Goal: Task Accomplishment & Management: Manage account settings

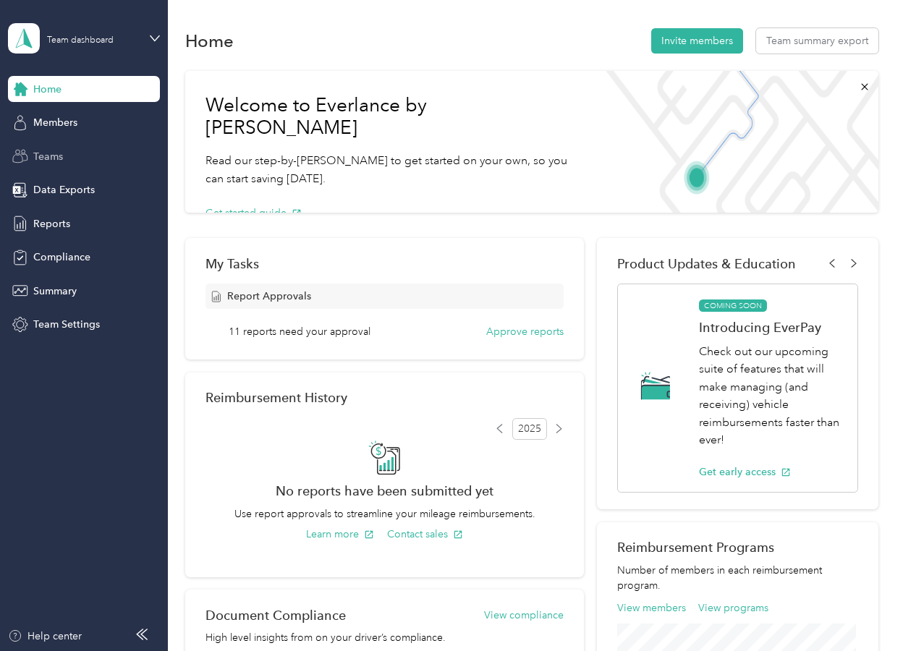
click at [52, 154] on span "Teams" at bounding box center [48, 156] width 30 height 15
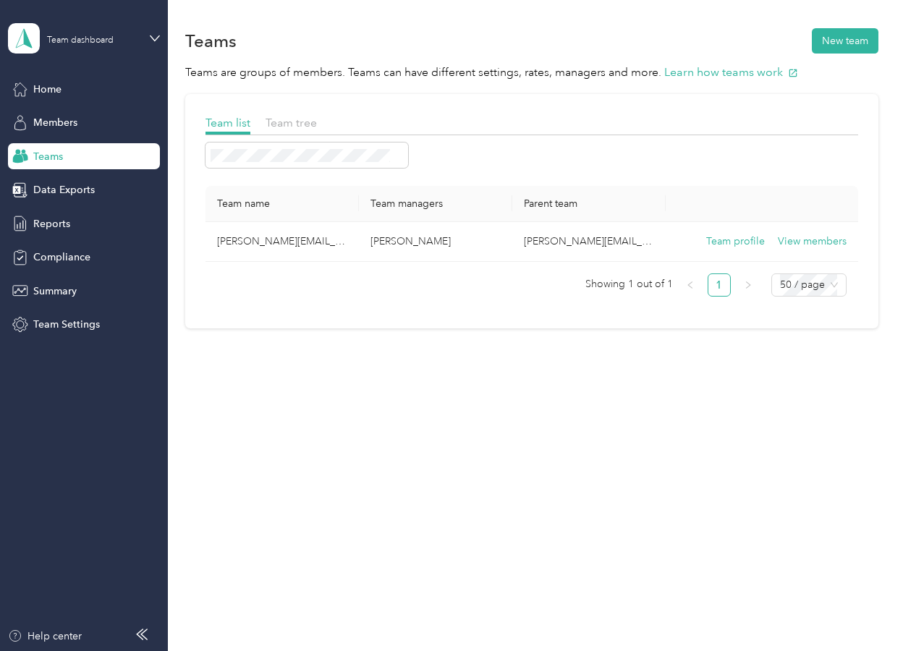
click at [70, 142] on div "Home Members Teams Data Exports Reports Compliance Summary Team Settings" at bounding box center [84, 207] width 152 height 262
click at [69, 116] on span "Members" at bounding box center [55, 122] width 44 height 15
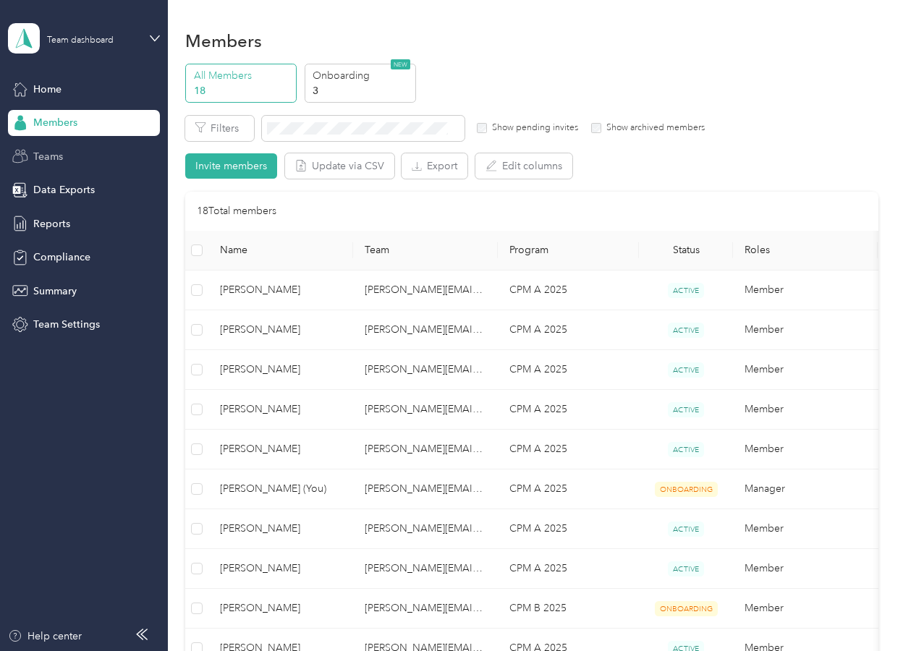
click at [86, 159] on div "Teams" at bounding box center [84, 156] width 152 height 26
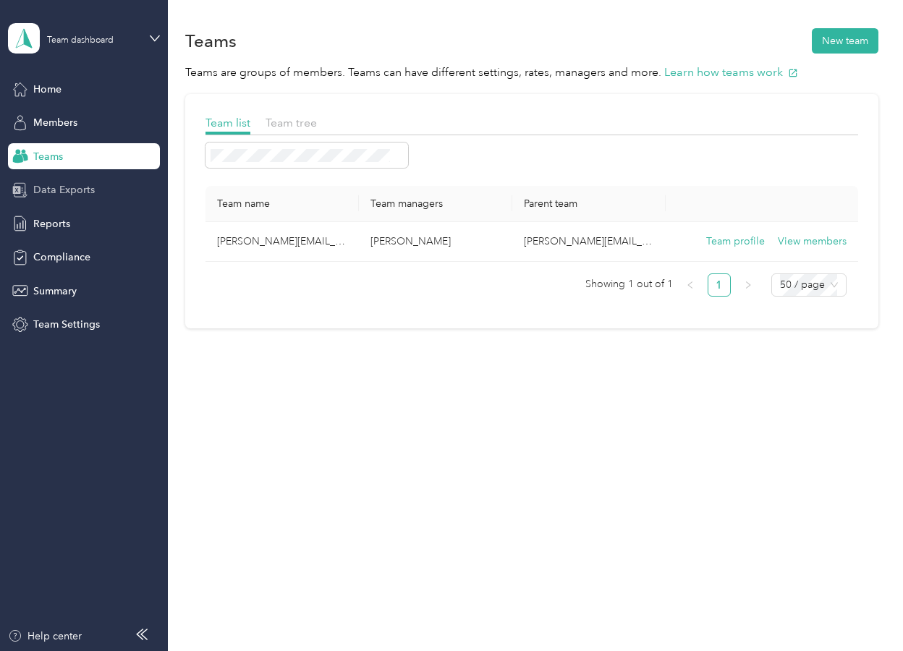
click at [86, 185] on span "Data Exports" at bounding box center [64, 189] width 62 height 15
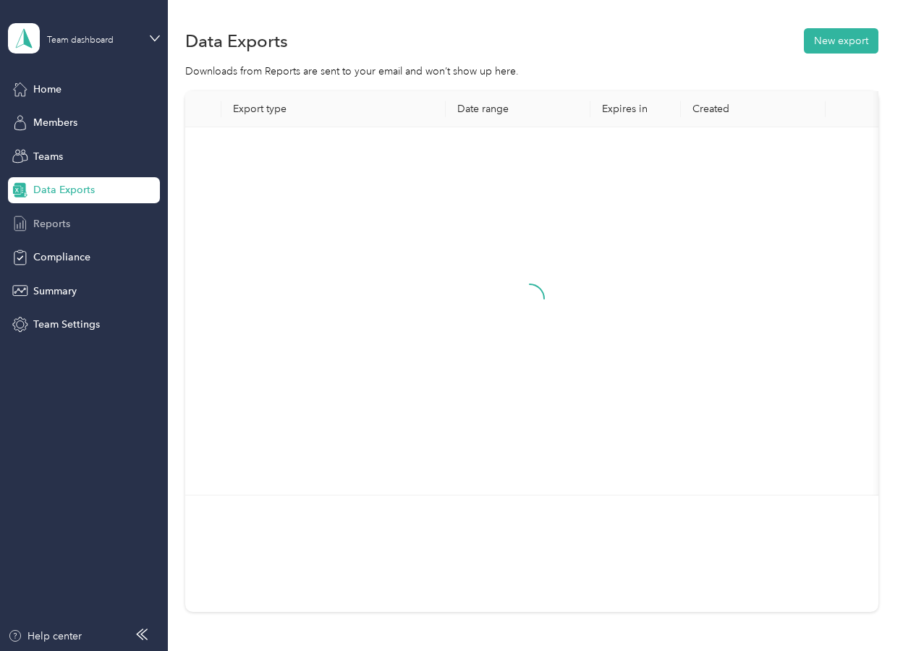
click at [85, 219] on div "Reports" at bounding box center [84, 224] width 152 height 26
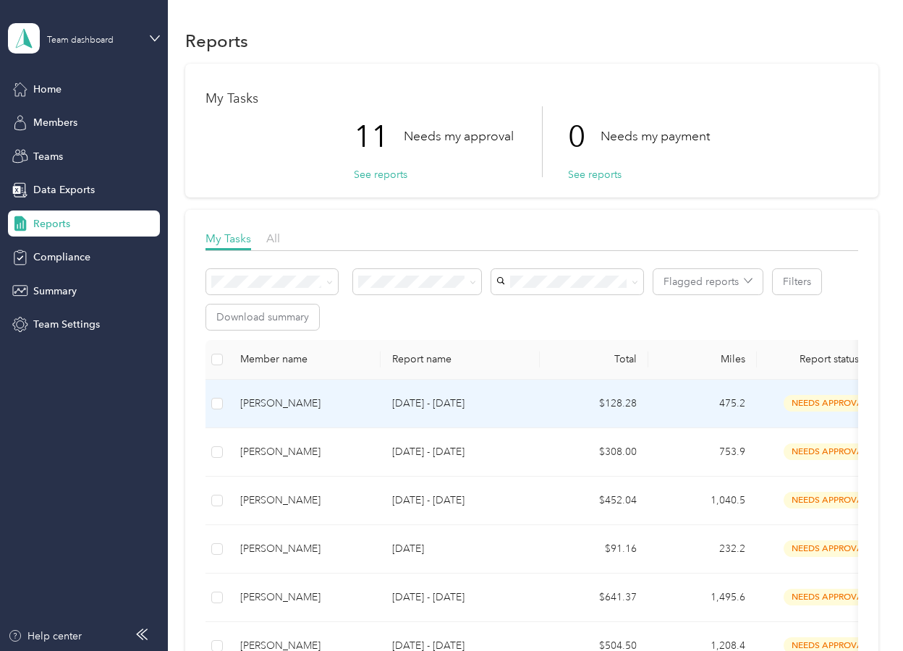
click at [272, 399] on div "[PERSON_NAME]" at bounding box center [304, 404] width 129 height 16
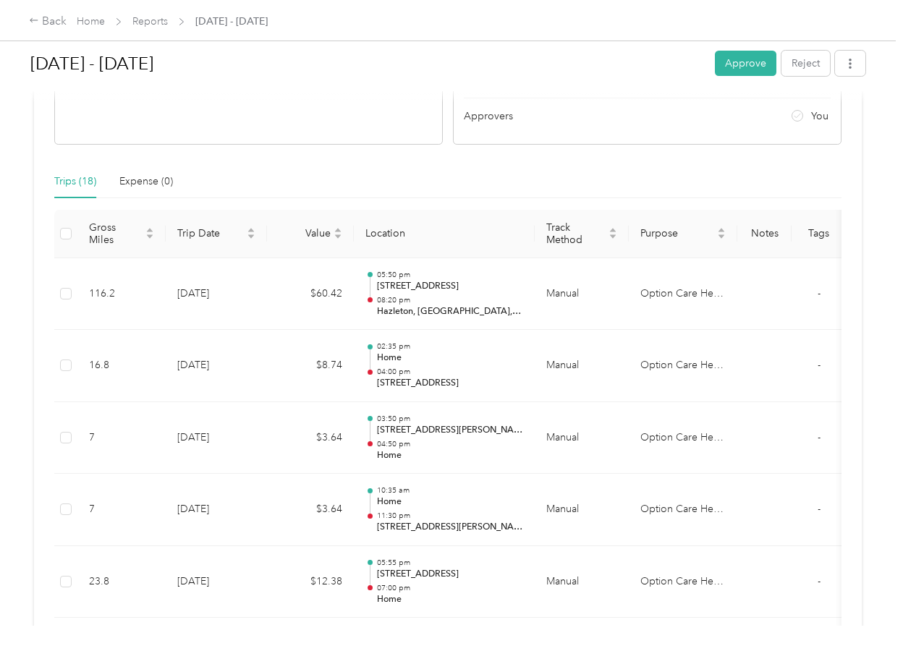
scroll to position [290, 0]
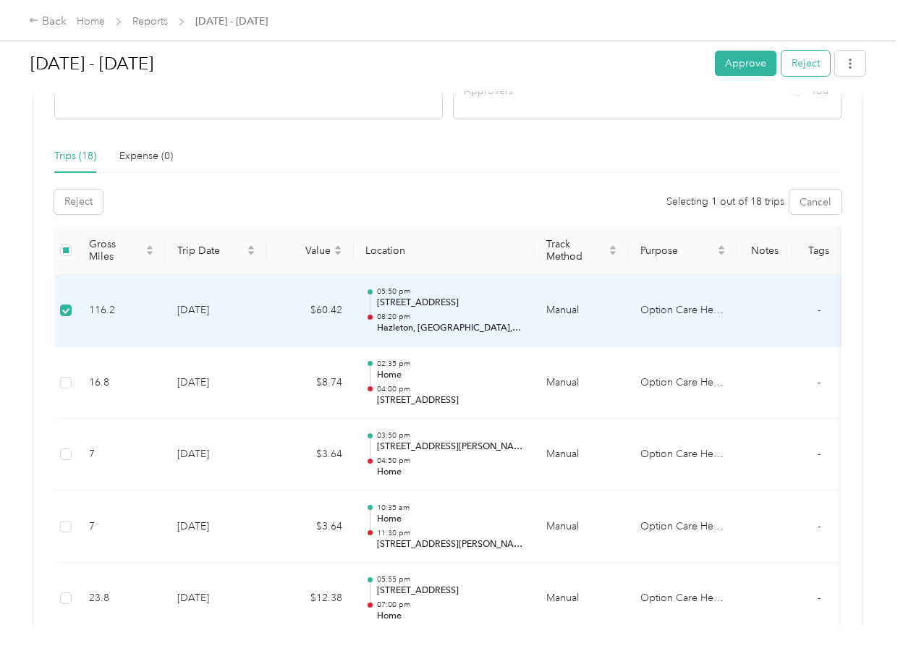
click at [804, 69] on button "Reject" at bounding box center [806, 63] width 49 height 25
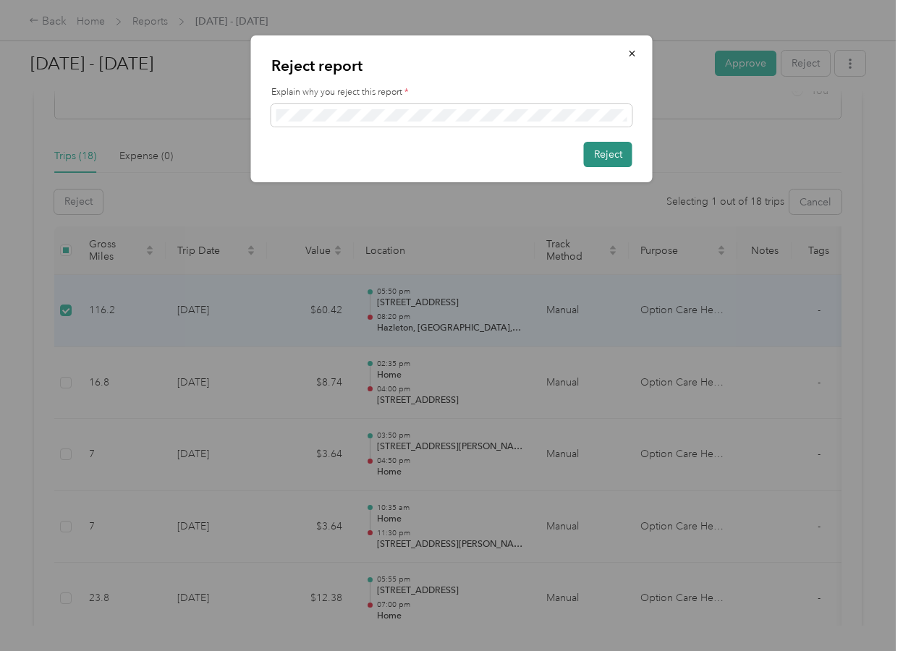
click at [600, 157] on button "Reject" at bounding box center [608, 154] width 49 height 25
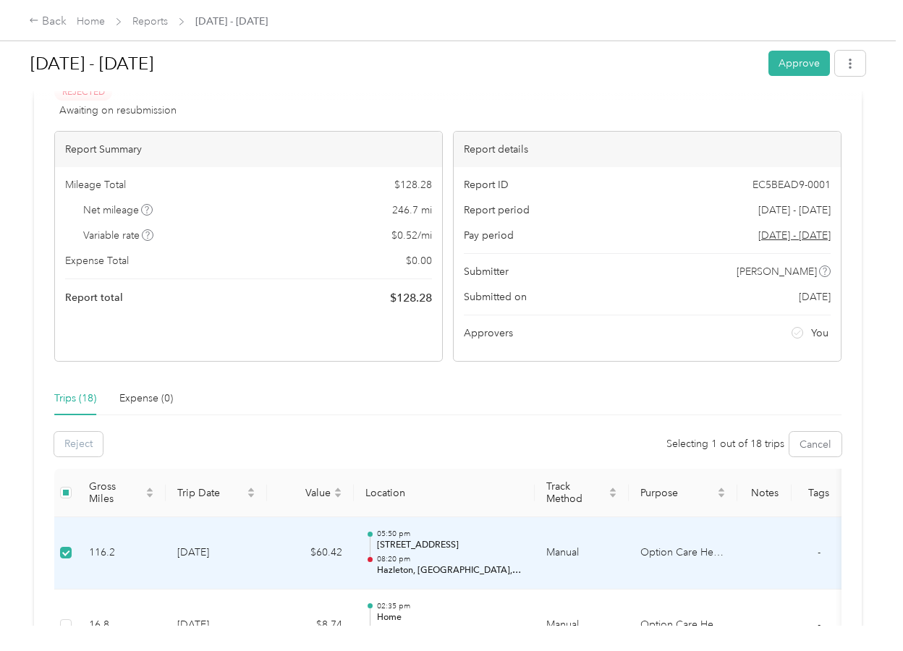
scroll to position [72, 0]
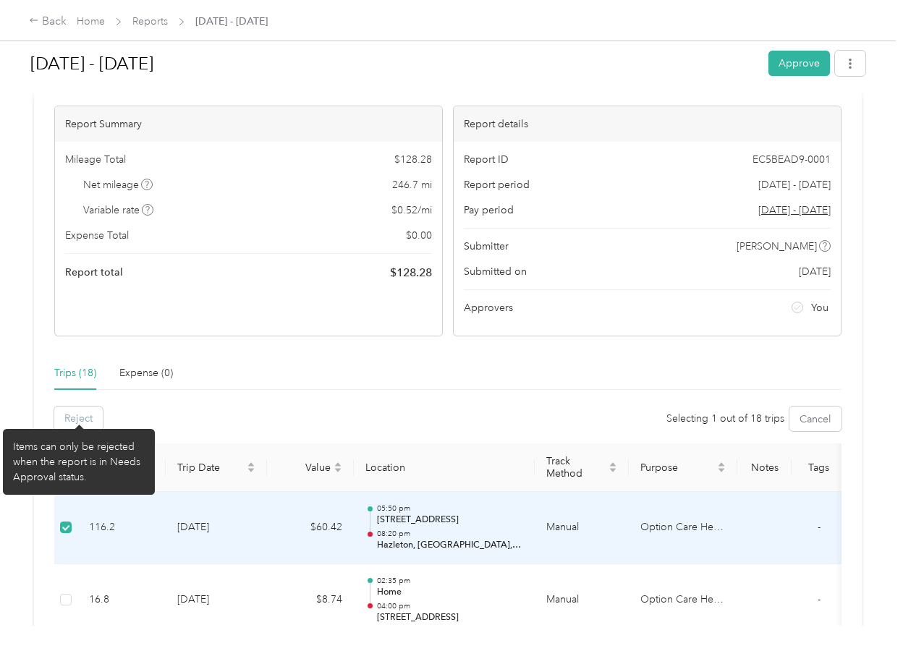
click at [294, 382] on div "Trips (18) Expense (0)" at bounding box center [448, 373] width 788 height 33
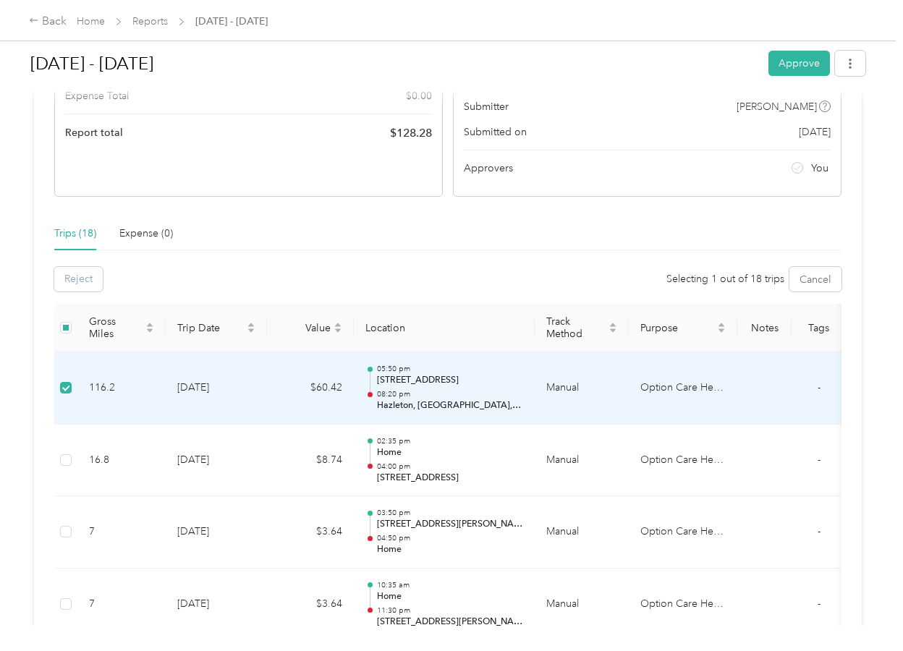
scroll to position [217, 0]
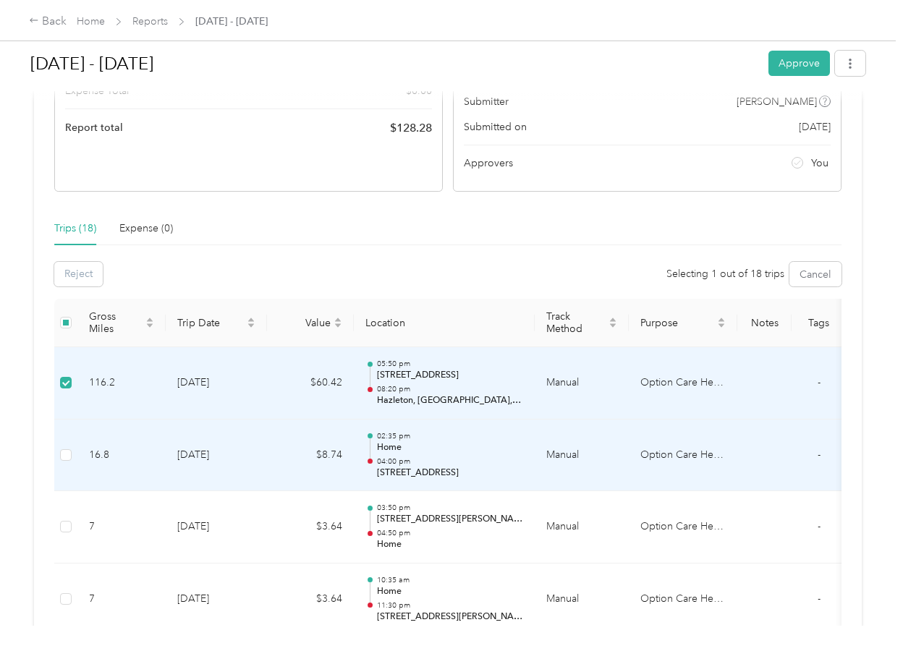
click at [59, 453] on td at bounding box center [65, 456] width 23 height 72
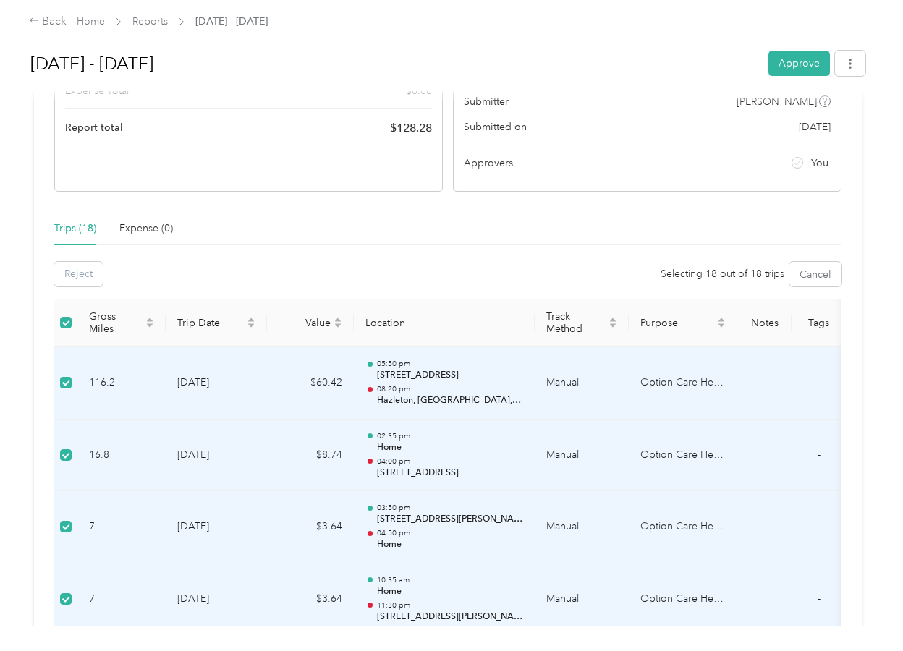
click at [70, 376] on label at bounding box center [66, 383] width 12 height 16
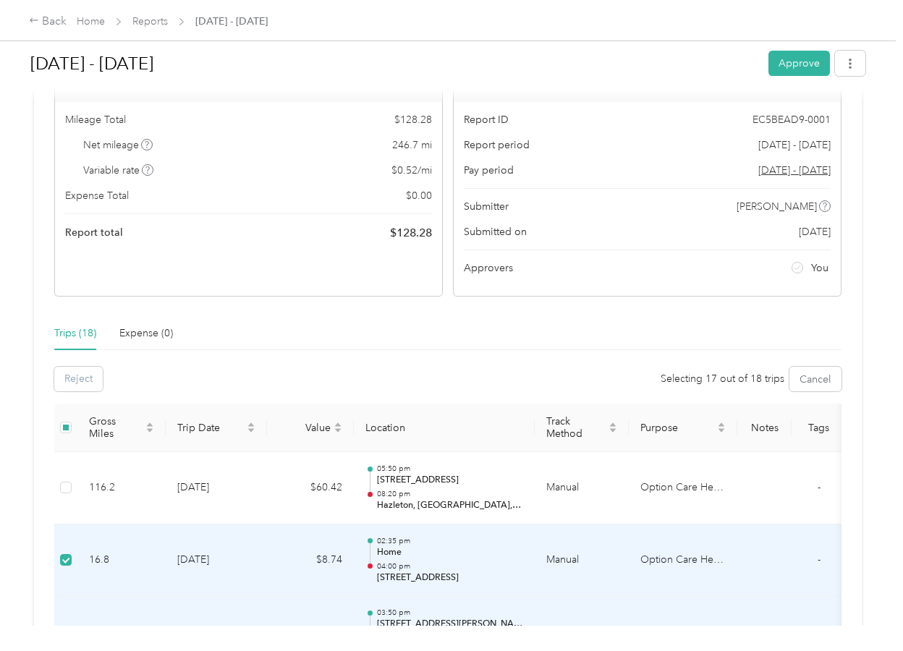
scroll to position [0, 0]
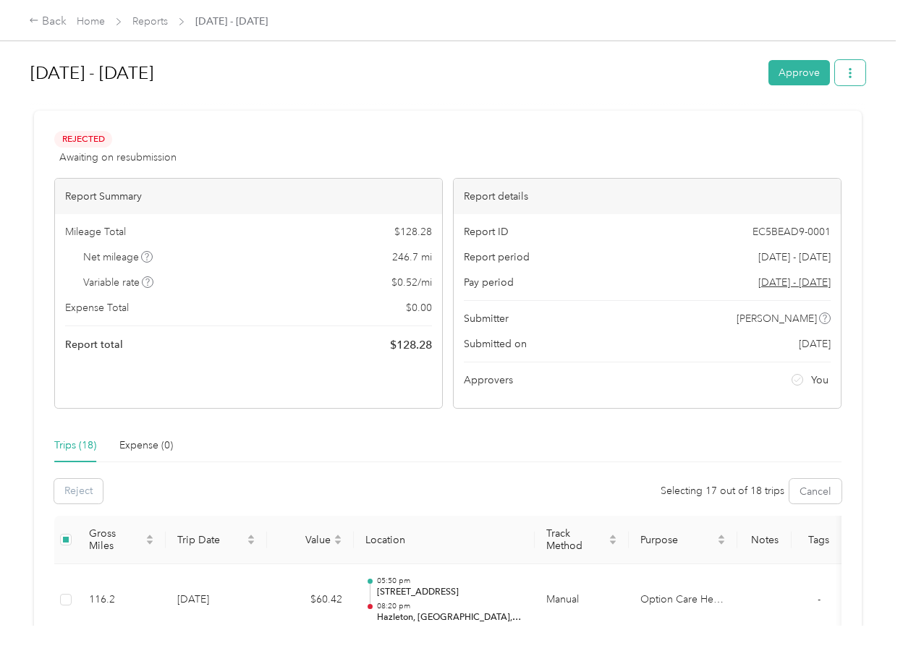
click at [861, 66] on button "button" at bounding box center [850, 72] width 30 height 25
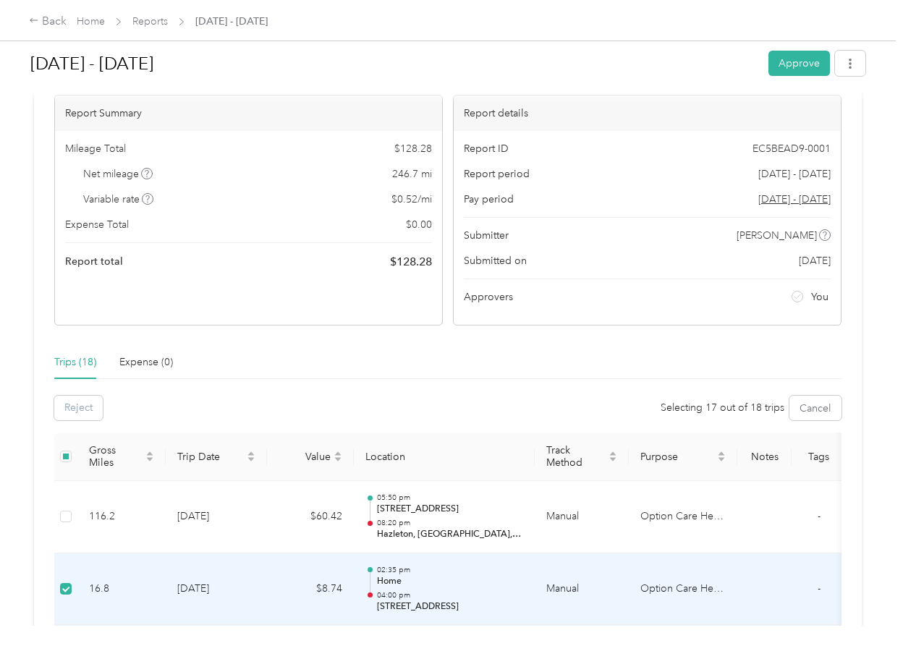
scroll to position [290, 0]
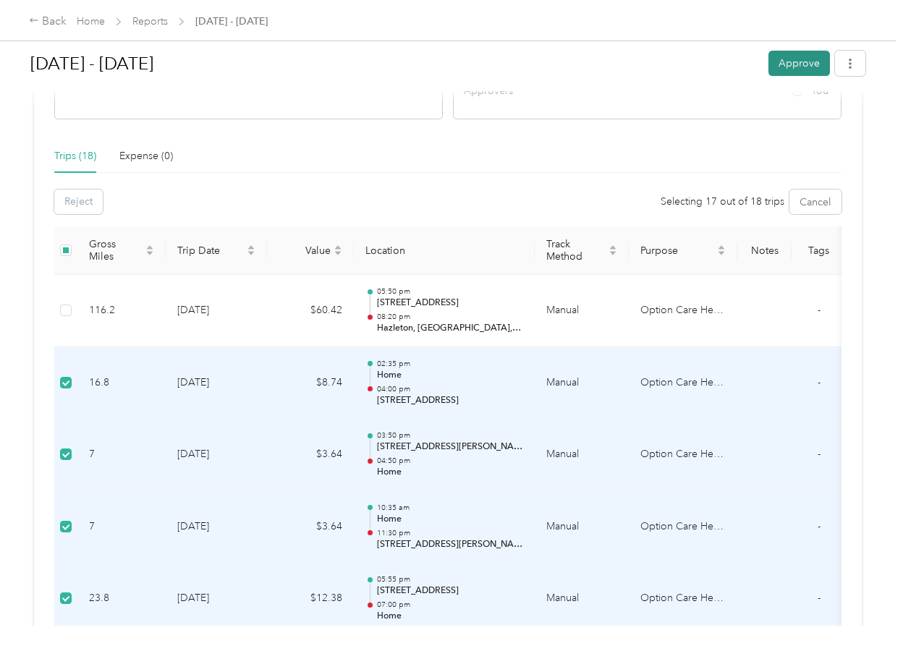
click at [790, 59] on button "Approve" at bounding box center [800, 63] width 62 height 25
click at [512, 141] on div "Trips (18) Expense (0)" at bounding box center [448, 156] width 788 height 33
click at [72, 253] on th at bounding box center [65, 251] width 23 height 49
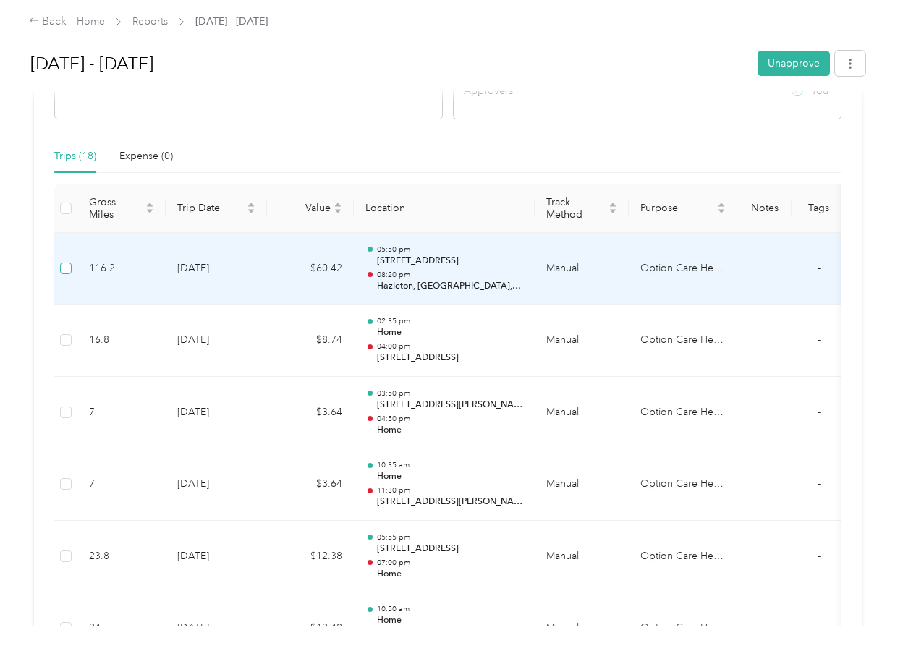
click at [69, 275] on label at bounding box center [66, 269] width 12 height 16
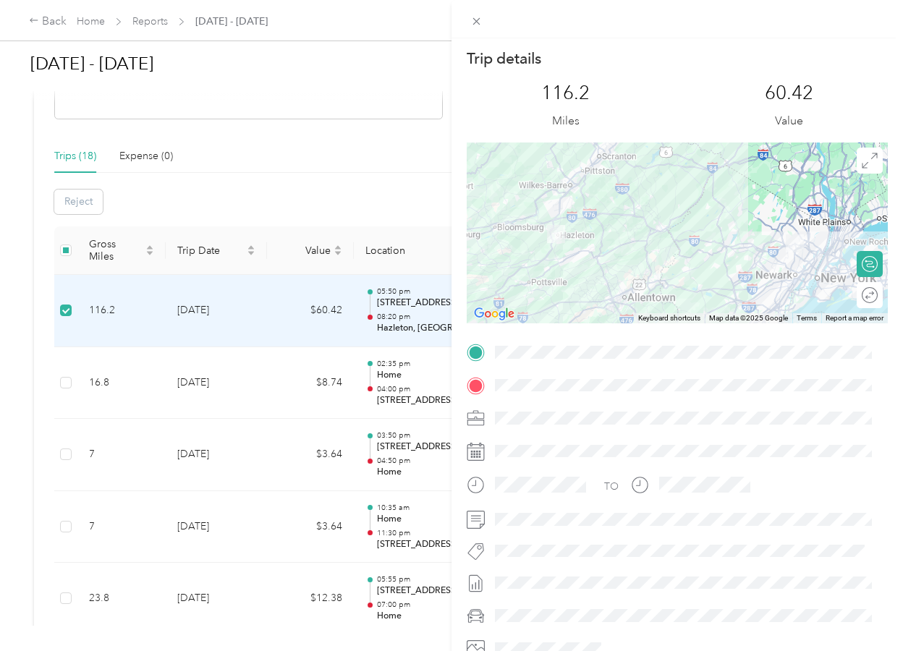
click at [83, 204] on div "Trip details This trip cannot be edited because it is either under review, appr…" at bounding box center [451, 325] width 903 height 651
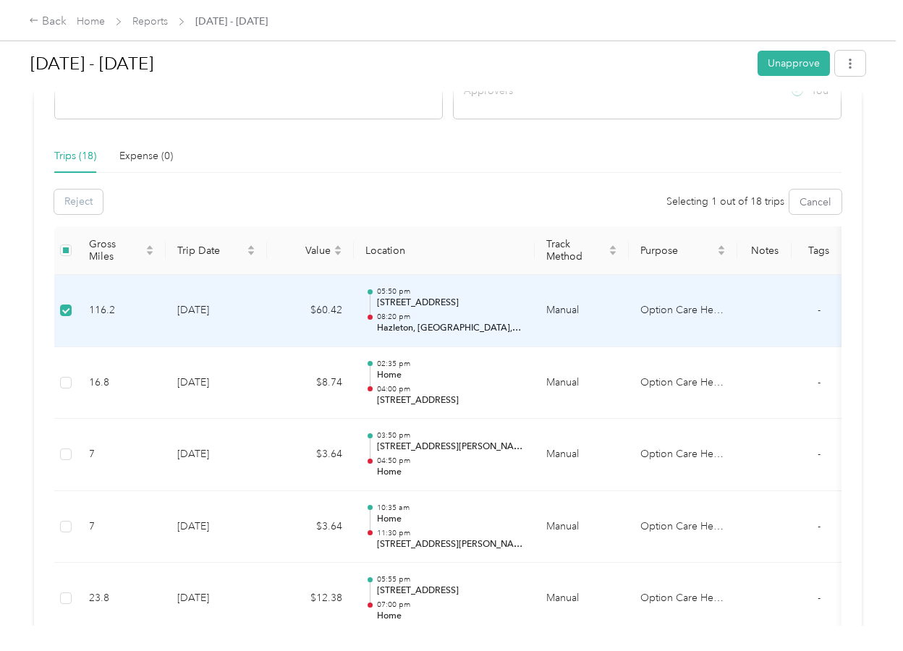
click at [85, 201] on div "Reject" at bounding box center [78, 202] width 49 height 25
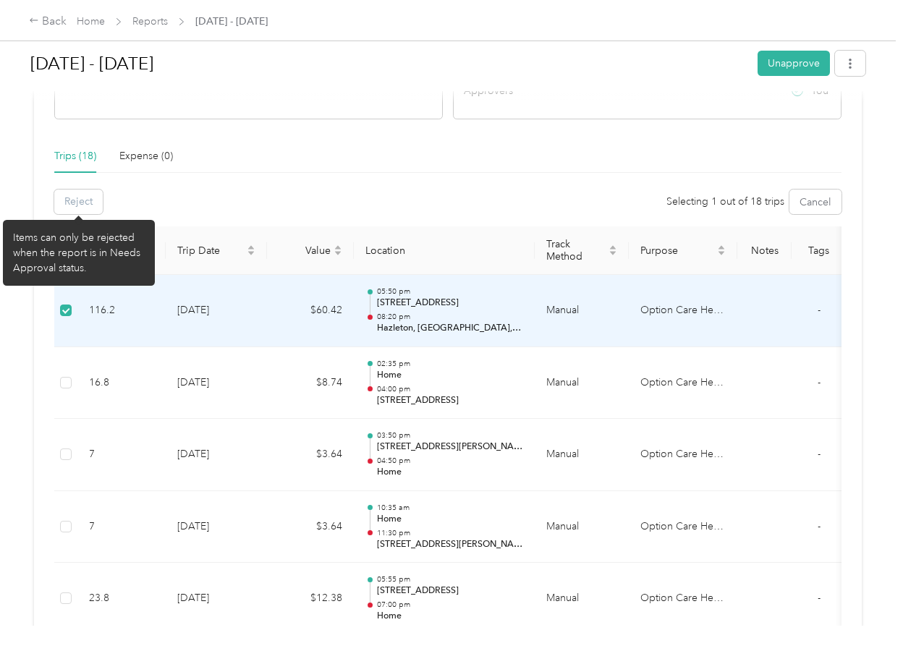
click at [86, 200] on div "Reject" at bounding box center [78, 202] width 49 height 25
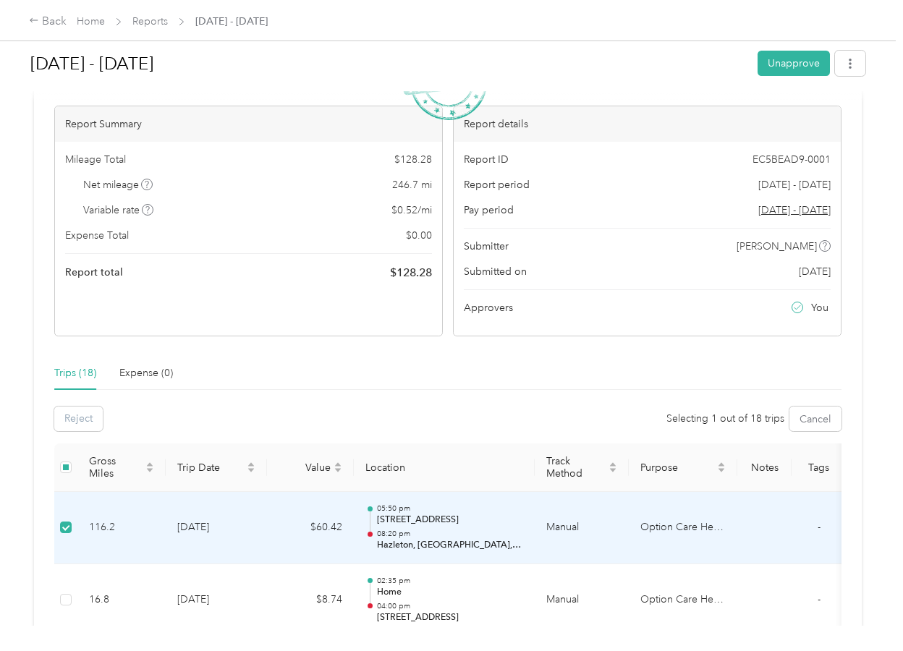
scroll to position [0, 0]
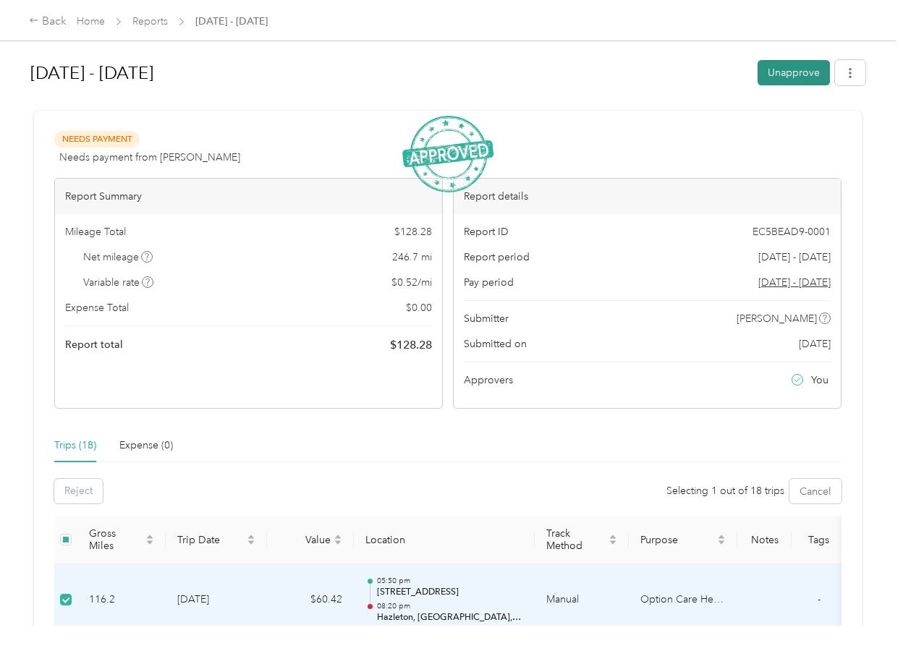
click at [789, 76] on button "Unapprove" at bounding box center [794, 72] width 72 height 25
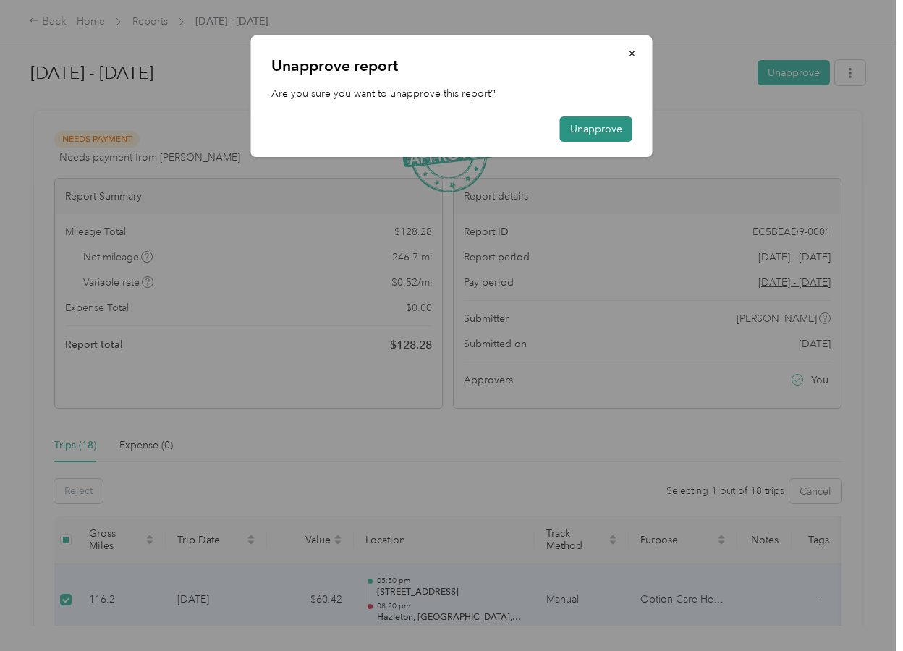
click at [609, 130] on button "Unapprove" at bounding box center [596, 129] width 72 height 25
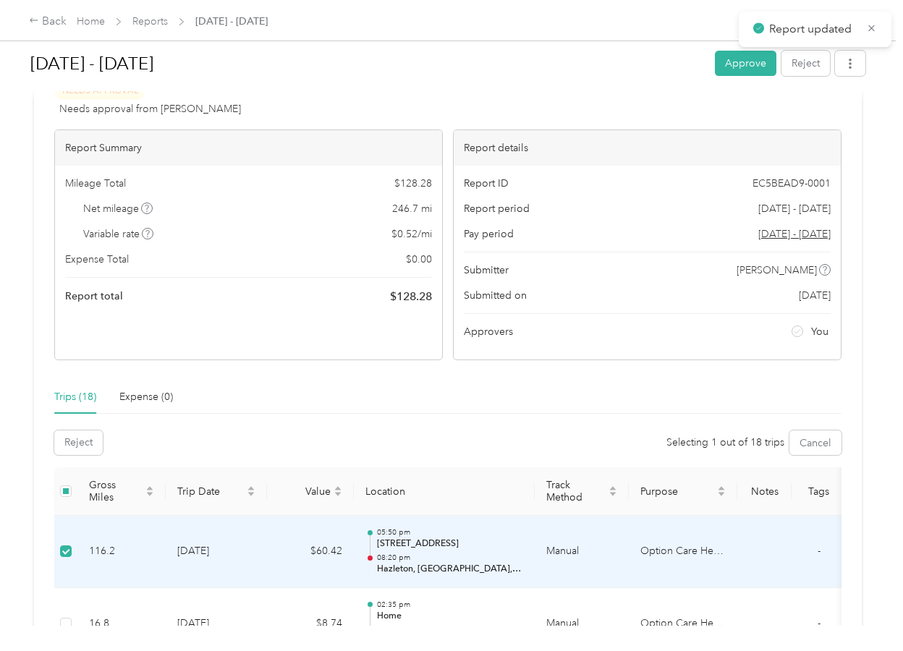
scroll to position [145, 0]
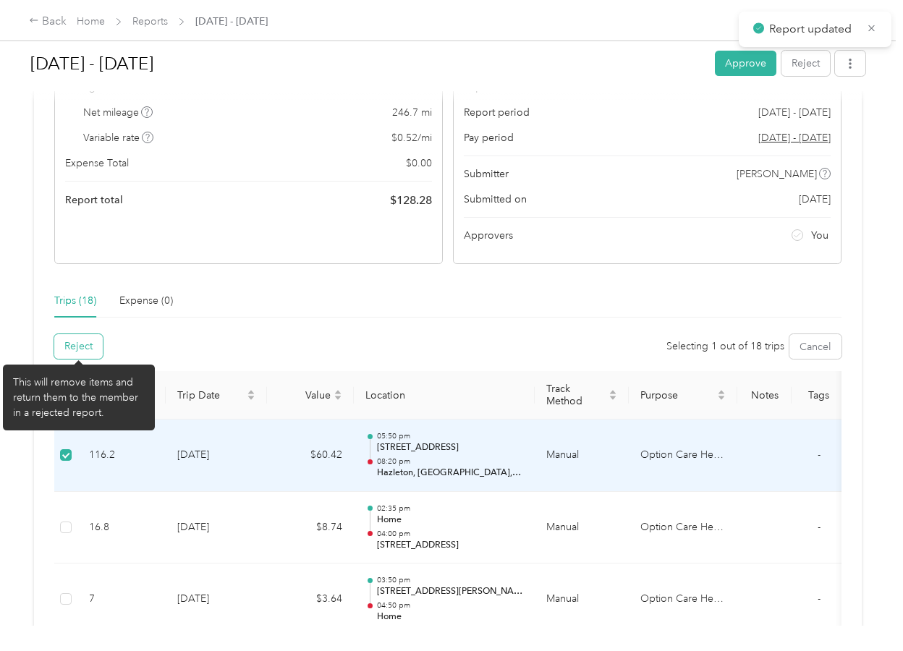
click at [69, 351] on button "Reject" at bounding box center [78, 346] width 49 height 25
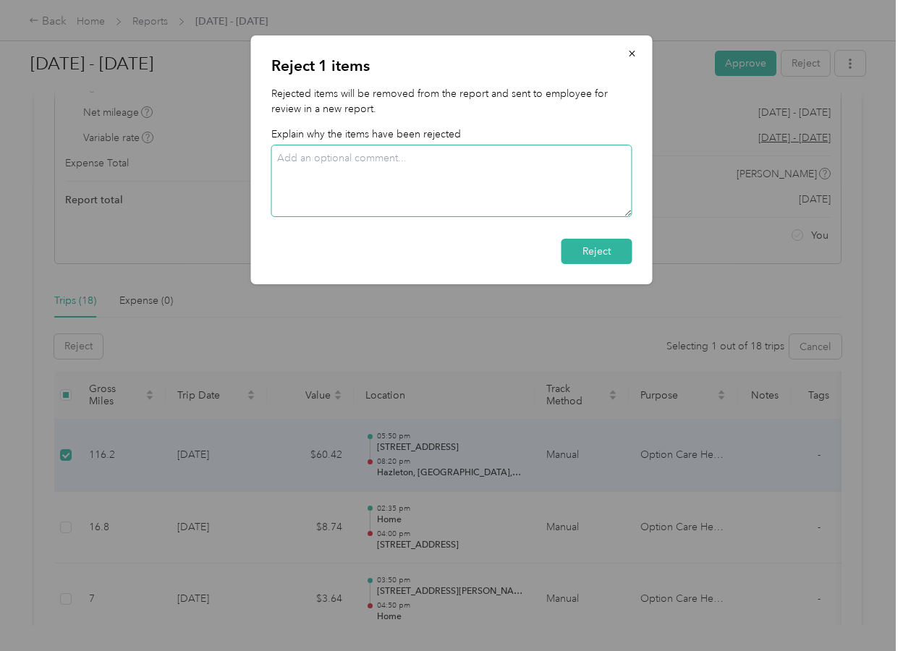
click at [532, 204] on textarea at bounding box center [451, 181] width 361 height 72
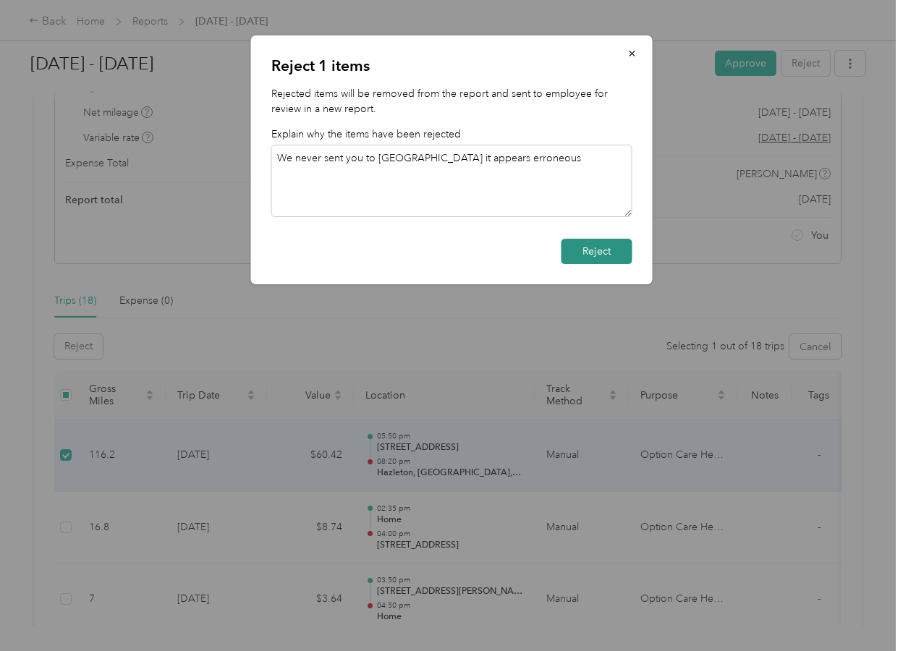
type textarea "We never sent you to [GEOGRAPHIC_DATA] it appears erroneous"
click at [615, 245] on button "Reject" at bounding box center [597, 251] width 71 height 25
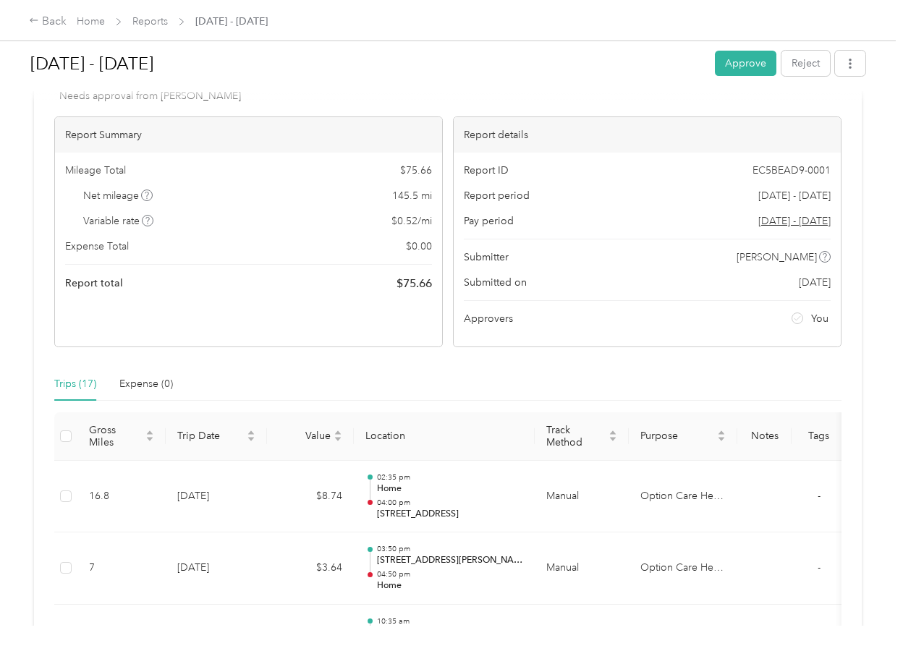
scroll to position [0, 0]
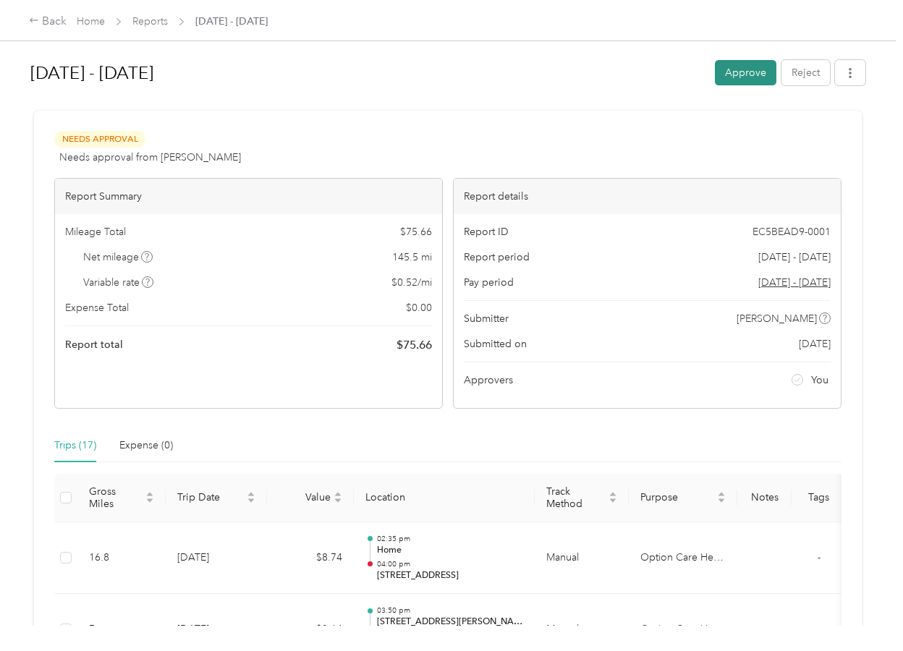
click at [731, 75] on button "Approve" at bounding box center [746, 72] width 62 height 25
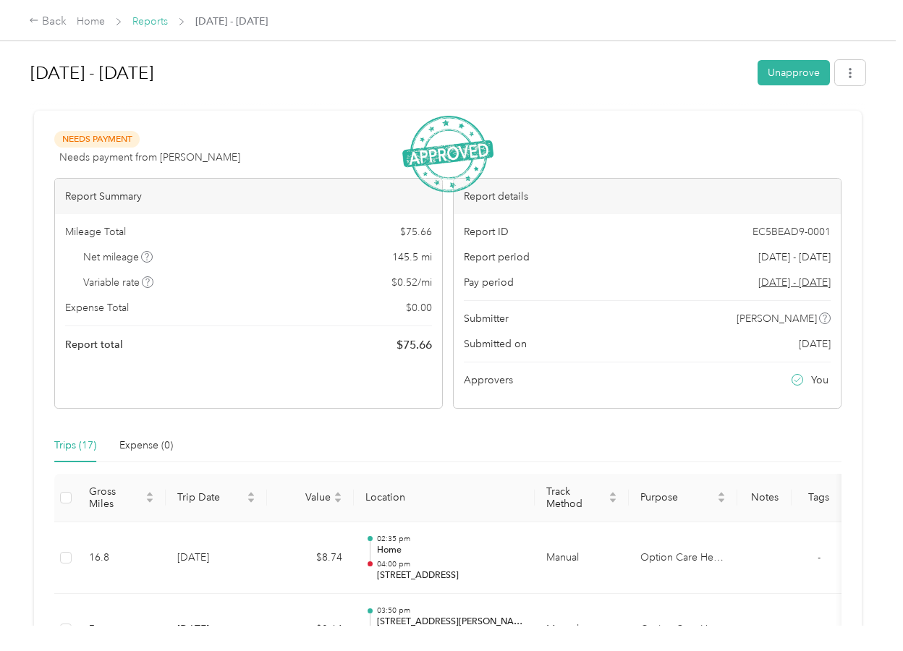
click at [150, 28] on link "Reports" at bounding box center [149, 21] width 35 height 12
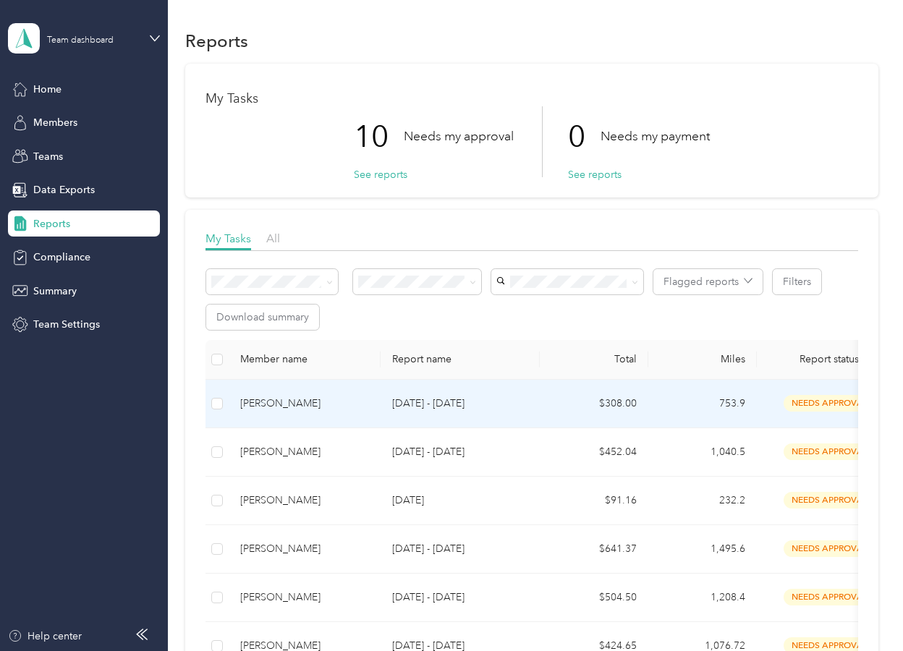
click at [263, 400] on div "[PERSON_NAME]" at bounding box center [304, 404] width 129 height 16
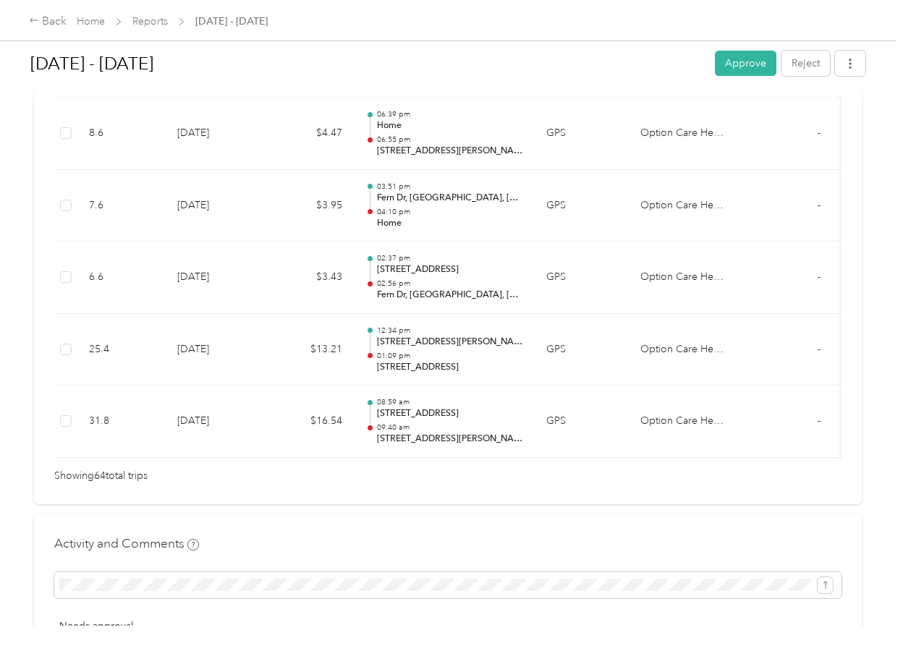
scroll to position [4602, 0]
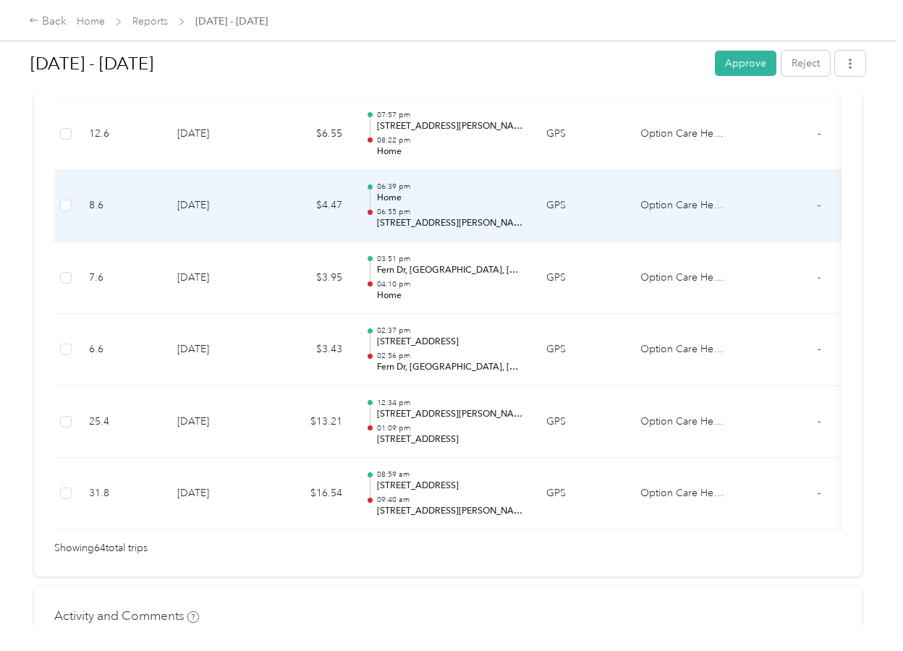
click at [387, 201] on p "Home" at bounding box center [450, 198] width 146 height 13
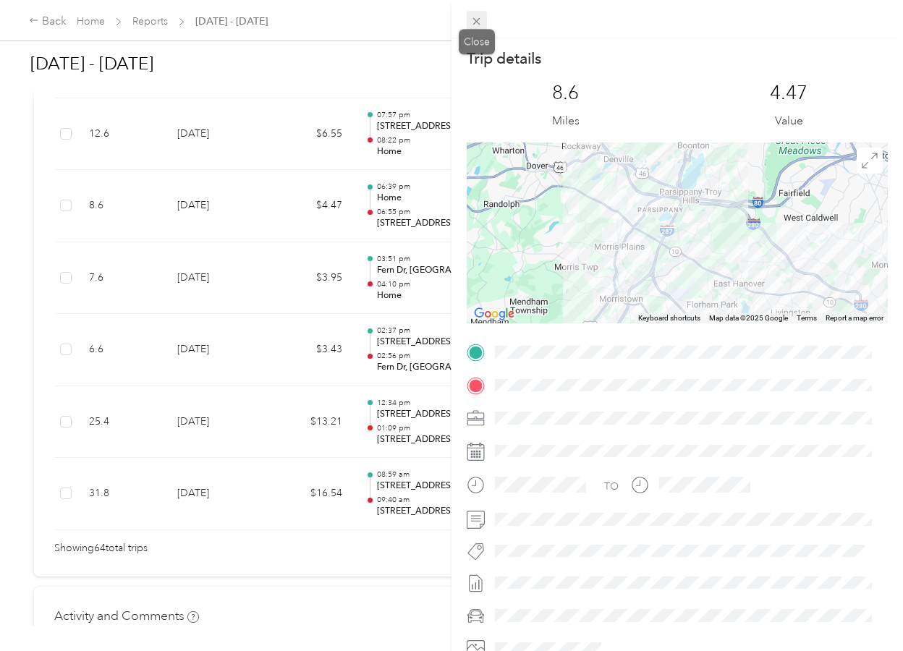
click at [481, 20] on icon at bounding box center [477, 21] width 12 height 12
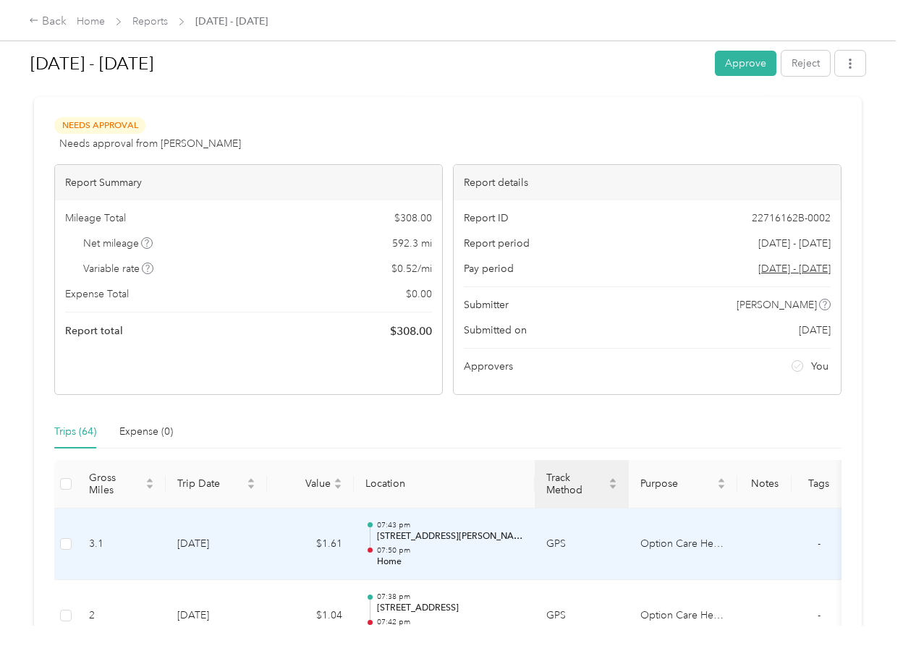
scroll to position [0, 0]
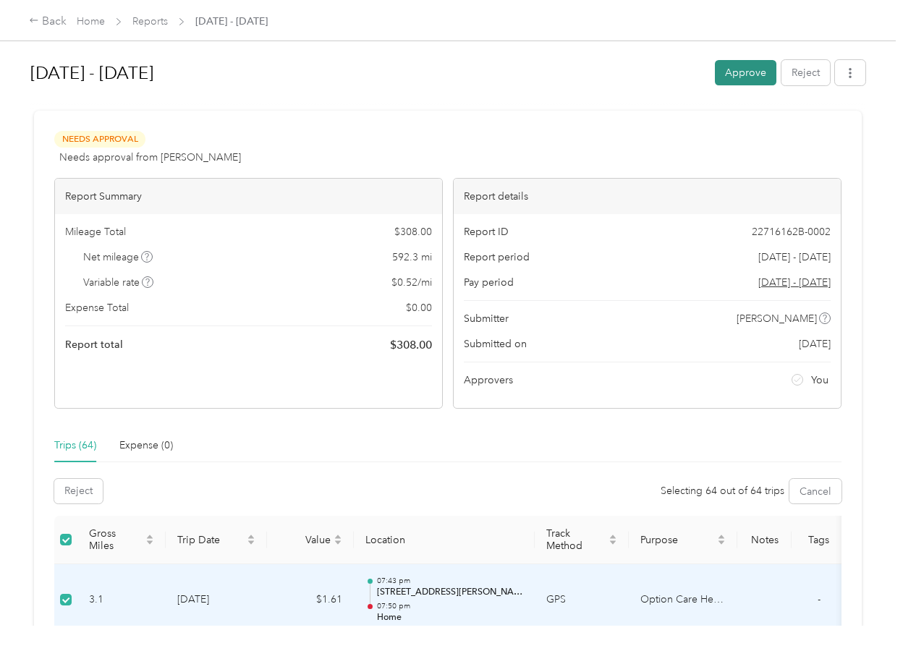
click at [759, 68] on button "Approve" at bounding box center [746, 72] width 62 height 25
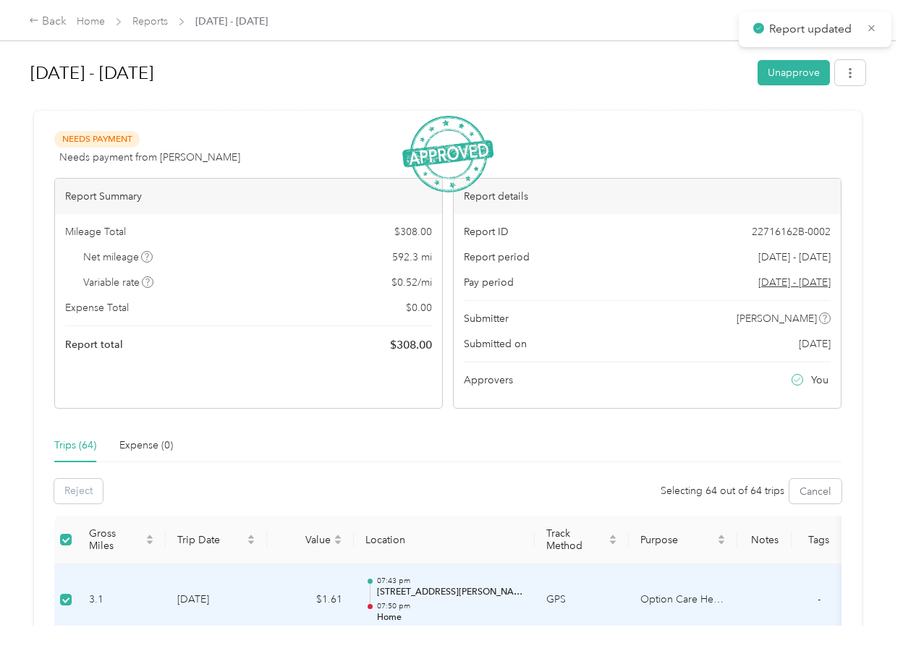
click at [146, 31] on div "Back Home Reports [DATE] - [DATE]" at bounding box center [451, 20] width 903 height 41
click at [144, 23] on link "Reports" at bounding box center [149, 21] width 35 height 12
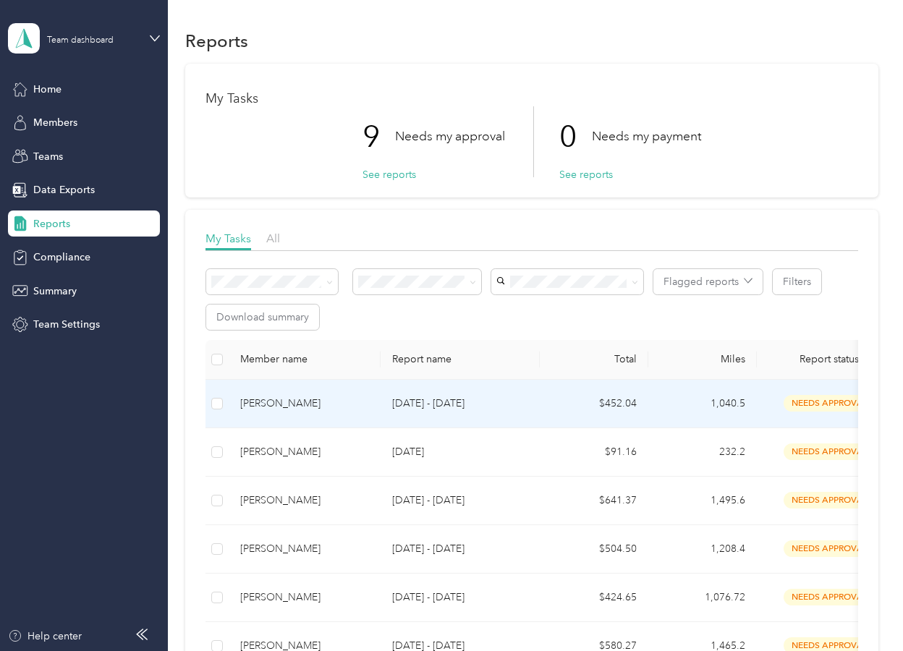
click at [265, 412] on td "[PERSON_NAME]" at bounding box center [305, 404] width 152 height 49
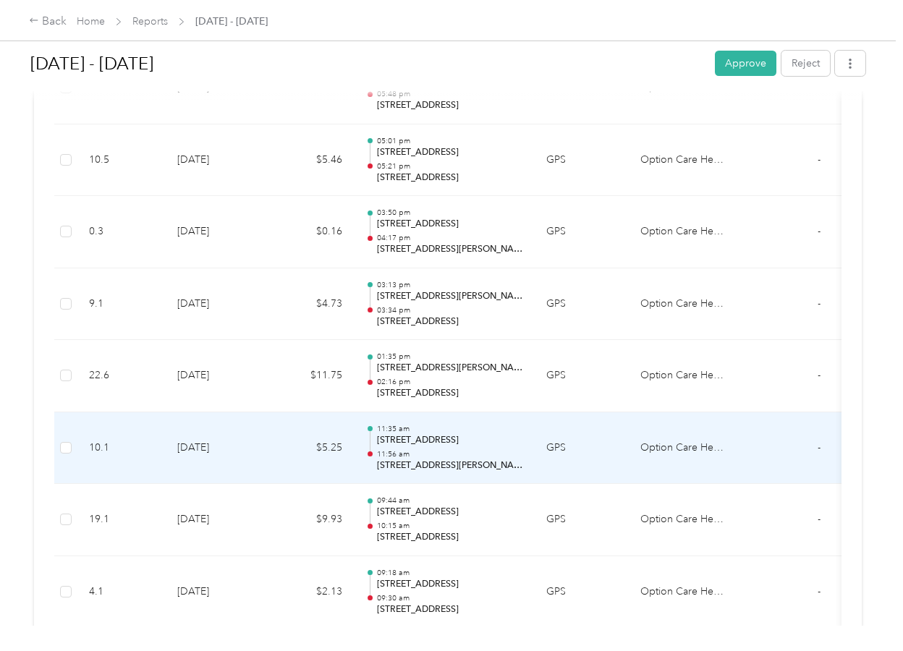
scroll to position [7673, 0]
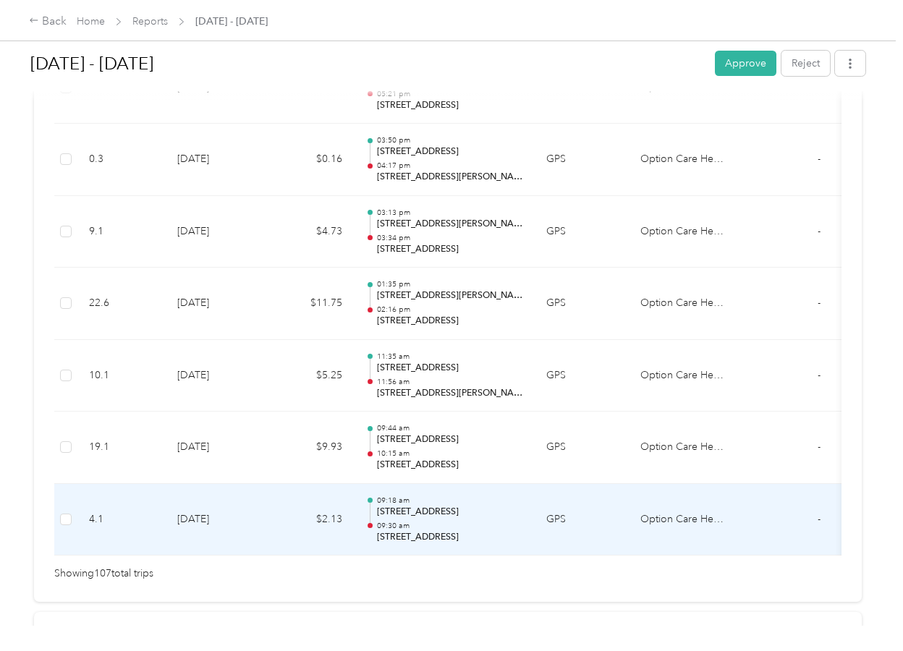
click at [489, 540] on p "[STREET_ADDRESS]" at bounding box center [450, 537] width 146 height 13
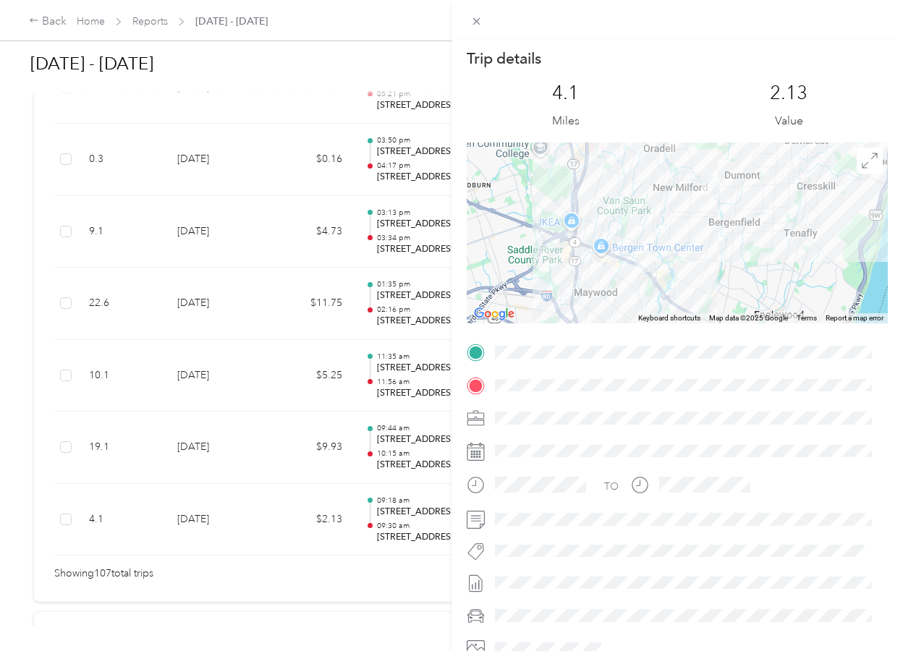
click at [317, 590] on div "Trip details This trip cannot be edited because it is either under review, appr…" at bounding box center [451, 325] width 903 height 651
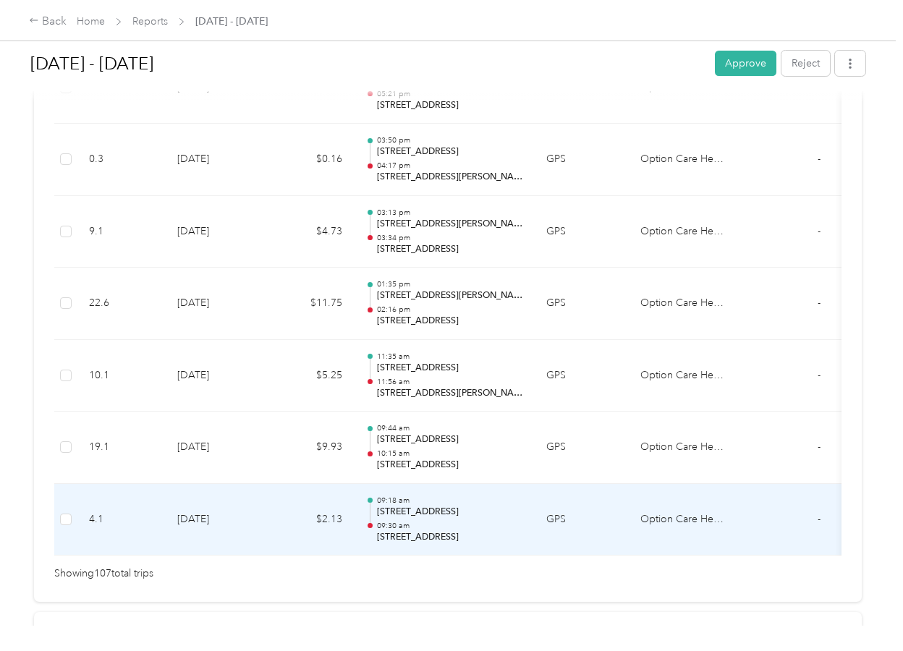
click at [481, 513] on p "[STREET_ADDRESS]" at bounding box center [450, 512] width 146 height 13
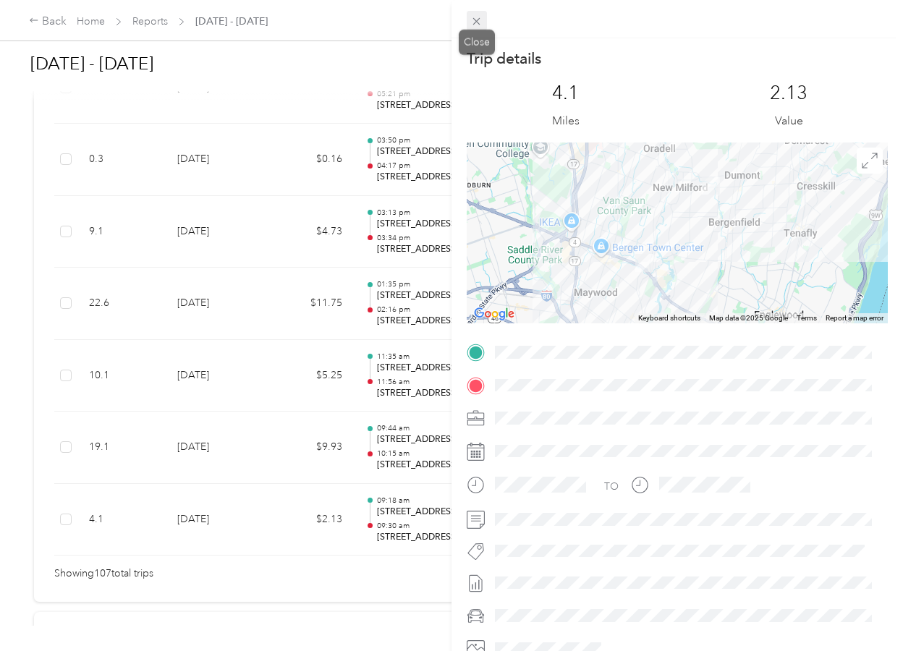
click at [475, 21] on icon at bounding box center [477, 21] width 12 height 12
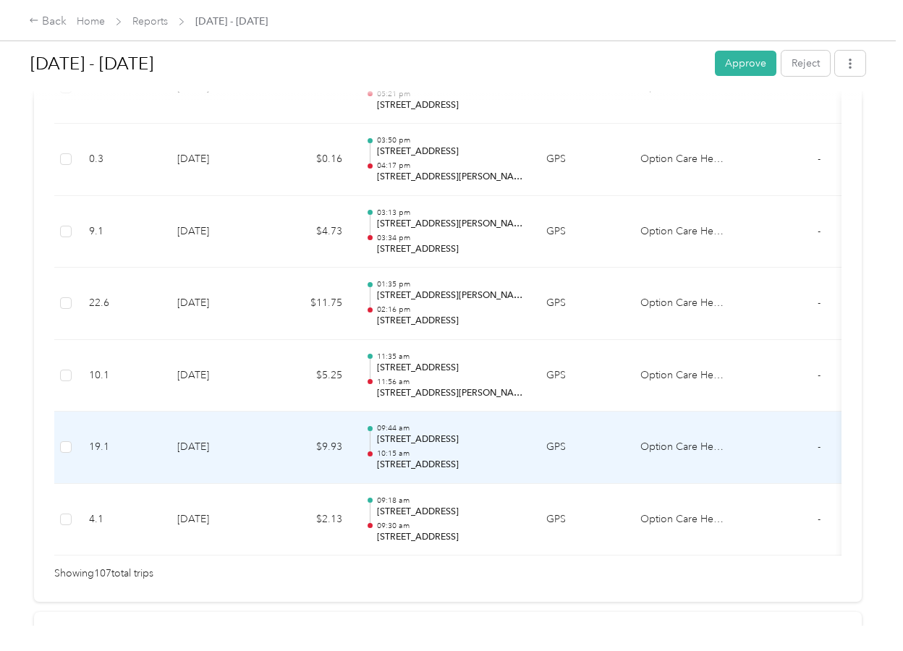
click at [487, 455] on p "10:15 am" at bounding box center [450, 454] width 146 height 10
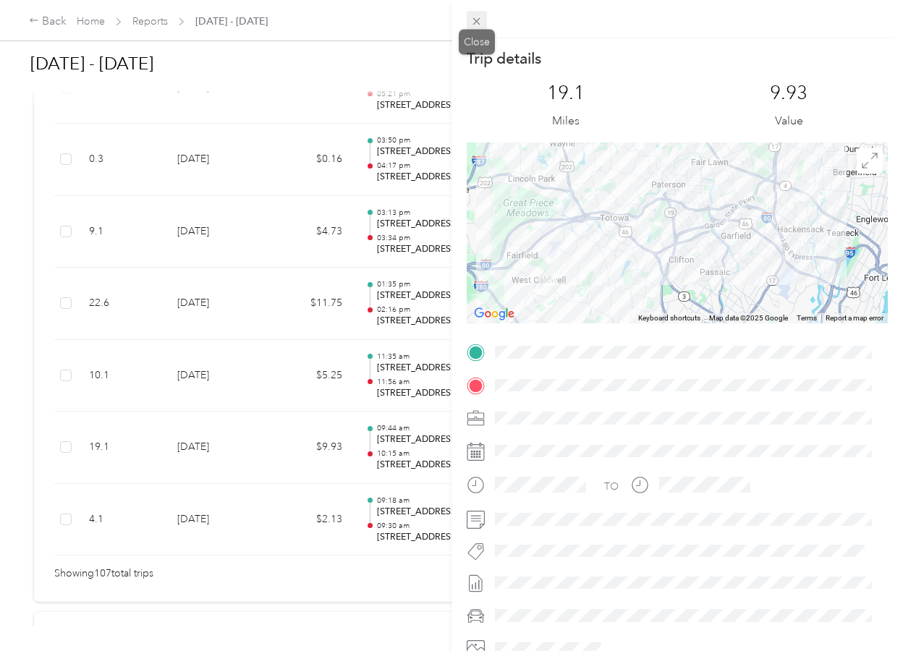
click at [479, 22] on icon at bounding box center [477, 21] width 12 height 12
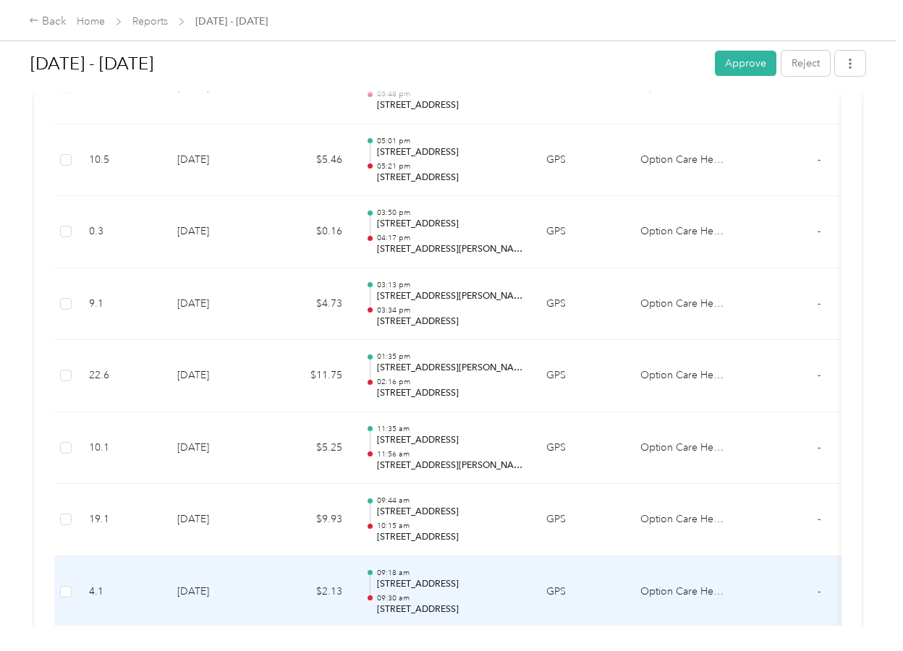
scroll to position [7528, 0]
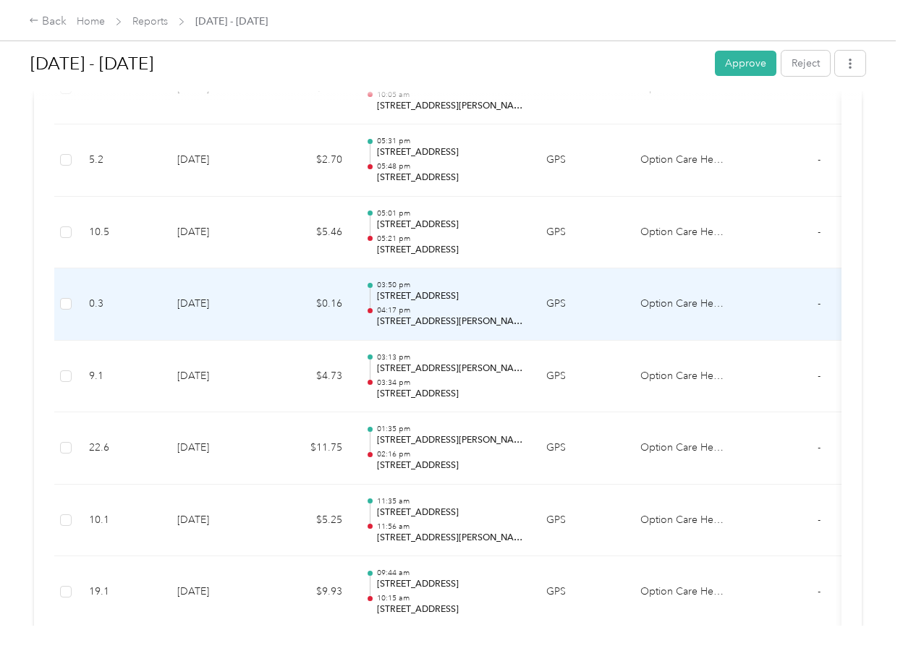
click at [469, 306] on p "04:17 pm" at bounding box center [450, 310] width 146 height 10
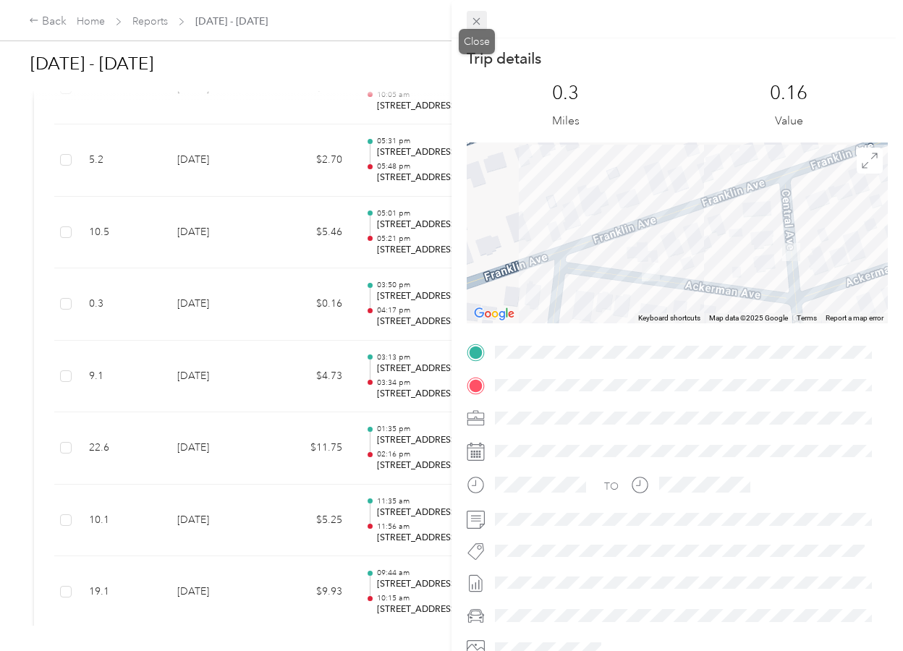
click at [478, 20] on icon at bounding box center [477, 21] width 12 height 12
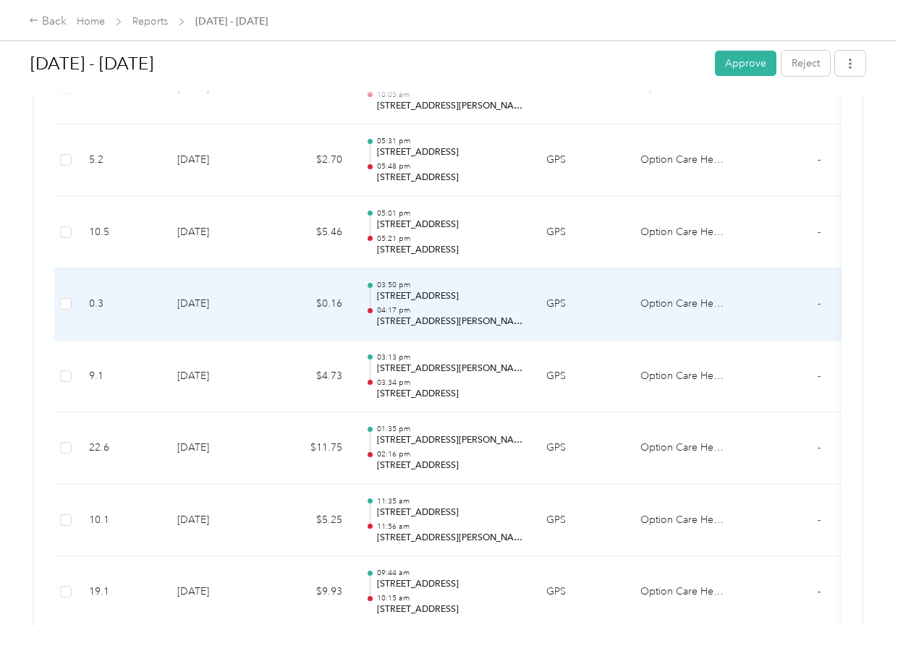
click at [449, 298] on p "[STREET_ADDRESS]" at bounding box center [450, 296] width 146 height 13
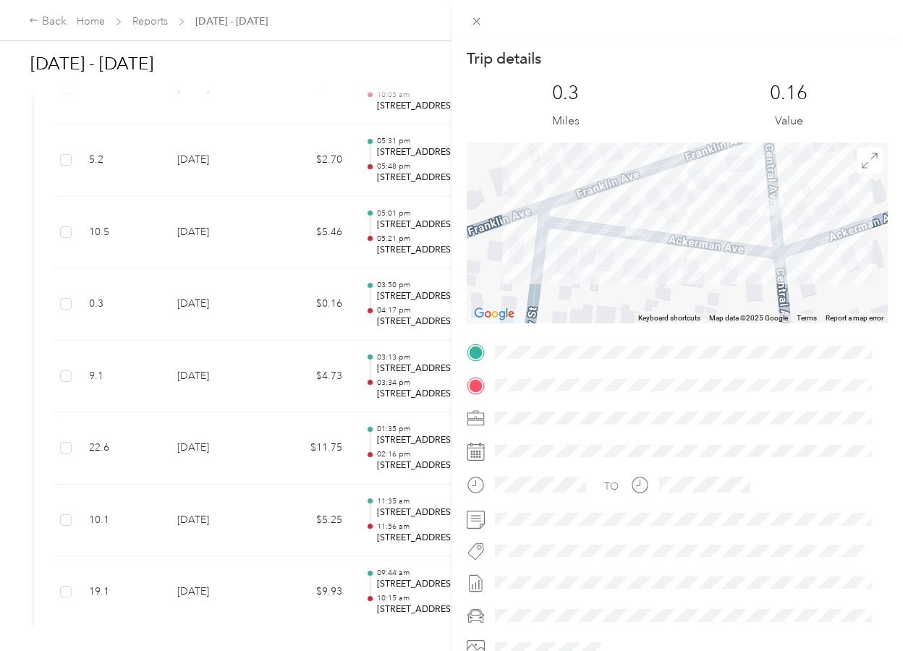
drag, startPoint x: 700, startPoint y: 253, endPoint x: 683, endPoint y: 207, distance: 49.5
click at [683, 207] on div at bounding box center [677, 233] width 421 height 181
click at [473, 25] on icon at bounding box center [477, 21] width 12 height 12
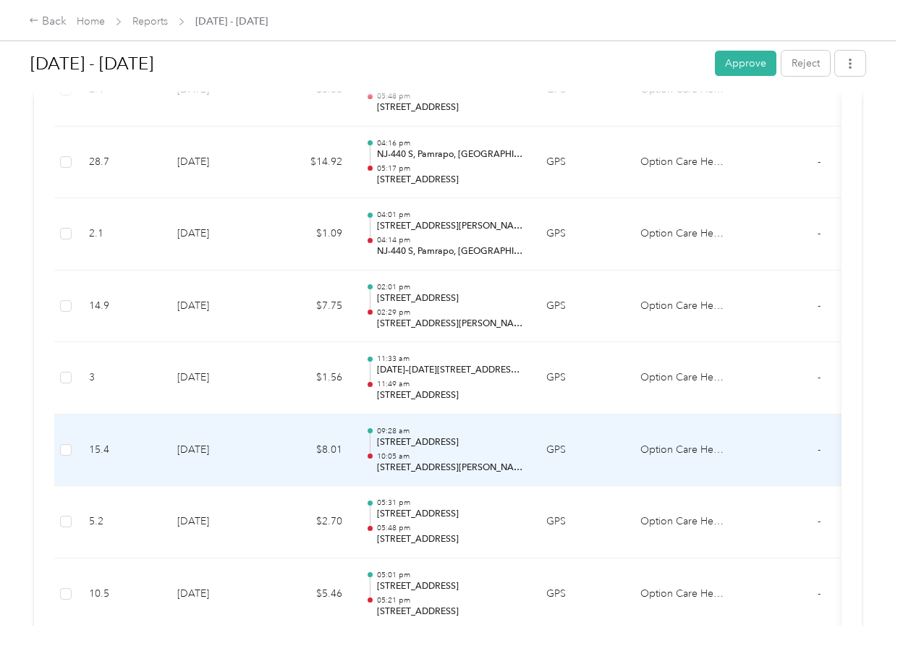
scroll to position [7094, 0]
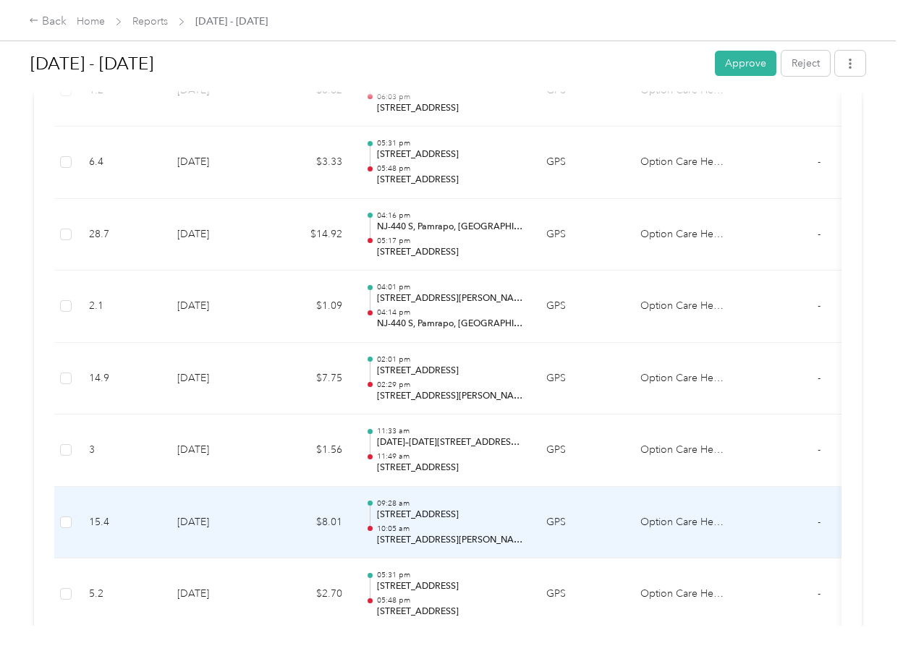
click at [502, 517] on p "[STREET_ADDRESS]" at bounding box center [450, 515] width 146 height 13
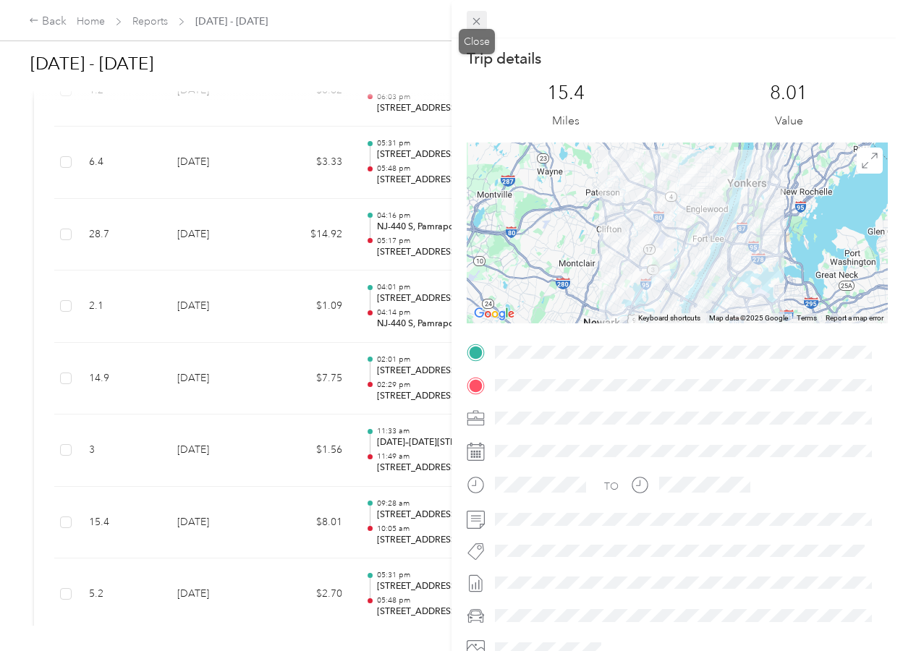
click at [481, 24] on icon at bounding box center [477, 21] width 12 height 12
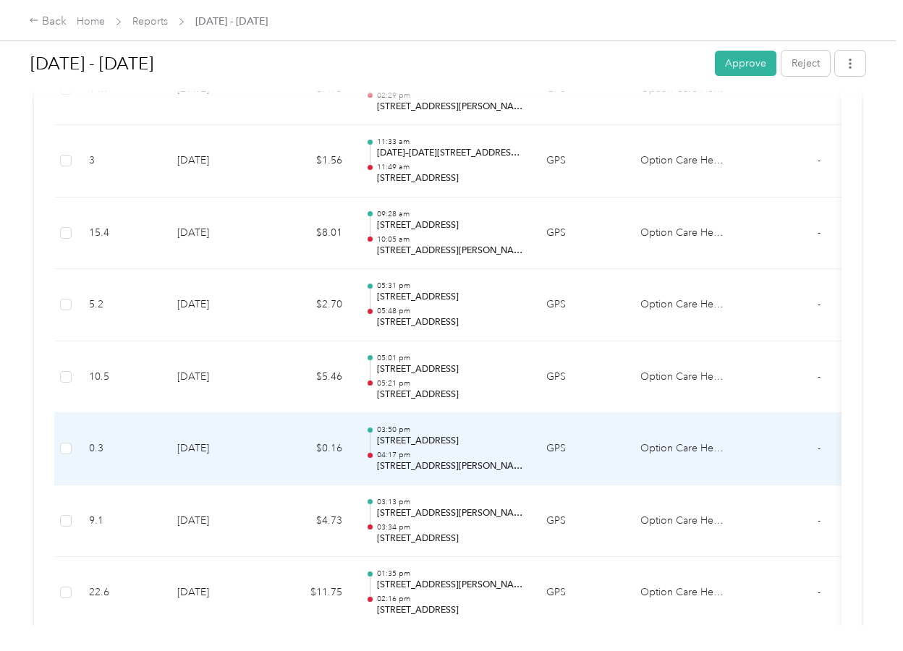
scroll to position [7456, 0]
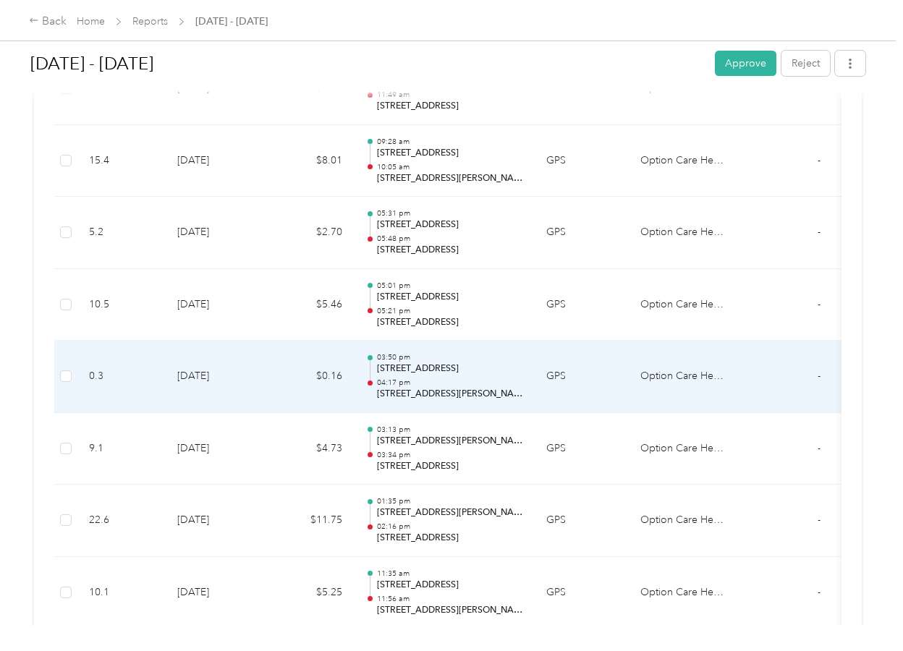
click at [463, 374] on p "[STREET_ADDRESS]" at bounding box center [450, 369] width 146 height 13
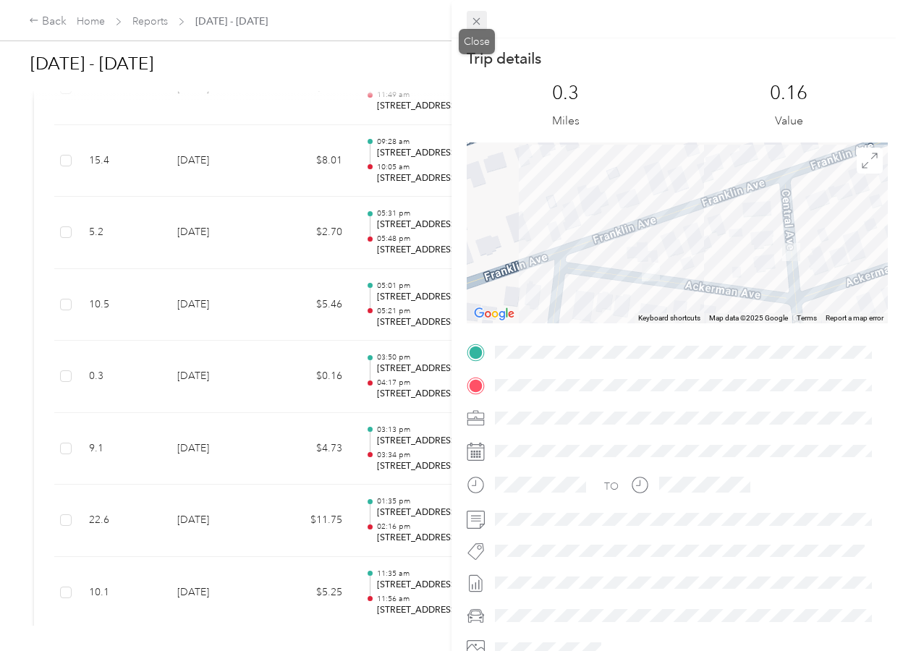
click at [475, 25] on icon at bounding box center [477, 21] width 12 height 12
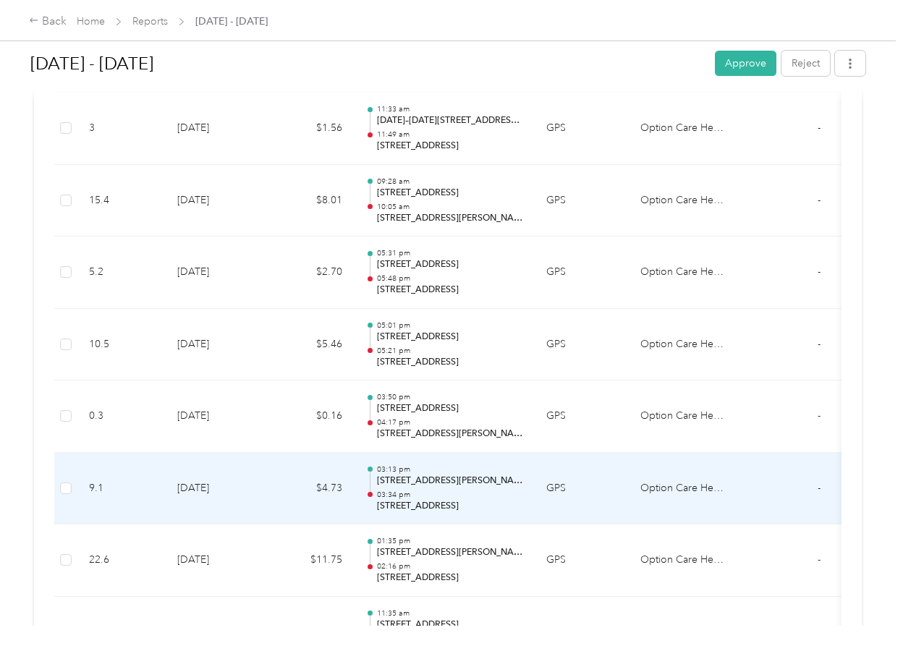
scroll to position [7384, 0]
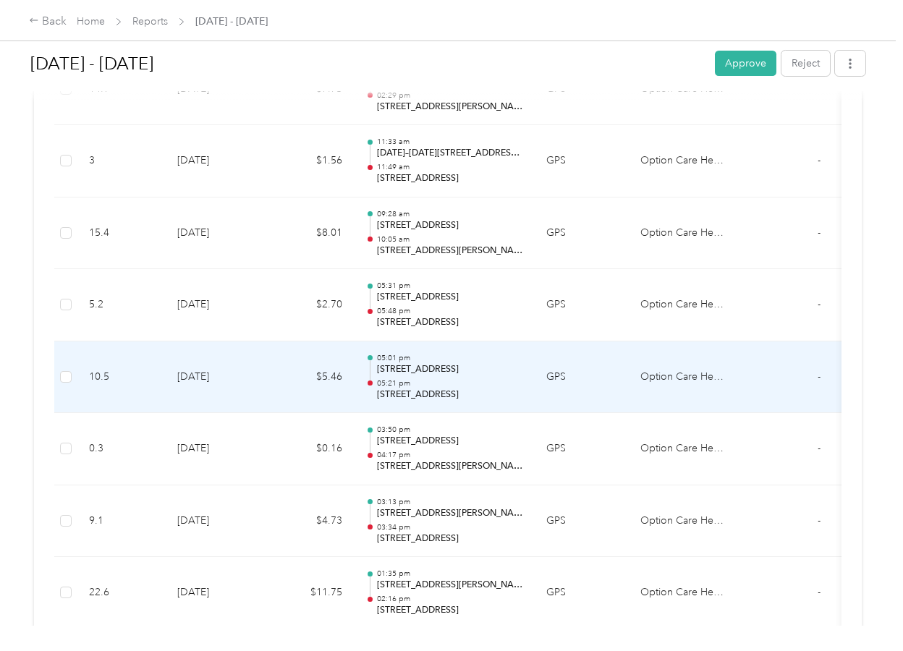
click at [413, 383] on p "05:21 pm" at bounding box center [450, 384] width 146 height 10
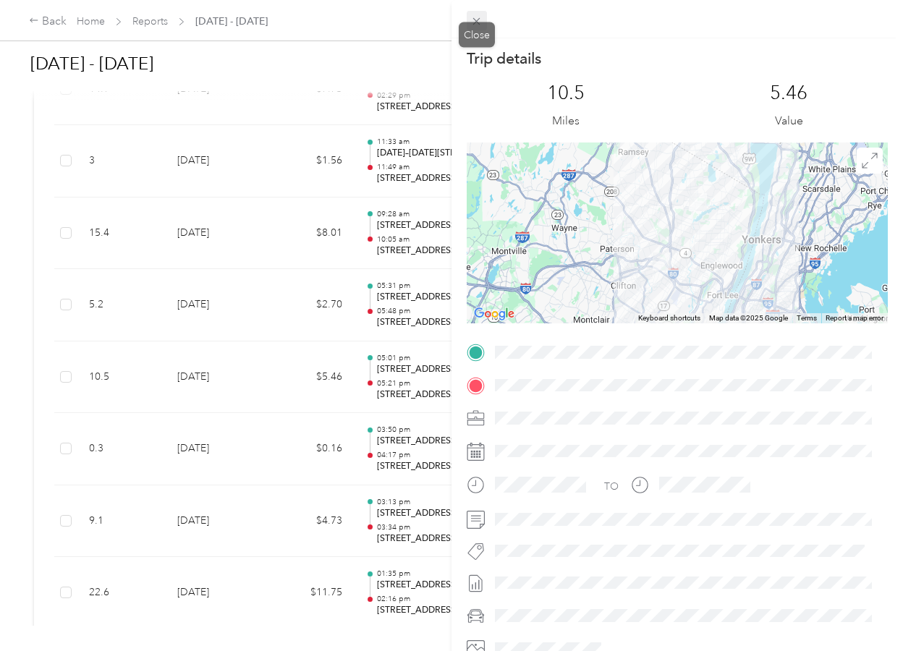
click at [481, 23] on icon at bounding box center [477, 21] width 12 height 12
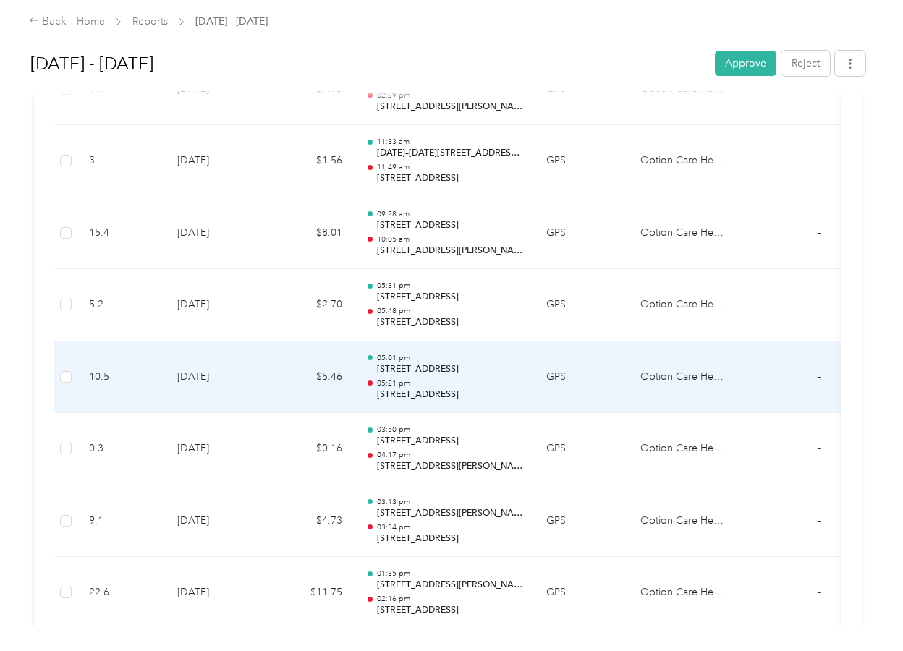
click at [453, 400] on p "[STREET_ADDRESS]" at bounding box center [450, 395] width 146 height 13
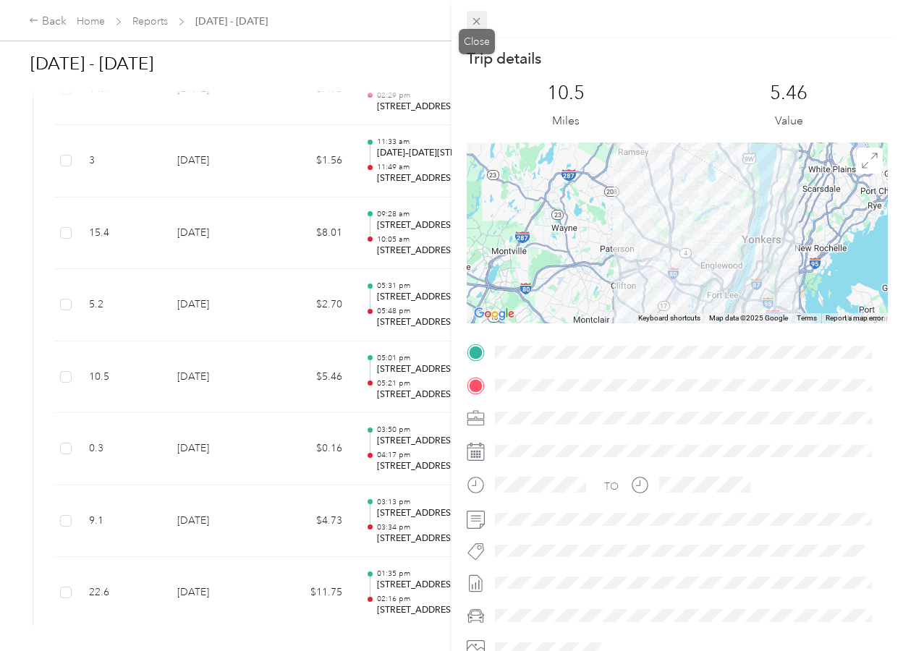
click at [473, 27] on icon at bounding box center [477, 21] width 12 height 12
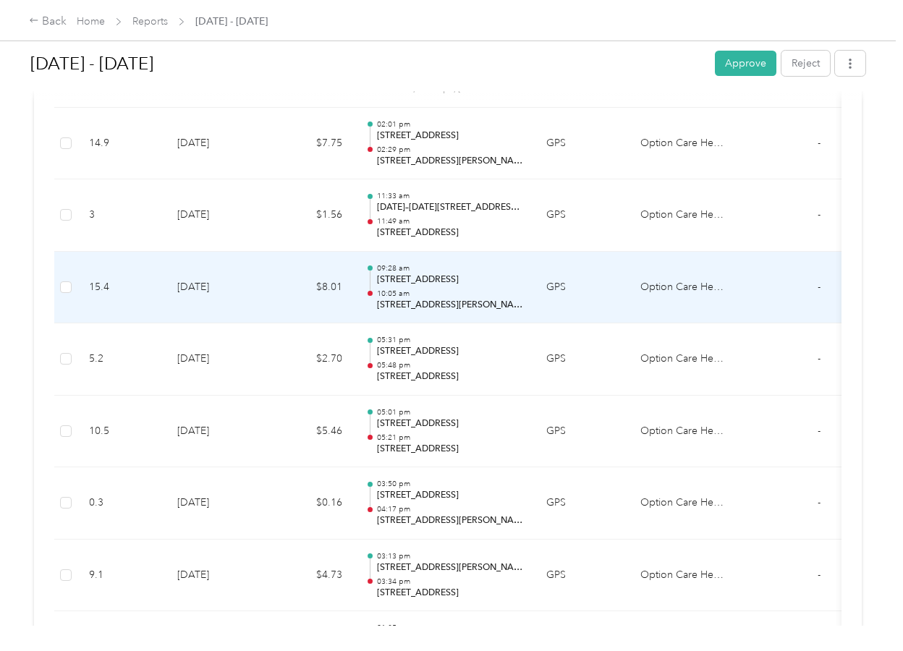
scroll to position [7239, 0]
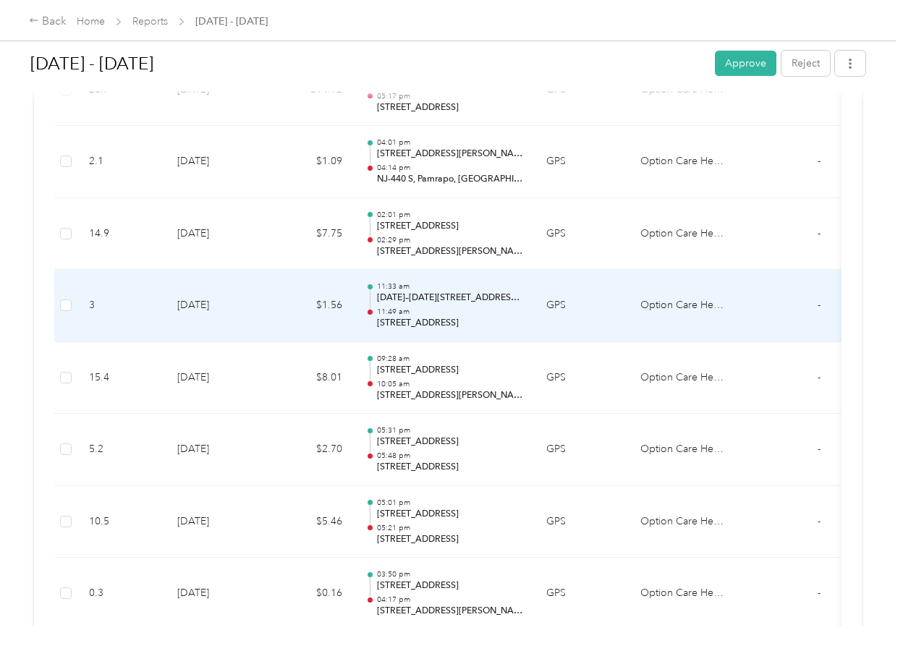
click at [445, 305] on div "11:33 am [DATE]–[DATE][STREET_ADDRESS][PERSON_NAME] 11:49 am [STREET_ADDRESS]" at bounding box center [450, 306] width 146 height 49
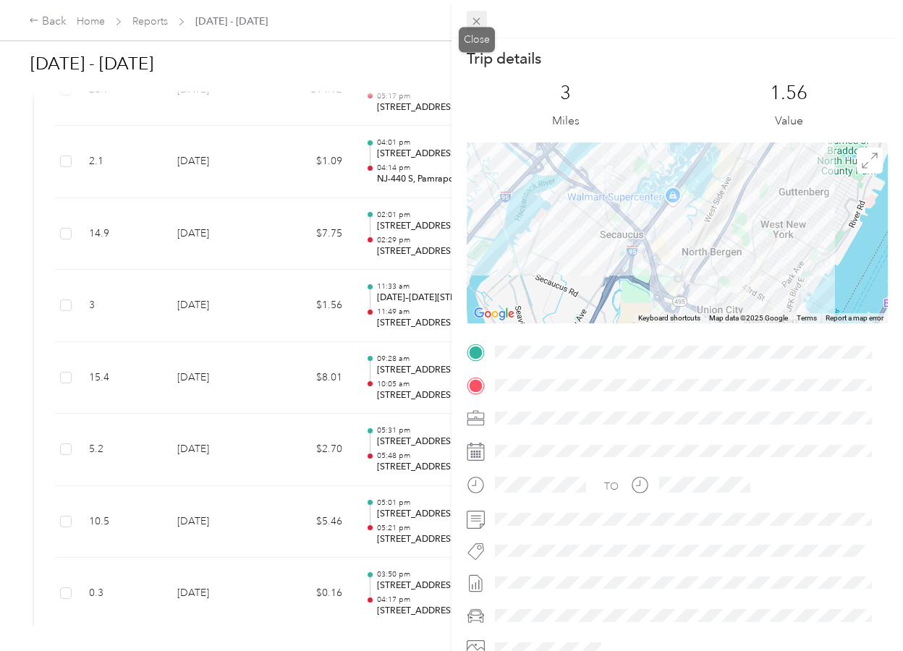
click at [475, 25] on icon at bounding box center [477, 21] width 12 height 12
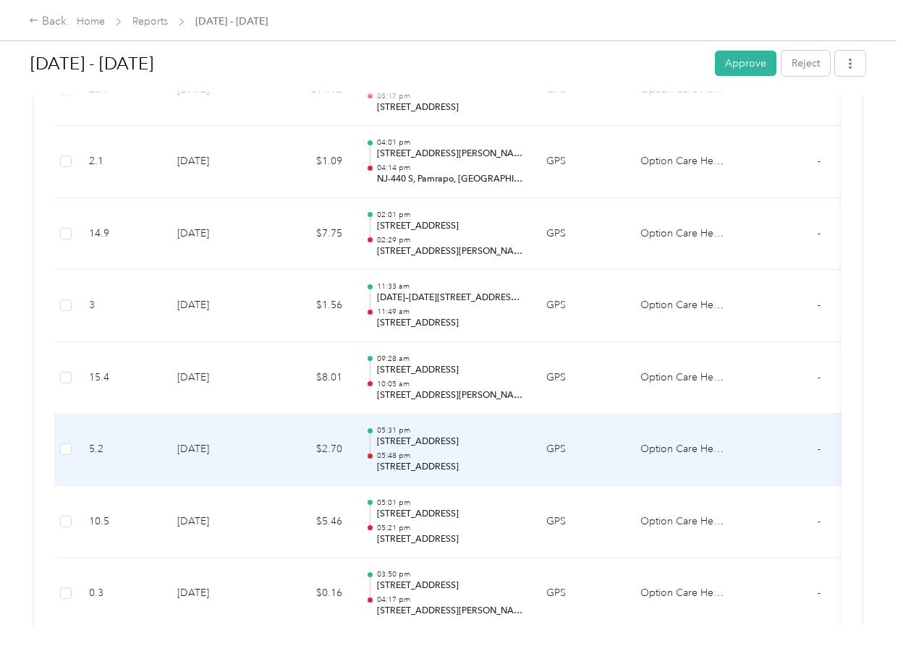
click at [498, 452] on p "05:48 pm" at bounding box center [450, 456] width 146 height 10
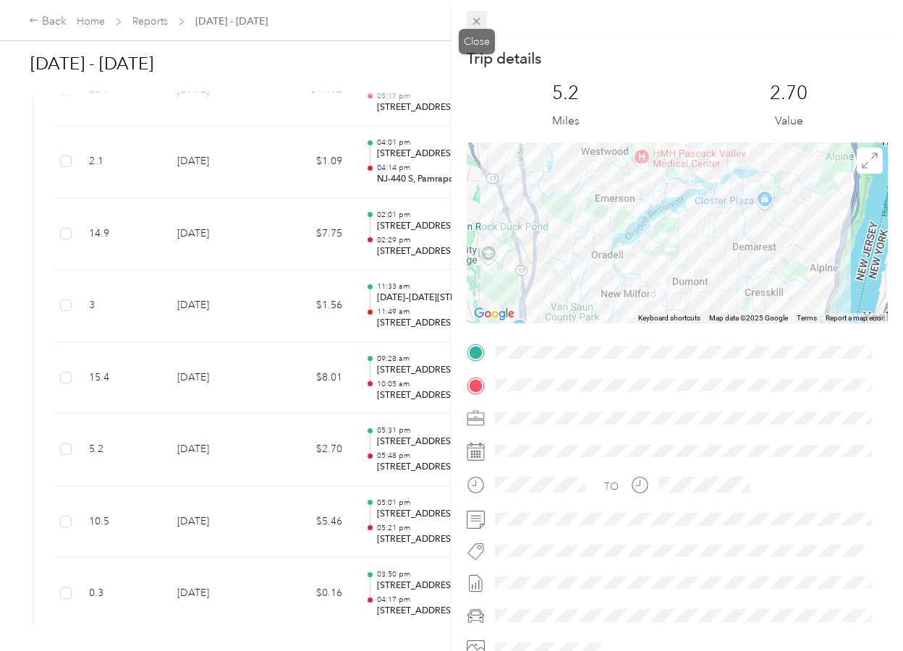
click at [478, 20] on icon at bounding box center [476, 21] width 7 height 7
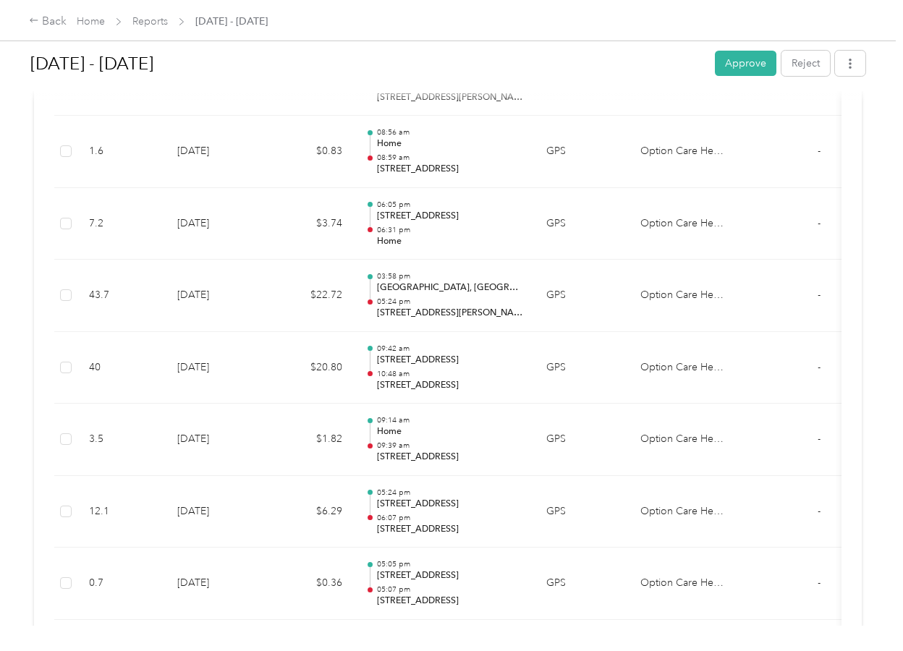
scroll to position [1448, 0]
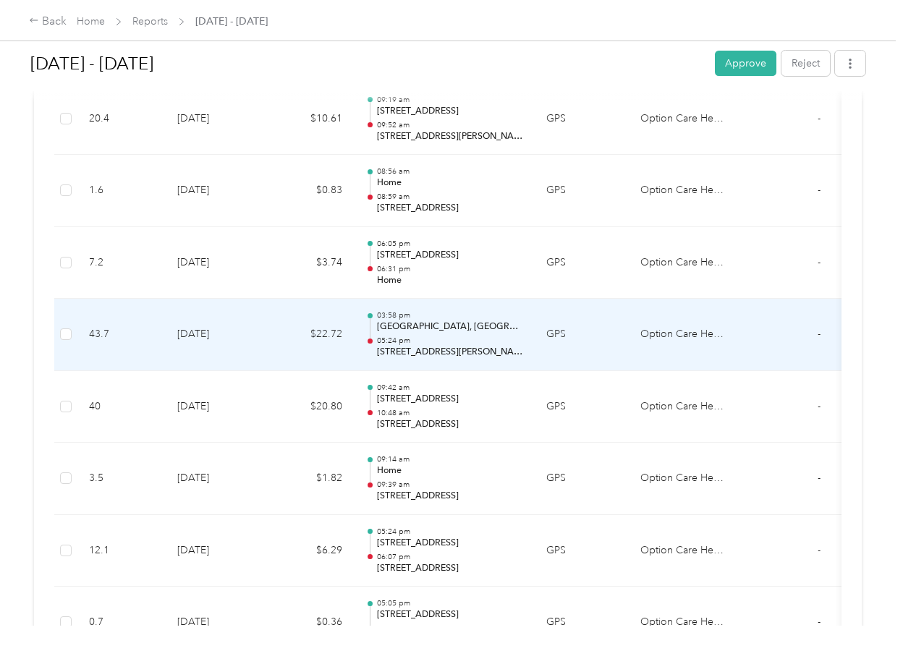
click at [284, 353] on td "$22.72" at bounding box center [310, 335] width 87 height 72
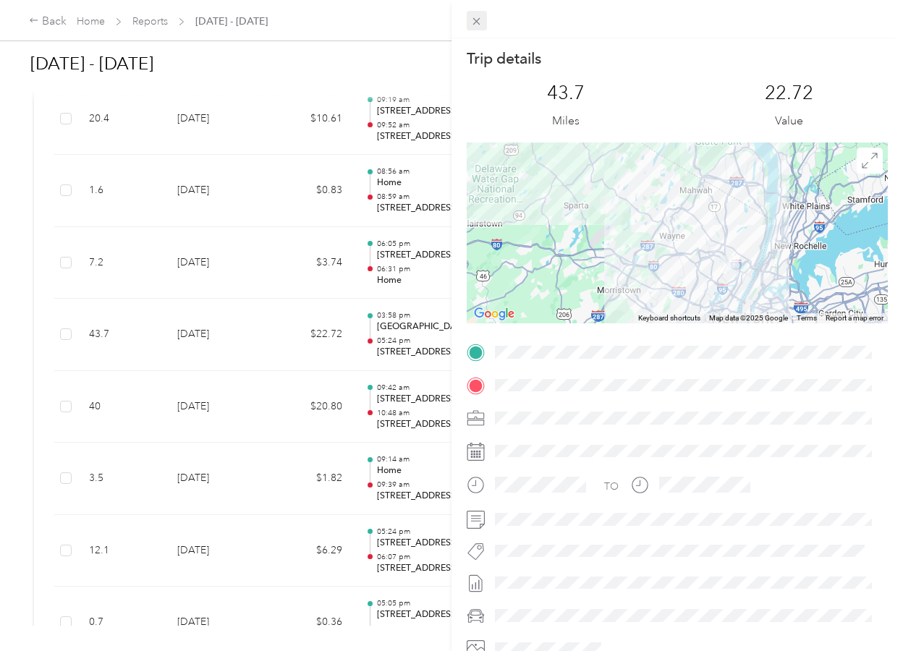
click at [474, 22] on icon at bounding box center [477, 21] width 12 height 12
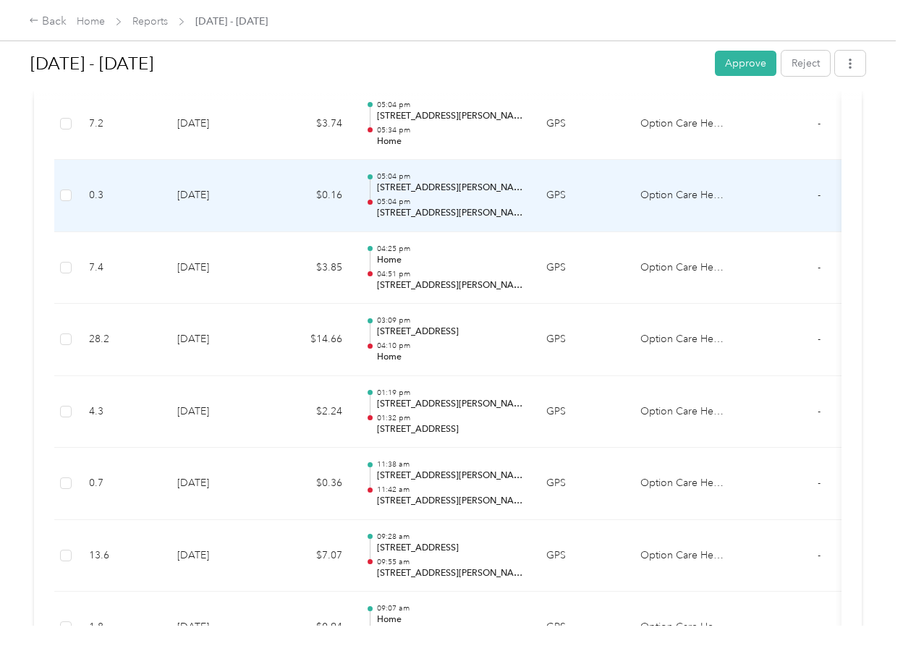
scroll to position [362, 0]
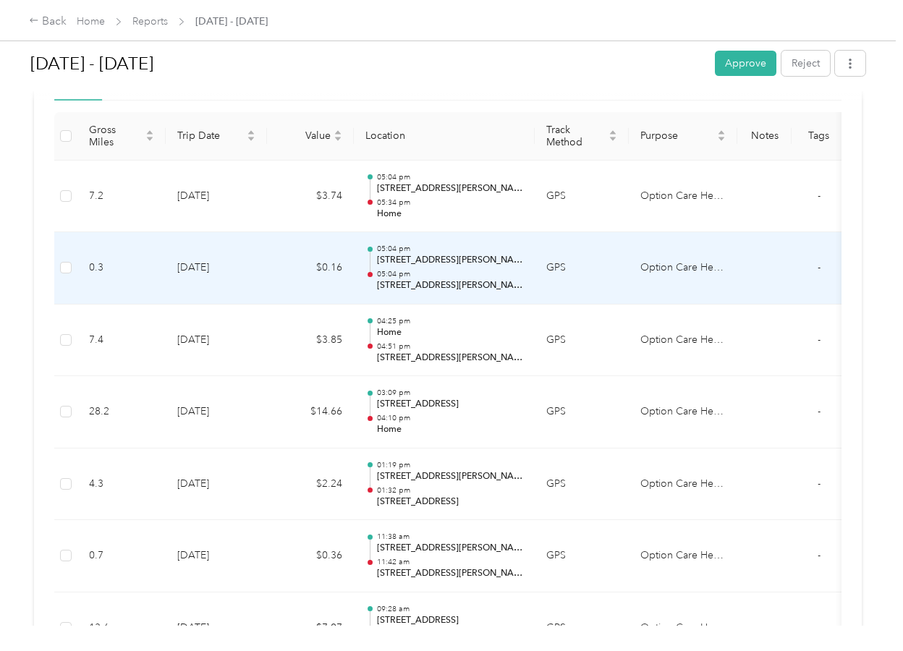
click at [305, 272] on td "$0.16" at bounding box center [310, 268] width 87 height 72
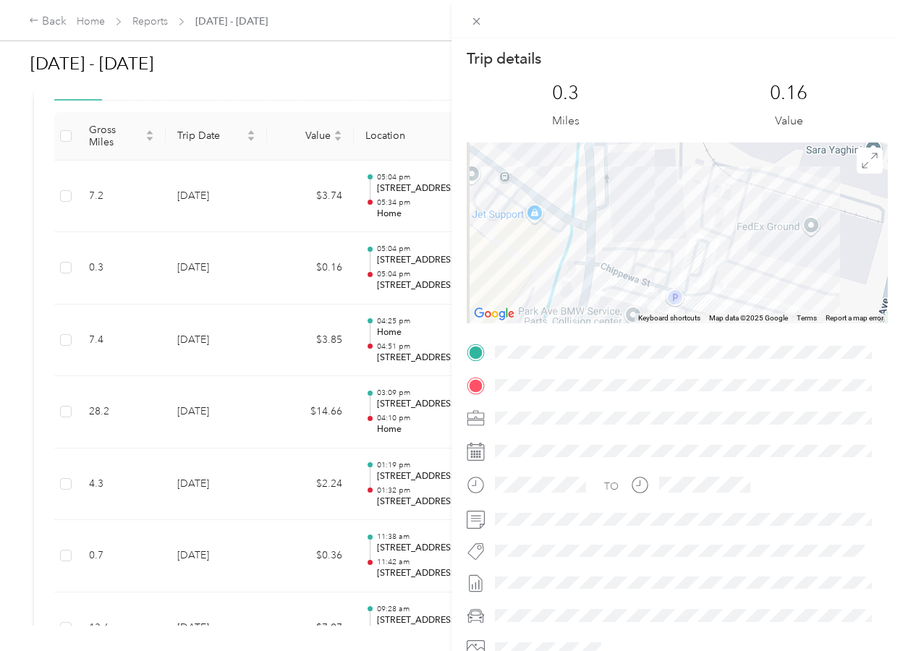
drag, startPoint x: 597, startPoint y: 246, endPoint x: 675, endPoint y: 235, distance: 78.9
click at [680, 231] on div at bounding box center [677, 233] width 421 height 181
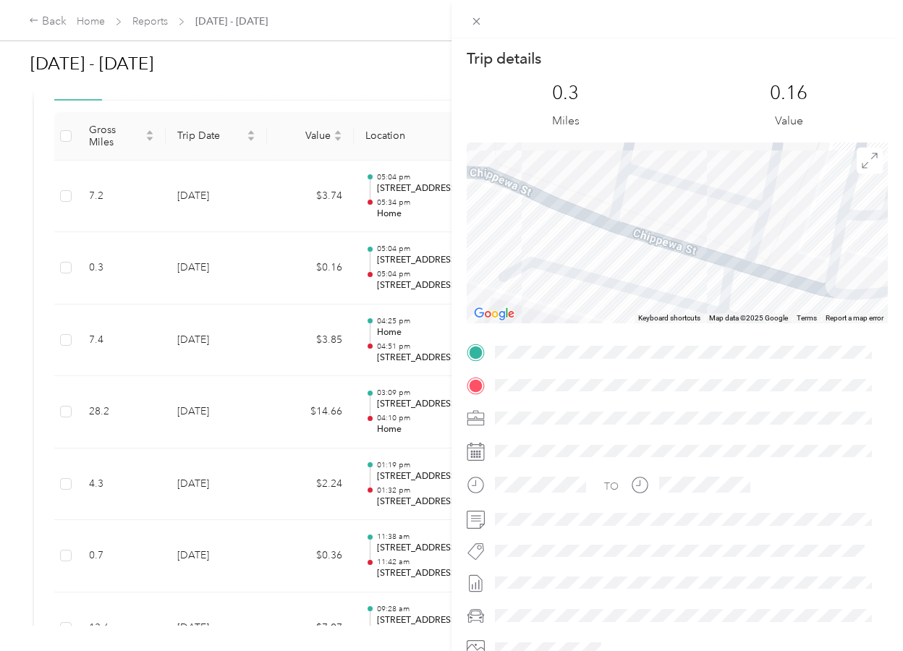
drag, startPoint x: 659, startPoint y: 189, endPoint x: 616, endPoint y: 130, distance: 73.0
click at [617, 130] on div "Trip details This trip cannot be edited because it is either under review, appr…" at bounding box center [677, 371] width 421 height 645
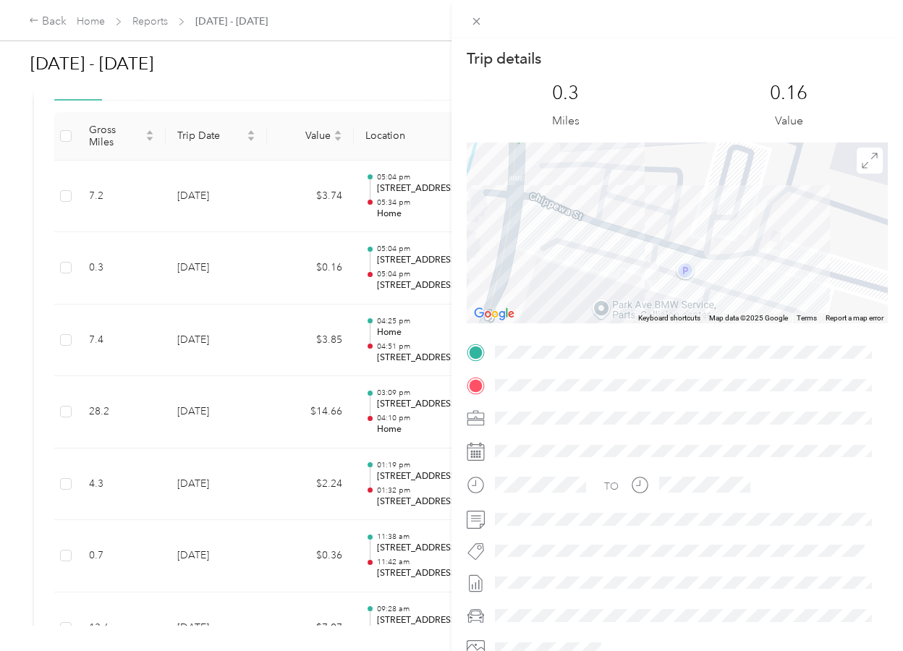
drag, startPoint x: 604, startPoint y: 267, endPoint x: 610, endPoint y: 278, distance: 12.7
click at [610, 278] on div at bounding box center [677, 233] width 421 height 181
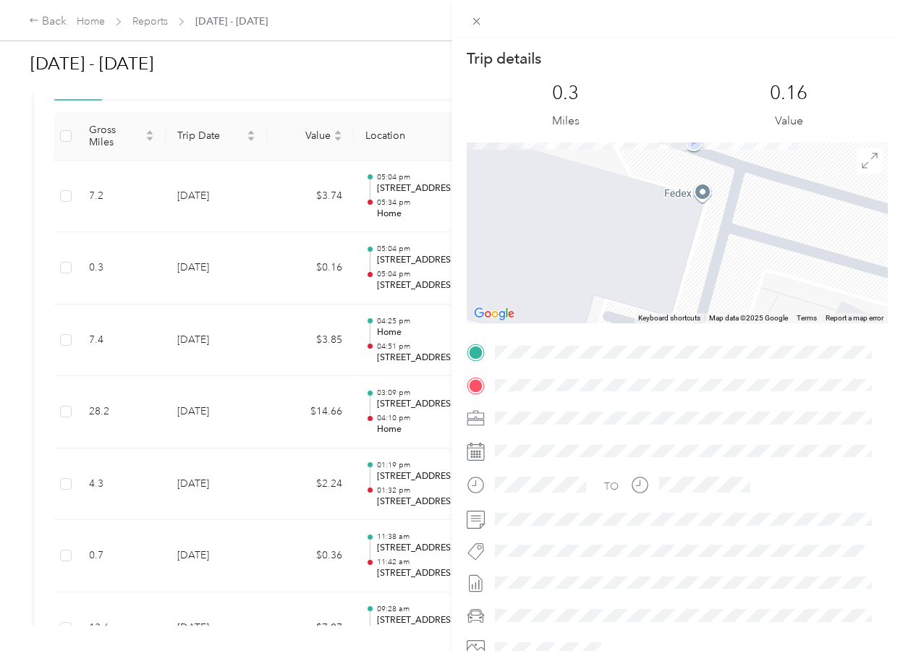
drag, startPoint x: 662, startPoint y: 271, endPoint x: 604, endPoint y: 174, distance: 113.0
click at [590, 126] on div "Trip details This trip cannot be edited because it is either under review, appr…" at bounding box center [677, 371] width 421 height 645
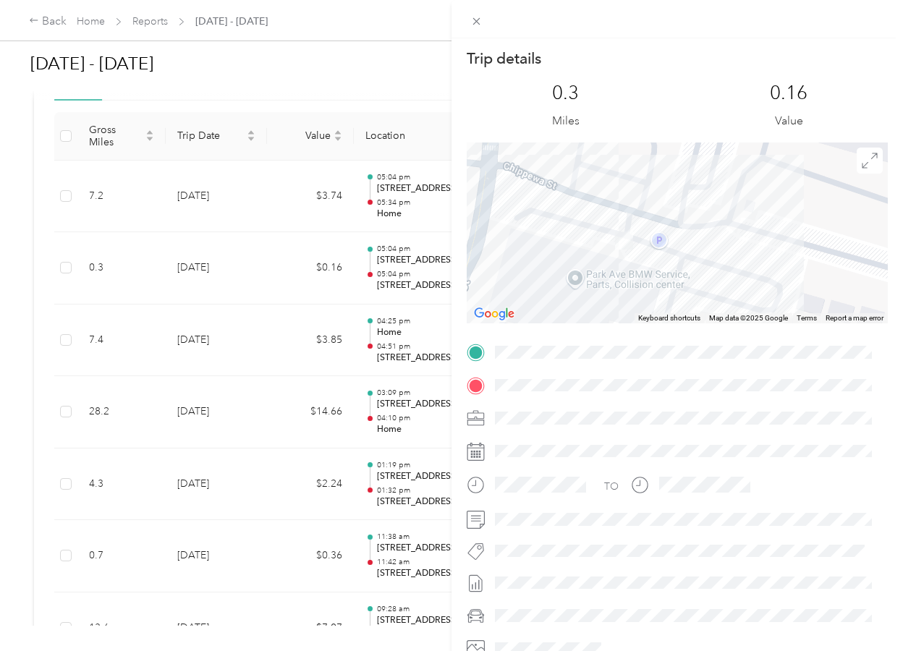
drag, startPoint x: 623, startPoint y: 287, endPoint x: 636, endPoint y: 295, distance: 14.3
click at [626, 319] on div "Keyboard shortcuts Map Data Map data ©2025 Google Map data ©2025 Google 20 m Cl…" at bounding box center [677, 233] width 421 height 181
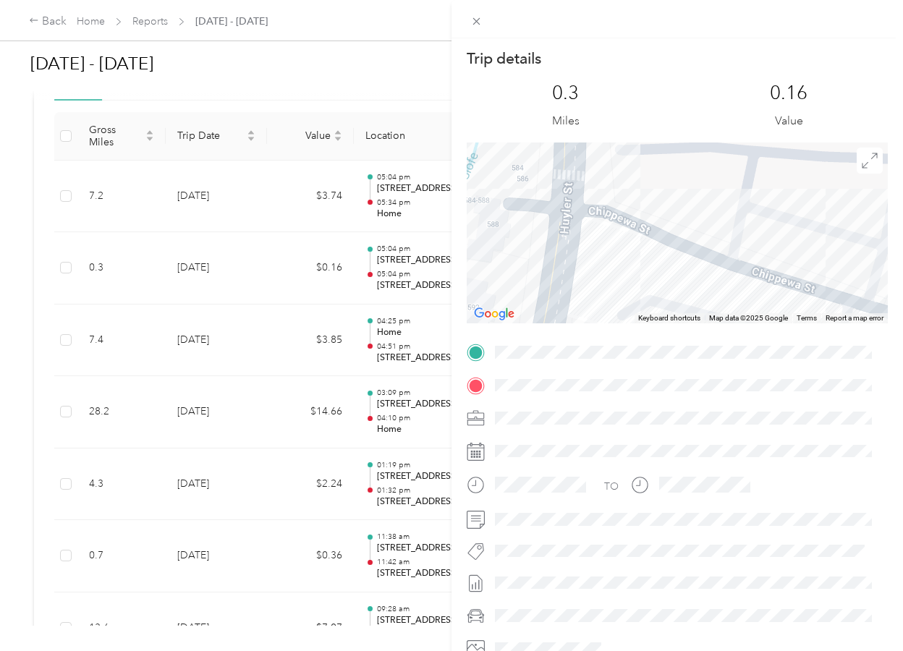
drag, startPoint x: 638, startPoint y: 220, endPoint x: 622, endPoint y: 293, distance: 74.8
click at [624, 294] on div at bounding box center [677, 233] width 421 height 181
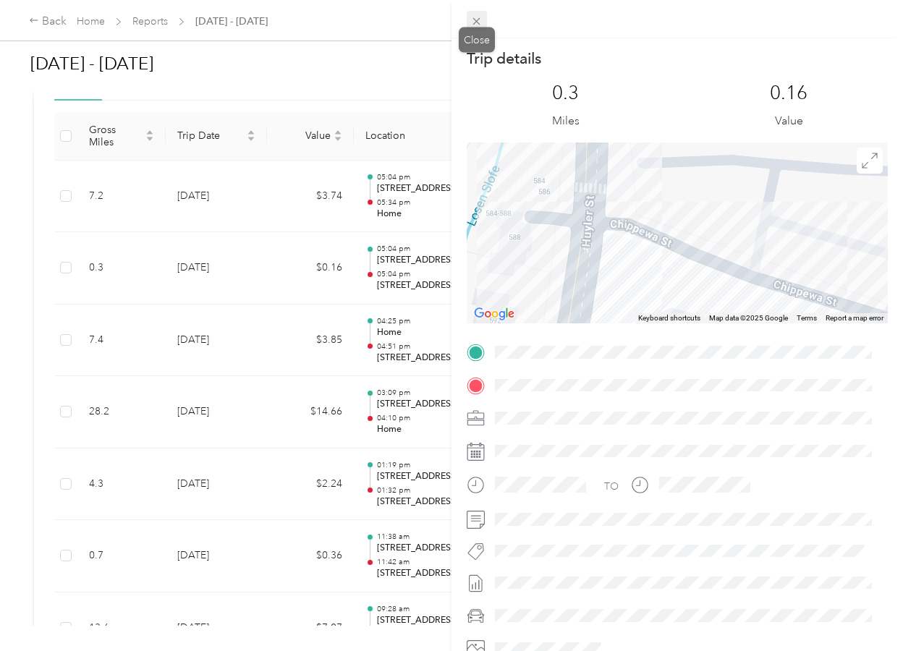
drag, startPoint x: 484, startPoint y: 16, endPoint x: 477, endPoint y: 20, distance: 7.5
click at [480, 19] on span at bounding box center [477, 21] width 20 height 20
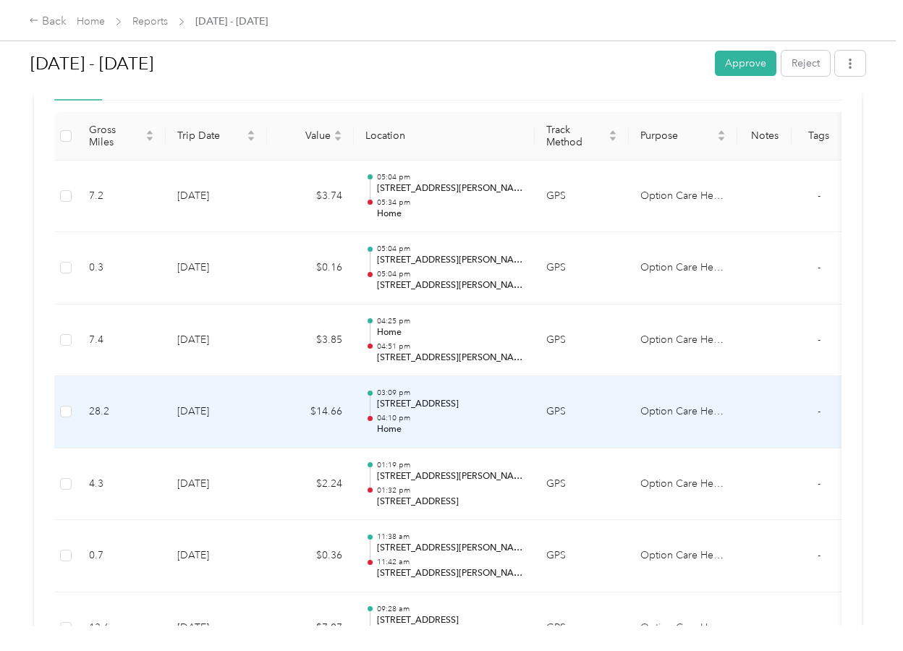
click at [477, 422] on p "04:10 pm" at bounding box center [450, 418] width 146 height 10
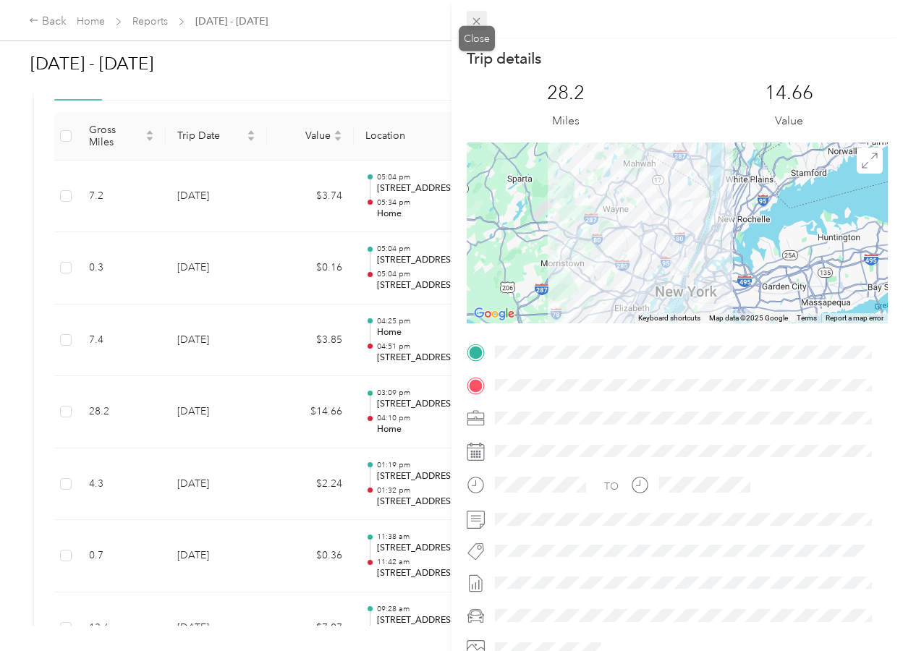
click at [482, 15] on span at bounding box center [477, 21] width 20 height 20
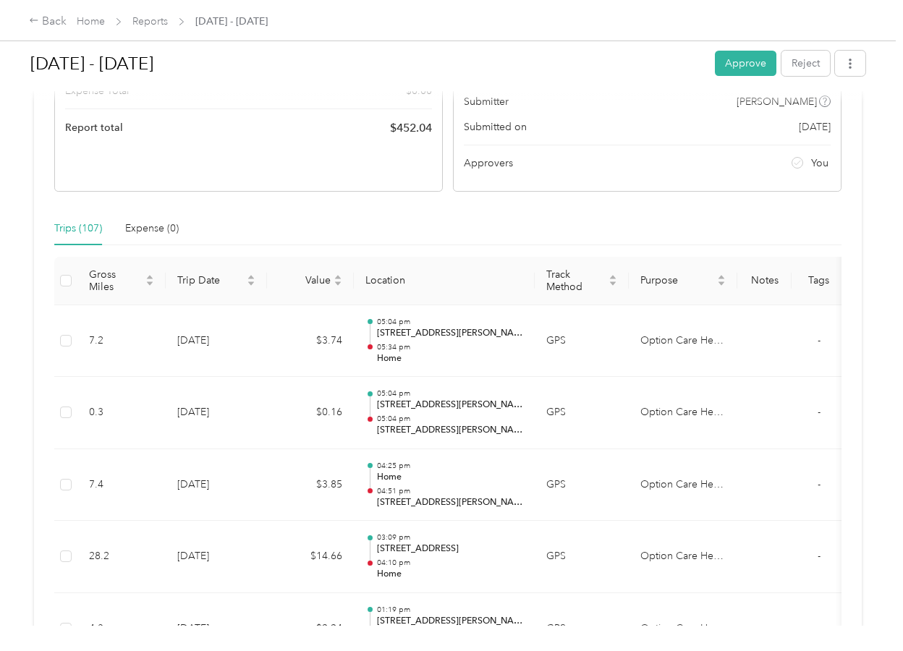
scroll to position [0, 0]
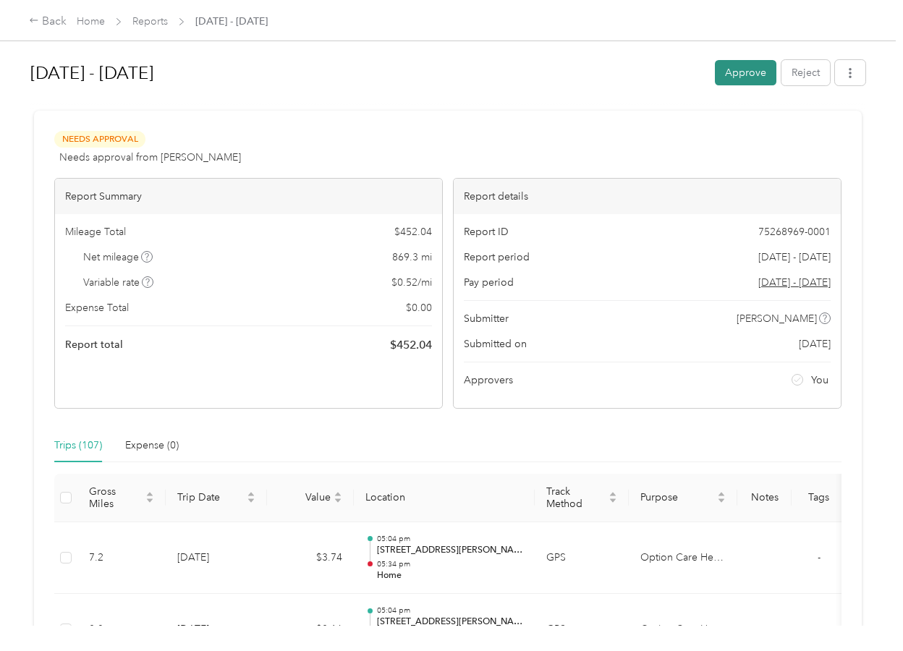
click at [723, 73] on button "Approve" at bounding box center [746, 72] width 62 height 25
click at [160, 20] on link "Reports" at bounding box center [149, 21] width 35 height 12
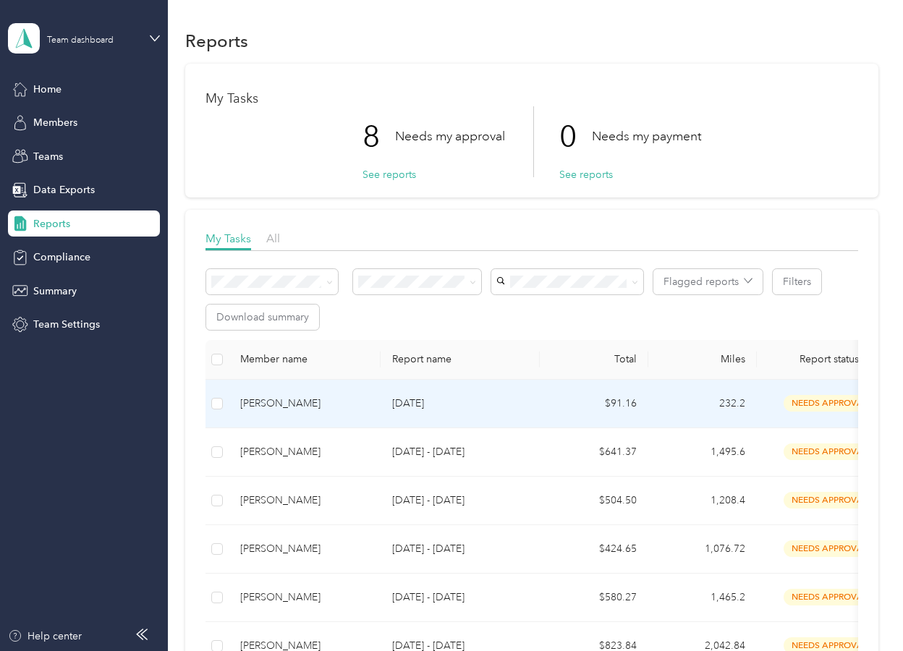
click at [290, 404] on div "[PERSON_NAME]" at bounding box center [304, 404] width 129 height 16
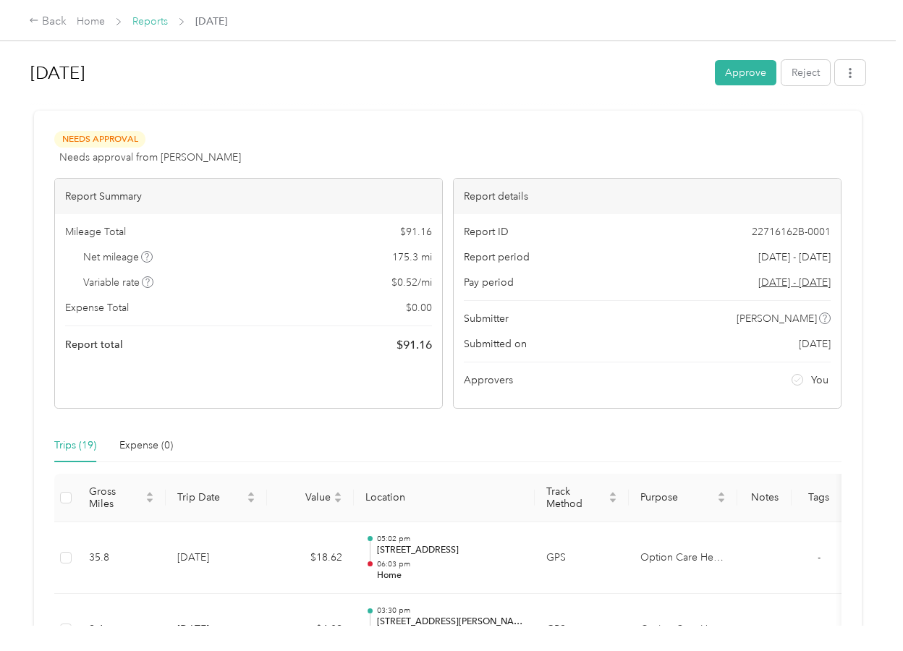
click at [142, 20] on link "Reports" at bounding box center [149, 21] width 35 height 12
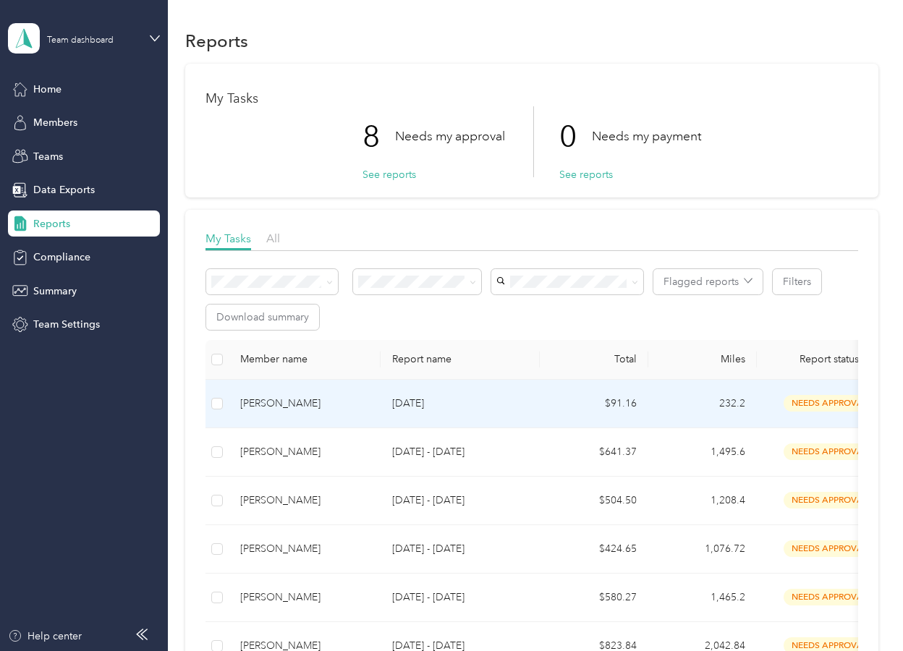
click at [292, 399] on div "[PERSON_NAME]" at bounding box center [304, 404] width 129 height 16
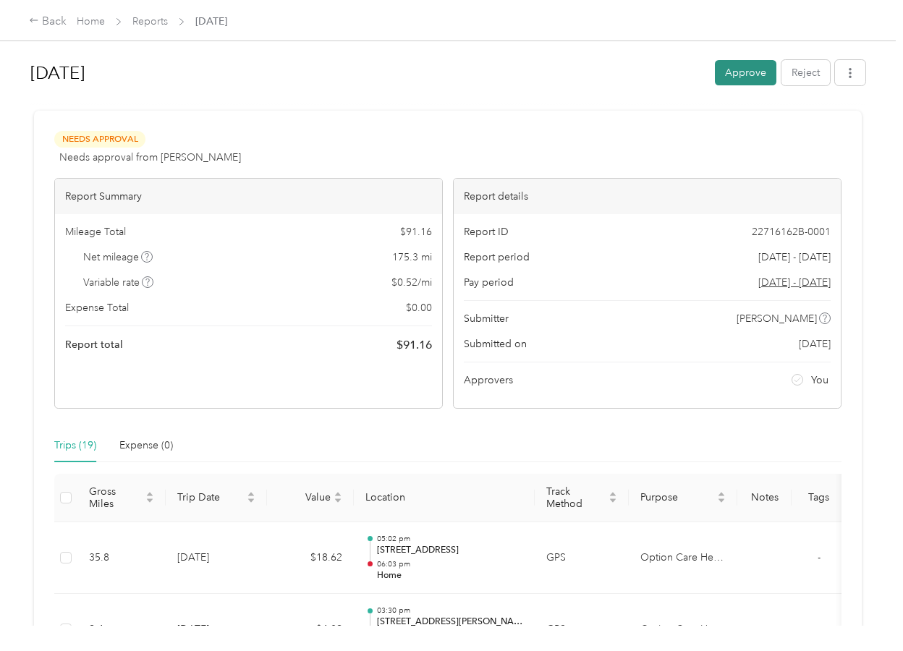
click at [739, 79] on button "Approve" at bounding box center [746, 72] width 62 height 25
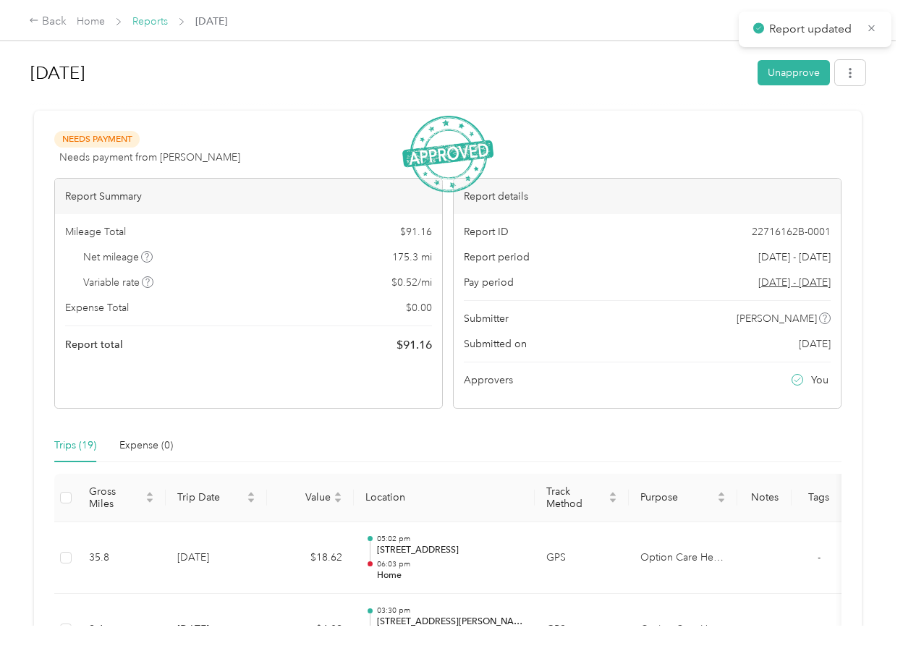
click at [154, 22] on link "Reports" at bounding box center [149, 21] width 35 height 12
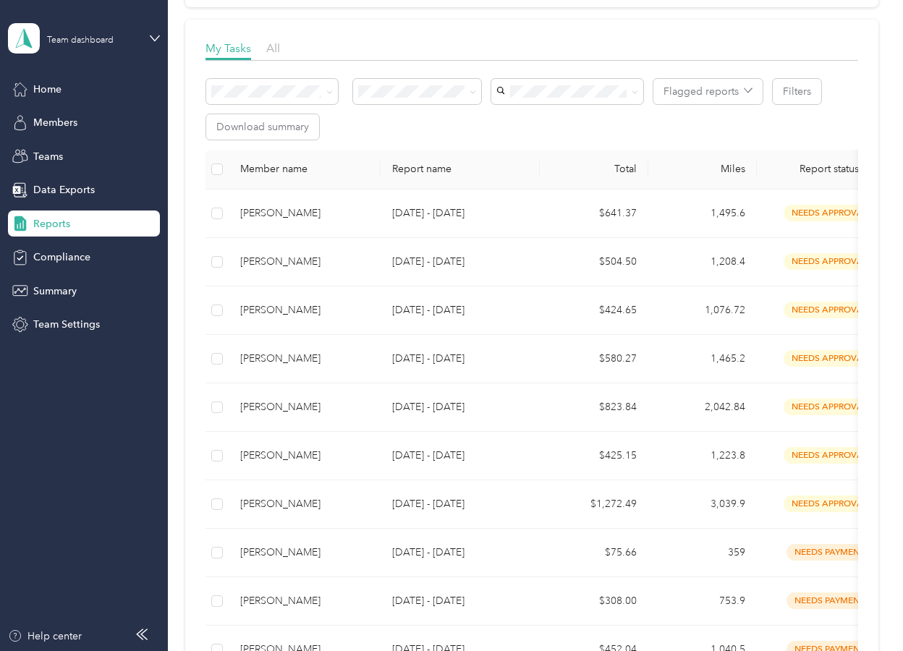
scroll to position [72, 0]
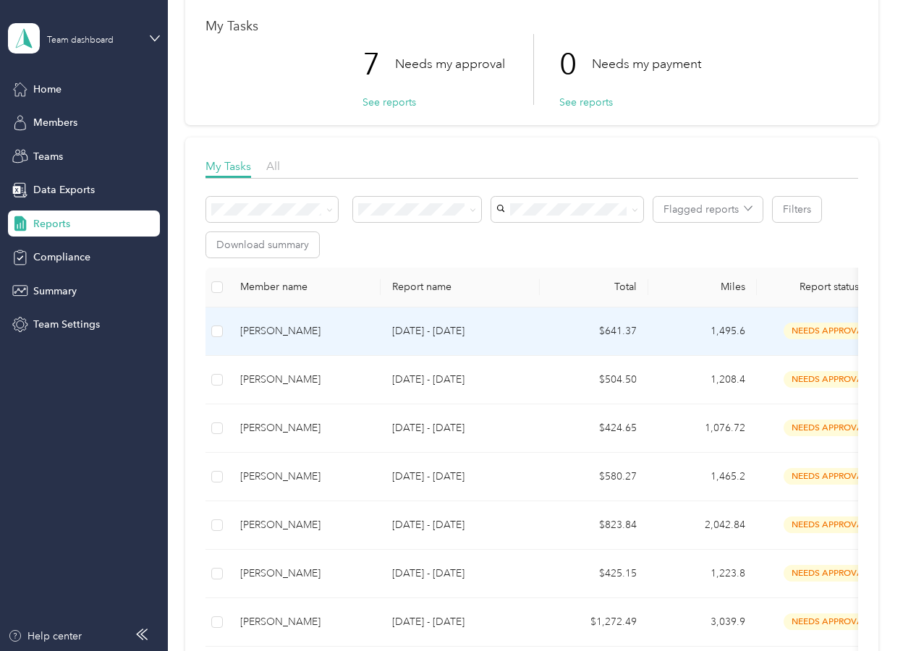
click at [290, 331] on div "[PERSON_NAME]" at bounding box center [304, 332] width 129 height 16
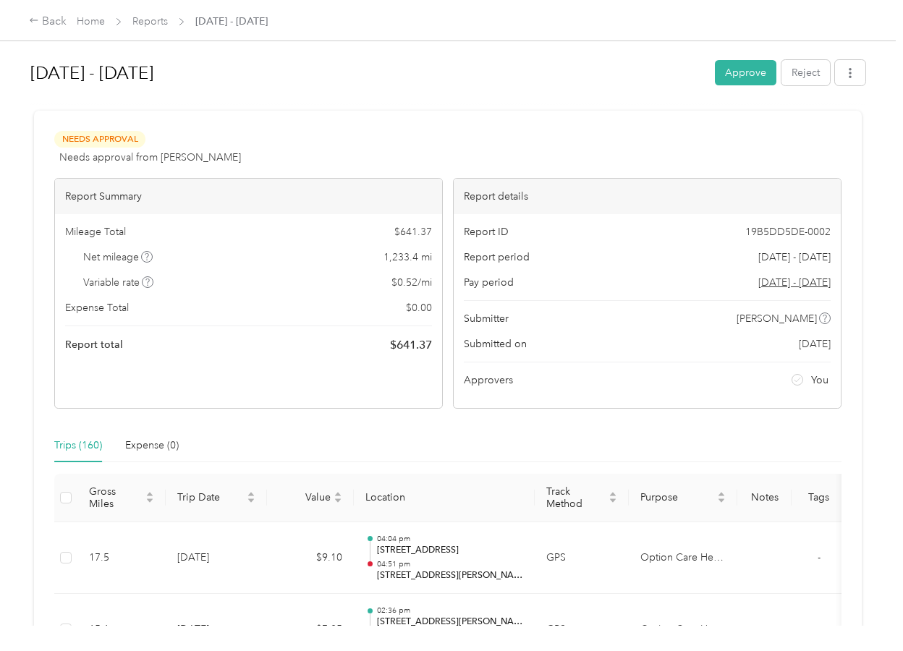
click at [744, 74] on button "Approve" at bounding box center [746, 72] width 62 height 25
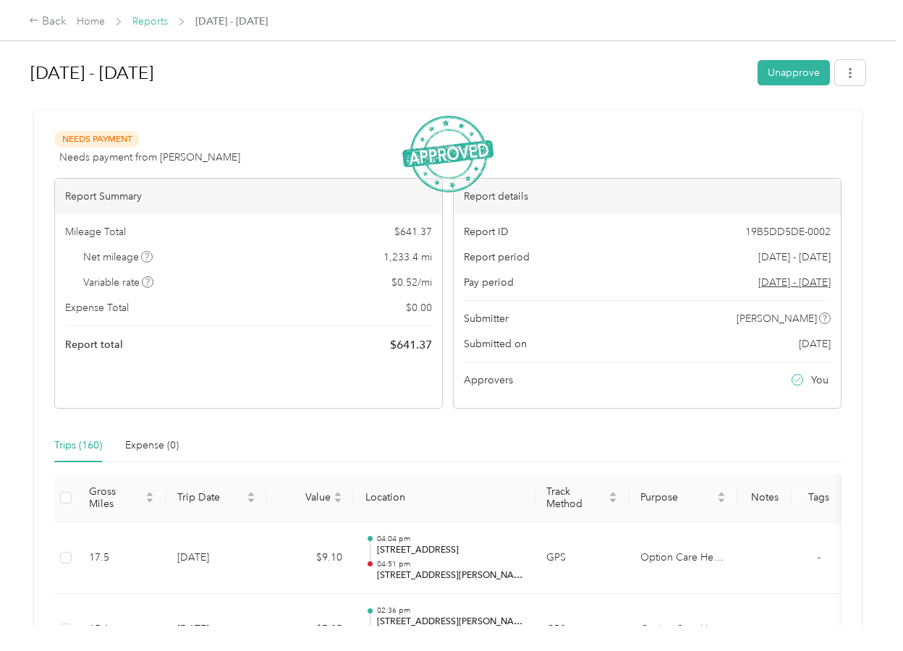
click at [150, 28] on link "Reports" at bounding box center [149, 21] width 35 height 12
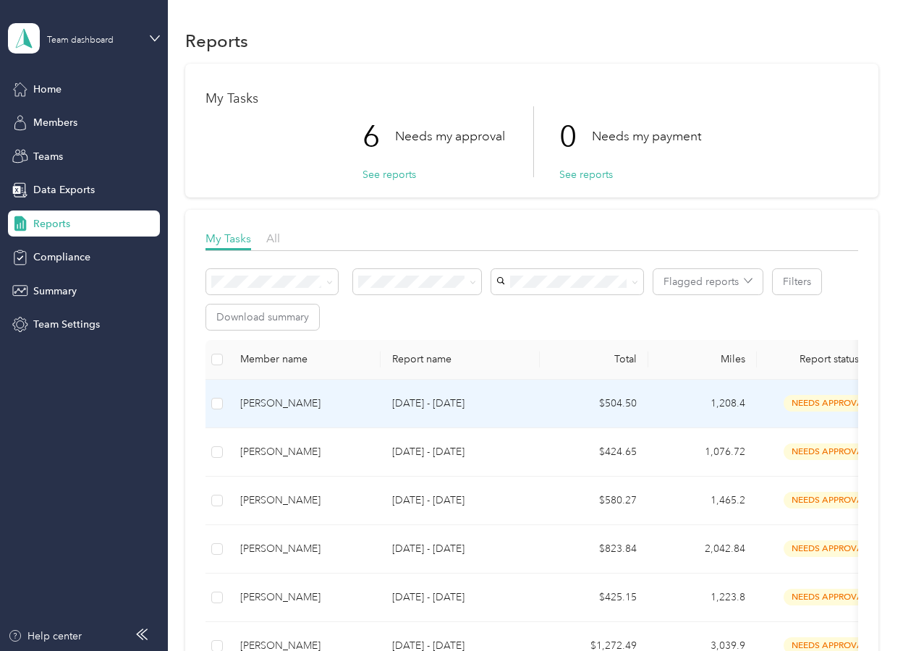
click at [274, 404] on div "[PERSON_NAME]" at bounding box center [304, 404] width 129 height 16
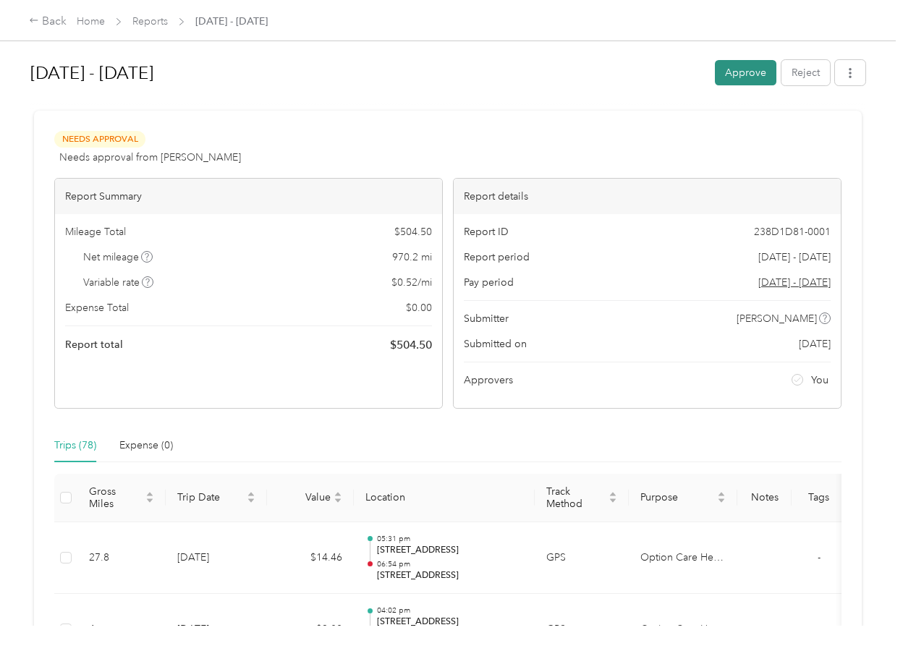
click at [754, 65] on button "Approve" at bounding box center [746, 72] width 62 height 25
click at [161, 18] on link "Reports" at bounding box center [149, 21] width 35 height 12
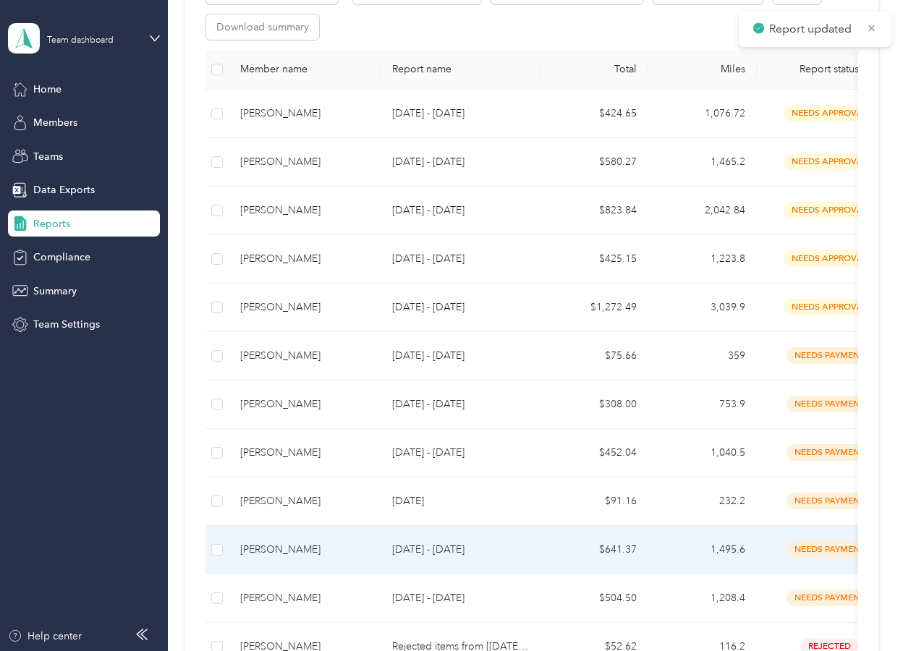
scroll to position [290, 0]
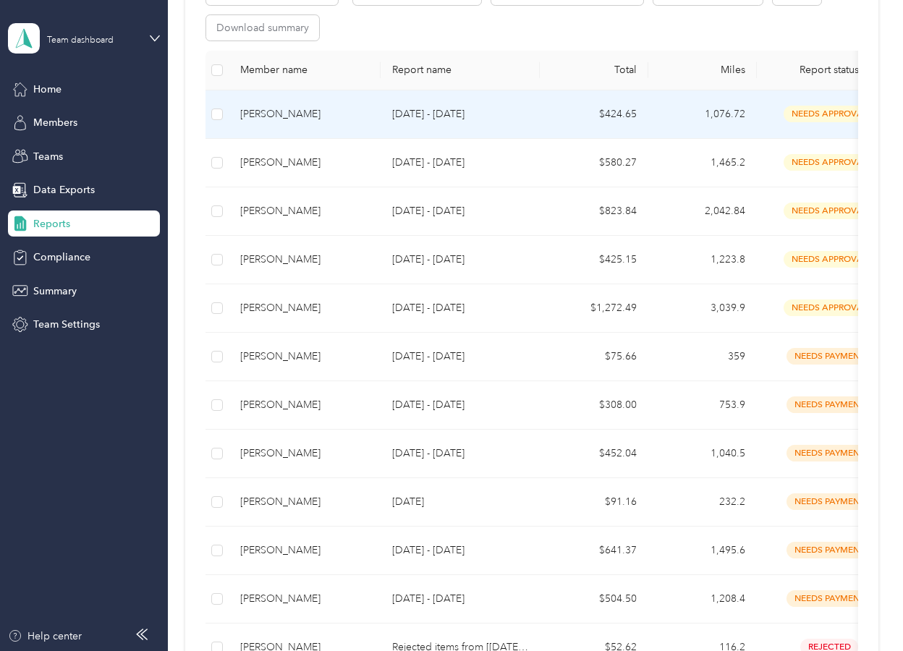
click at [292, 112] on div "[PERSON_NAME]" at bounding box center [304, 114] width 129 height 16
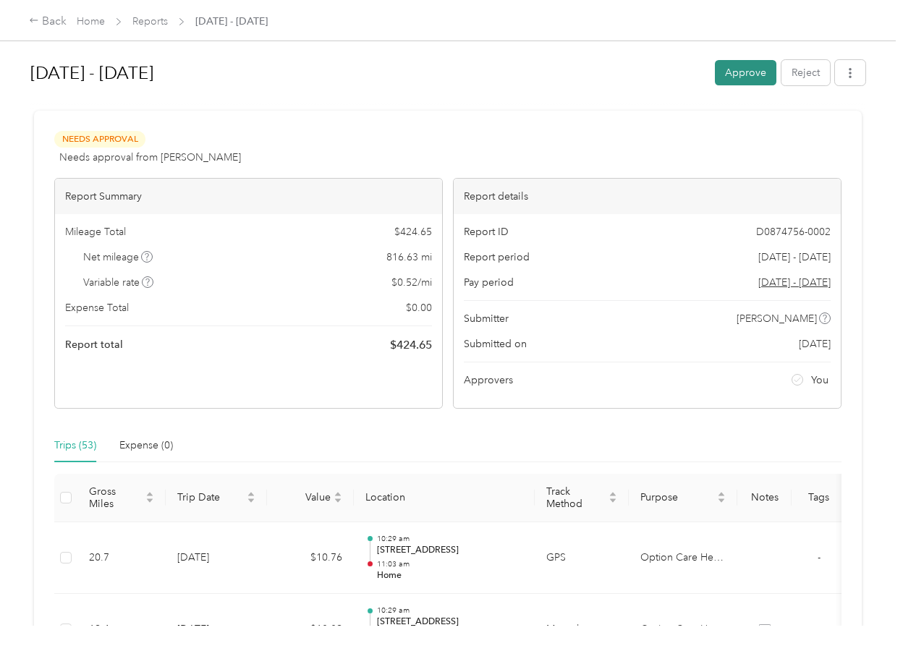
click at [725, 75] on button "Approve" at bounding box center [746, 72] width 62 height 25
click at [152, 21] on link "Reports" at bounding box center [149, 21] width 35 height 12
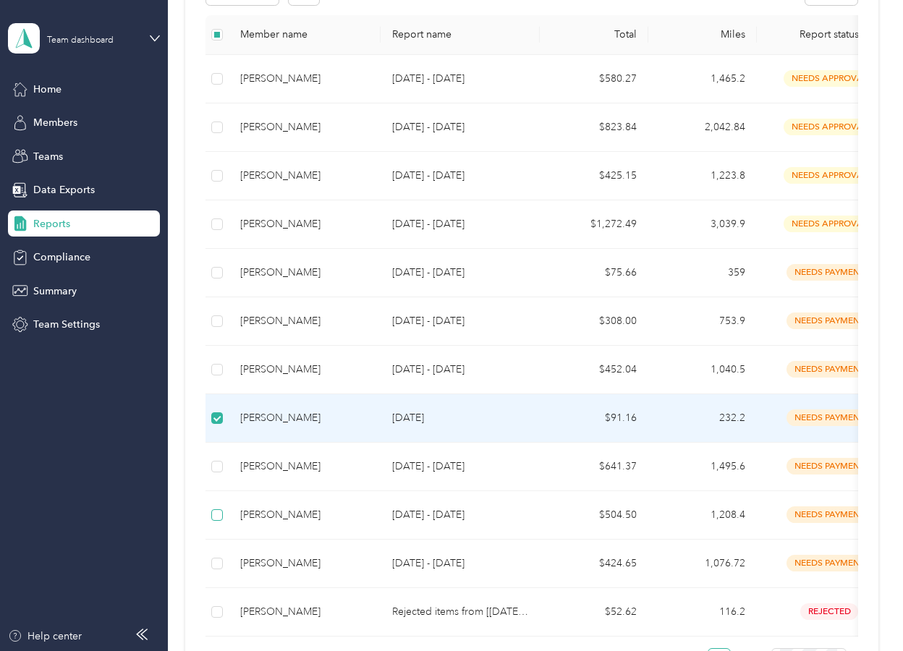
scroll to position [362, 0]
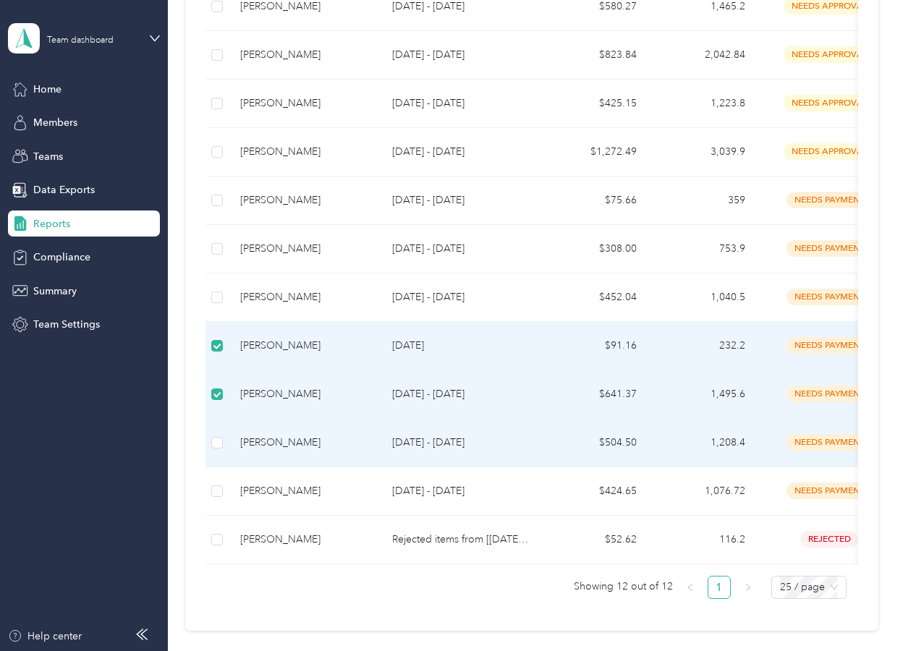
click at [216, 432] on td at bounding box center [217, 443] width 23 height 49
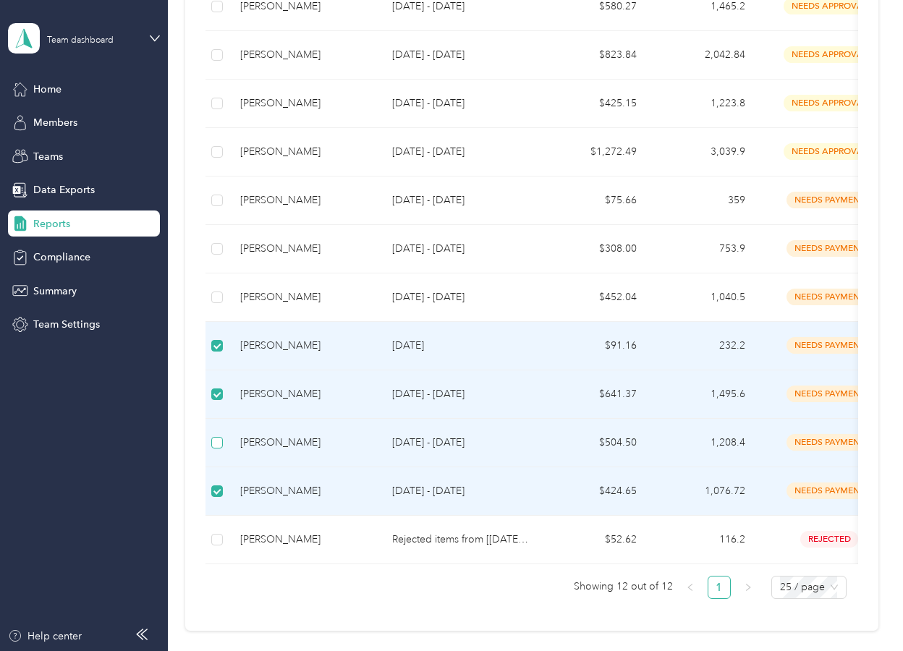
click at [221, 450] on label at bounding box center [217, 443] width 12 height 16
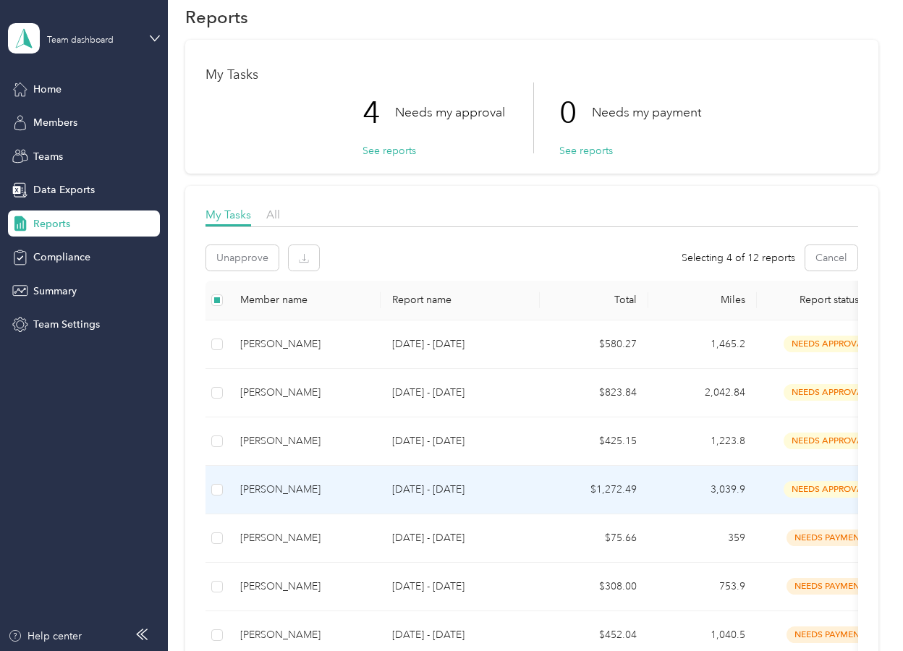
scroll to position [0, 0]
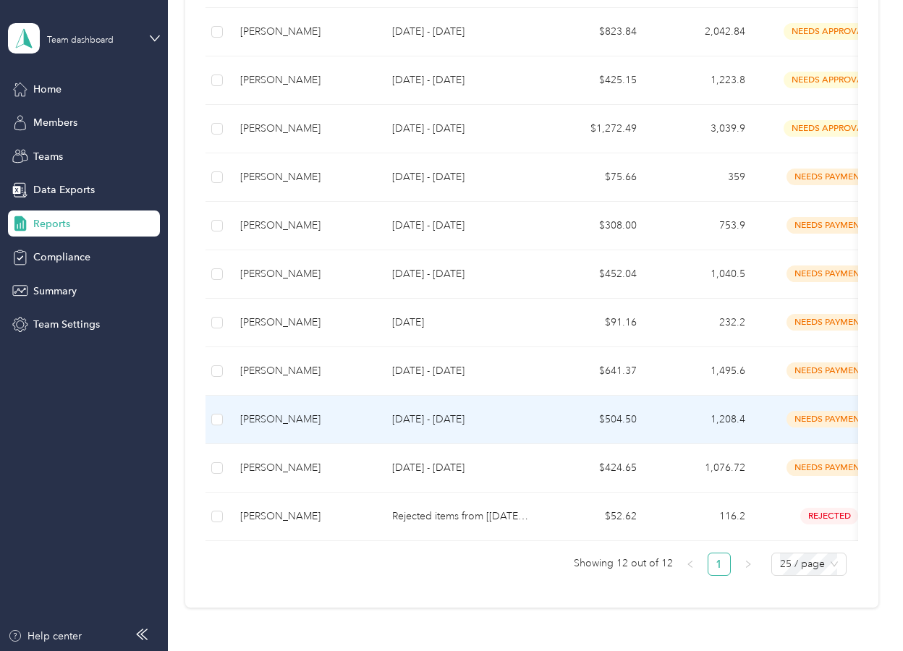
scroll to position [290, 0]
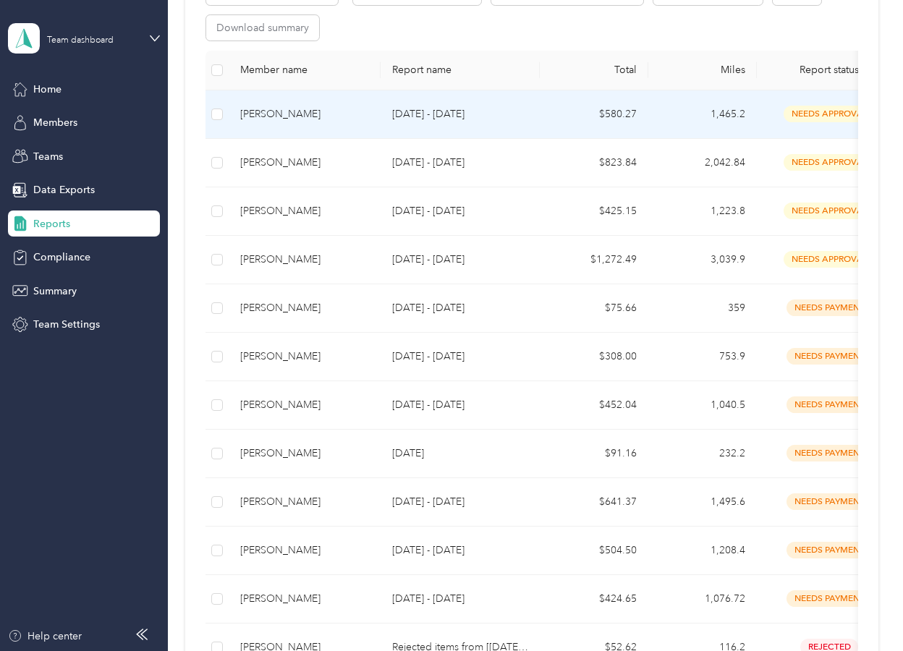
click at [293, 111] on div "[PERSON_NAME]" at bounding box center [304, 114] width 129 height 16
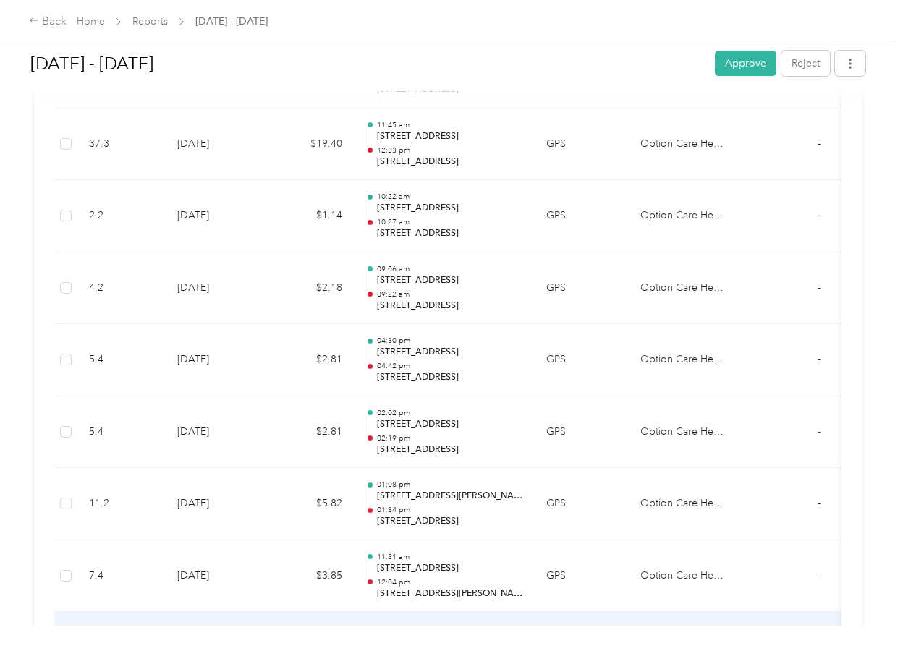
scroll to position [5301, 0]
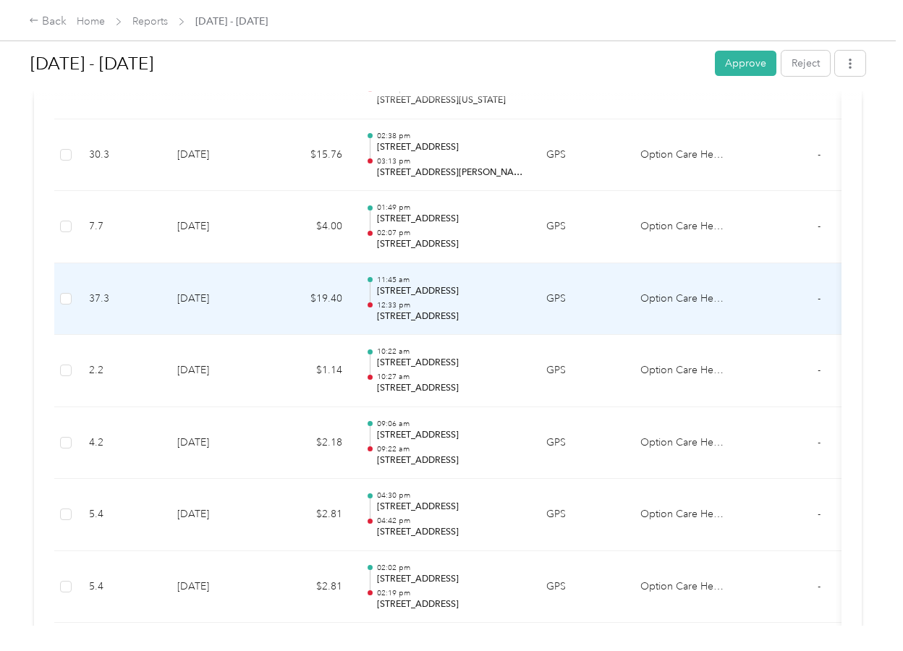
click at [413, 300] on p "12:33 pm" at bounding box center [450, 305] width 146 height 10
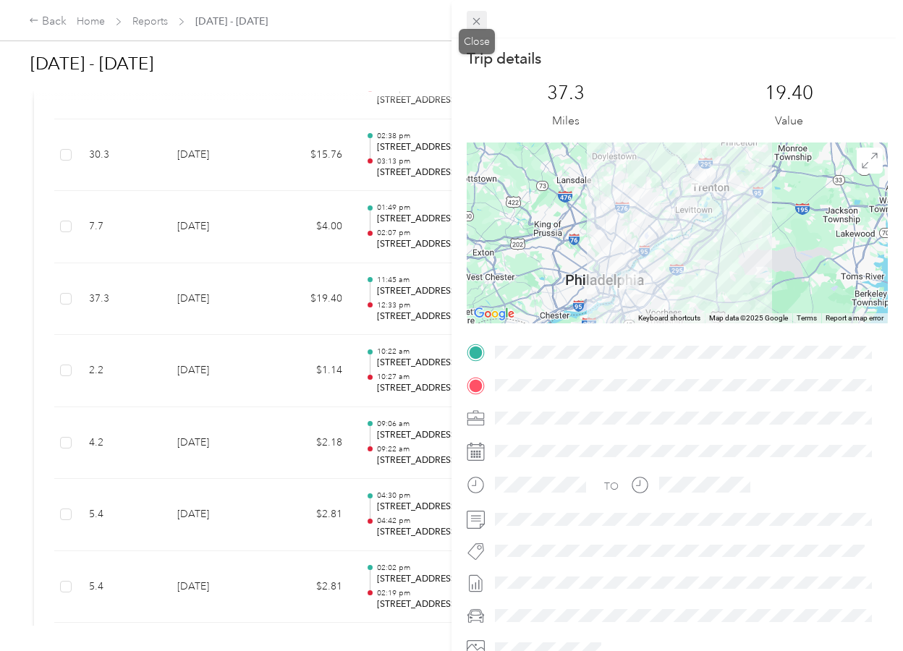
click at [471, 16] on icon at bounding box center [477, 21] width 12 height 12
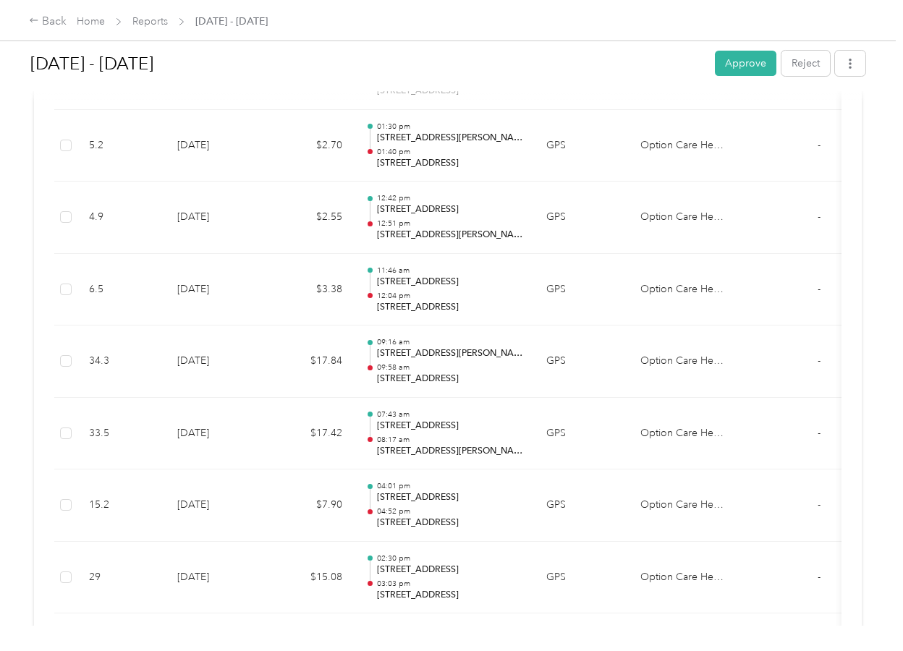
scroll to position [1464, 0]
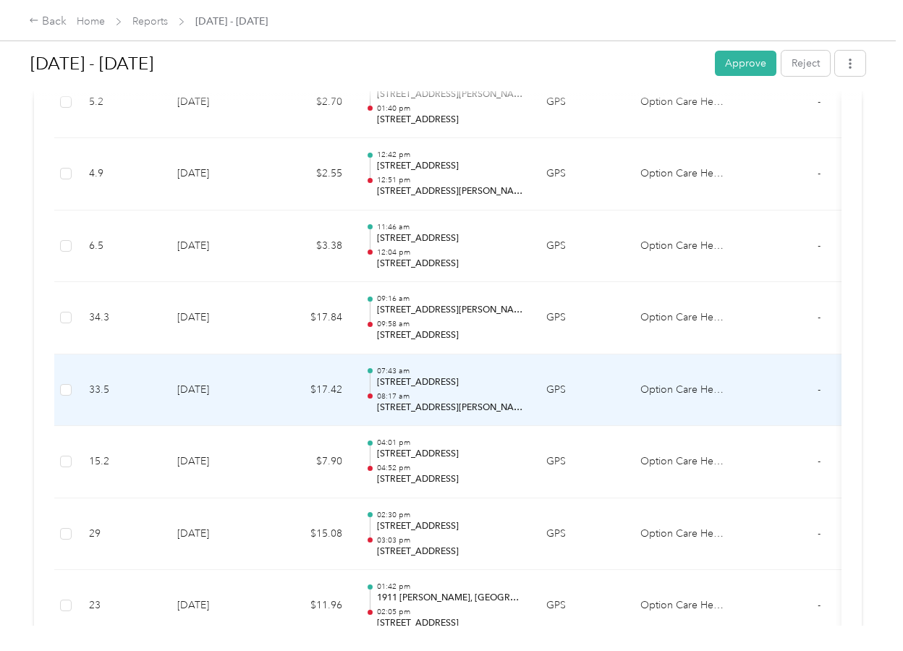
click at [461, 397] on p "08:17 am" at bounding box center [450, 397] width 146 height 10
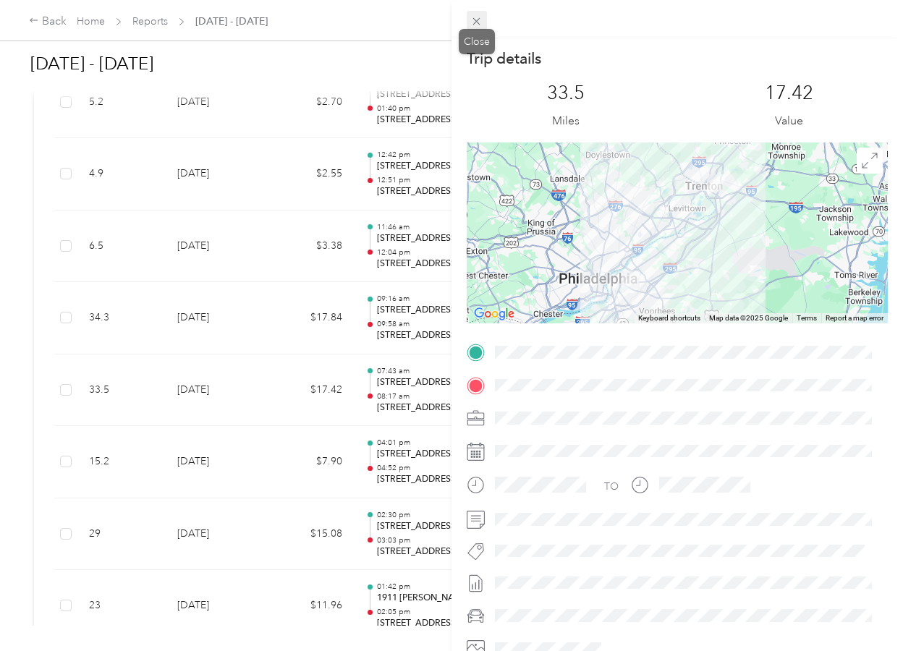
click at [481, 20] on icon at bounding box center [477, 21] width 12 height 12
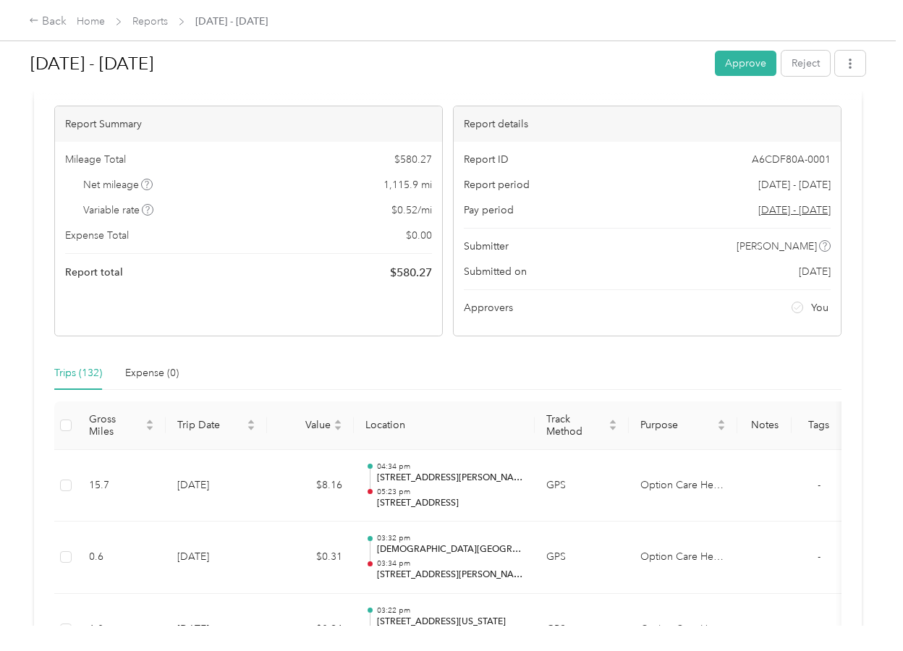
scroll to position [0, 0]
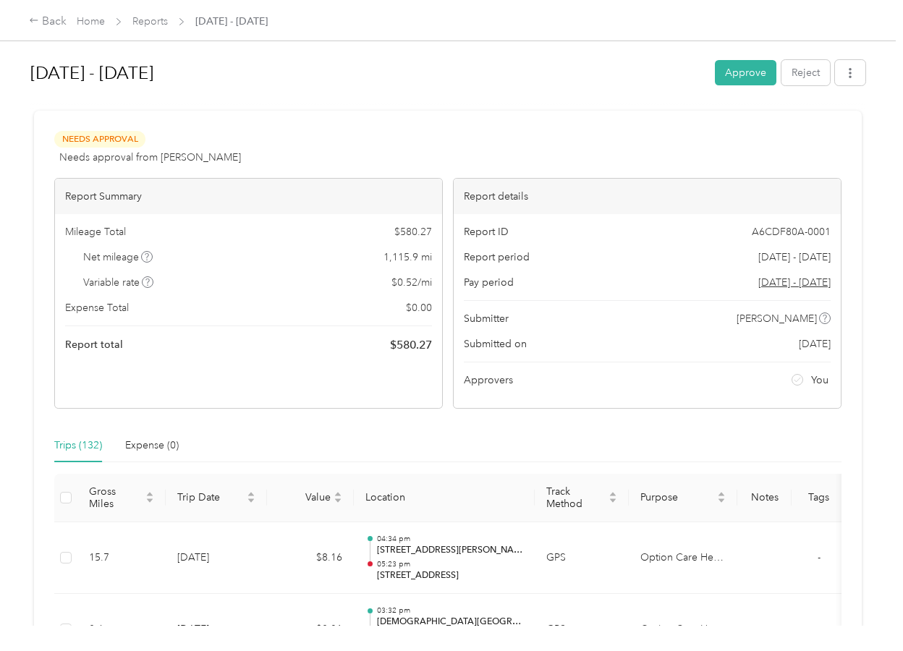
click at [737, 59] on div "Sep 1 - 30, 2025 Approve Reject" at bounding box center [447, 75] width 835 height 43
click at [742, 72] on button "Approve" at bounding box center [746, 72] width 62 height 25
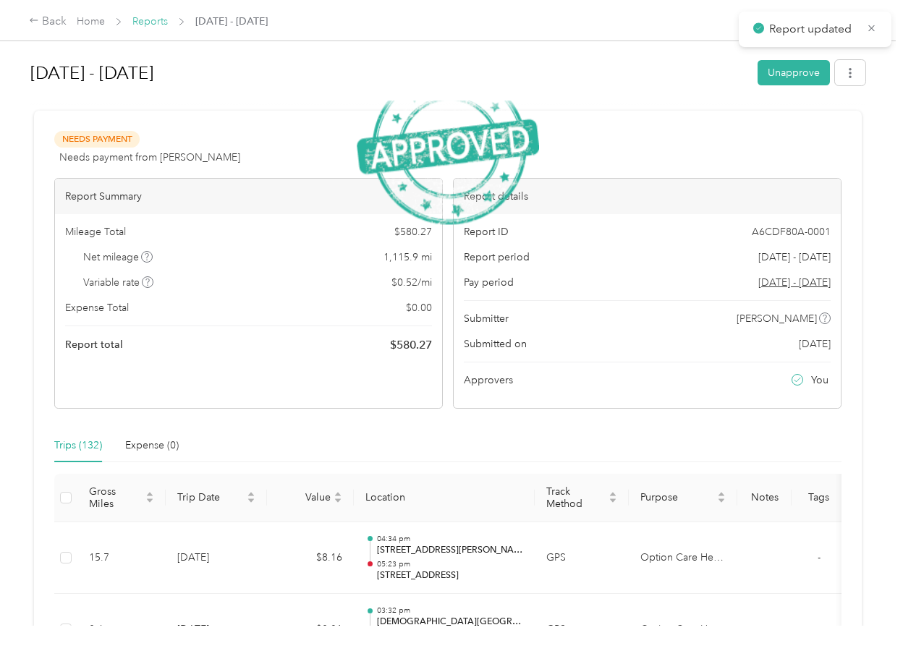
click at [144, 22] on link "Reports" at bounding box center [149, 21] width 35 height 12
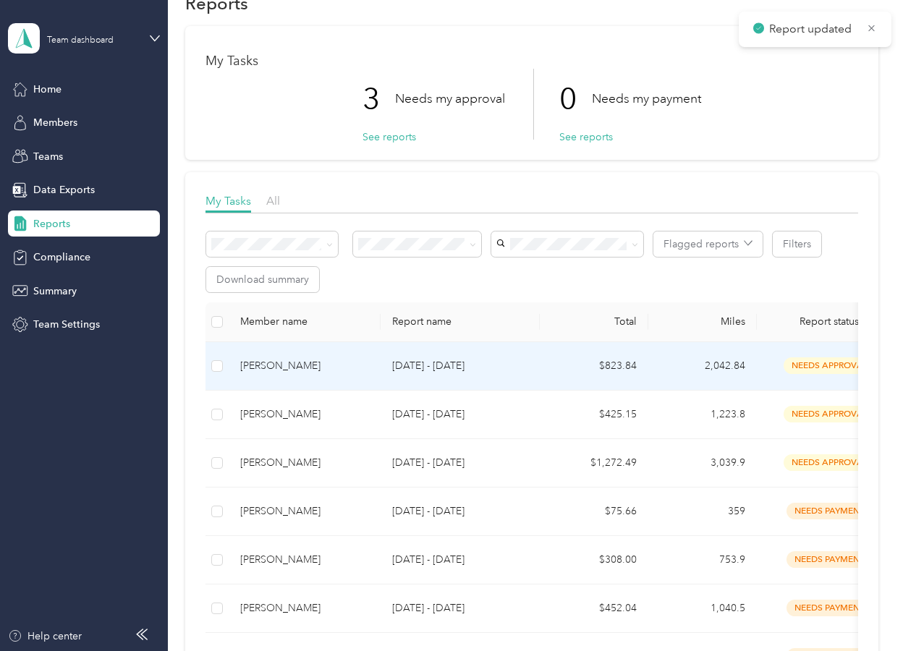
scroll to position [72, 0]
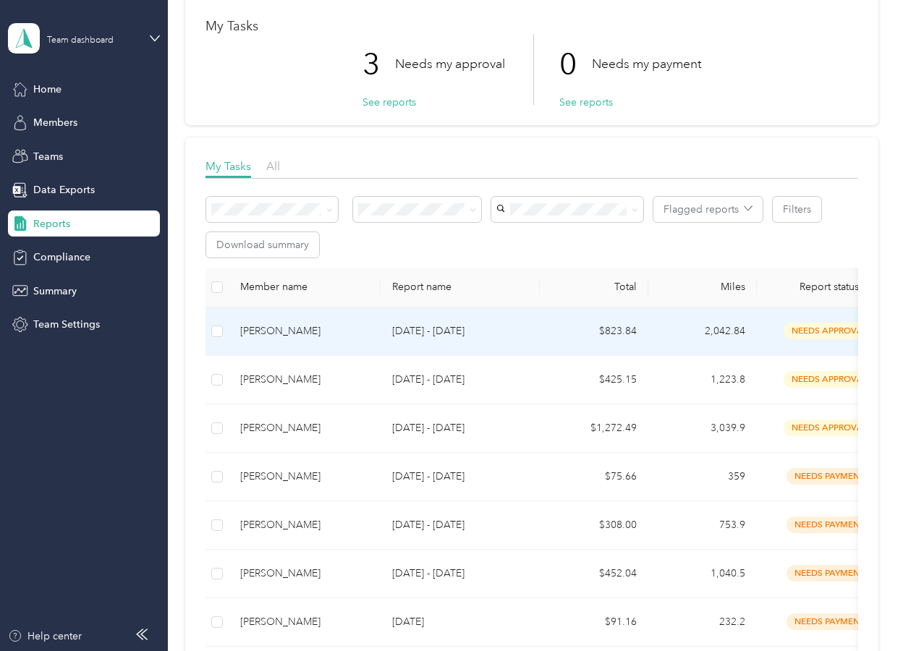
click at [261, 333] on div "[PERSON_NAME]" at bounding box center [304, 332] width 129 height 16
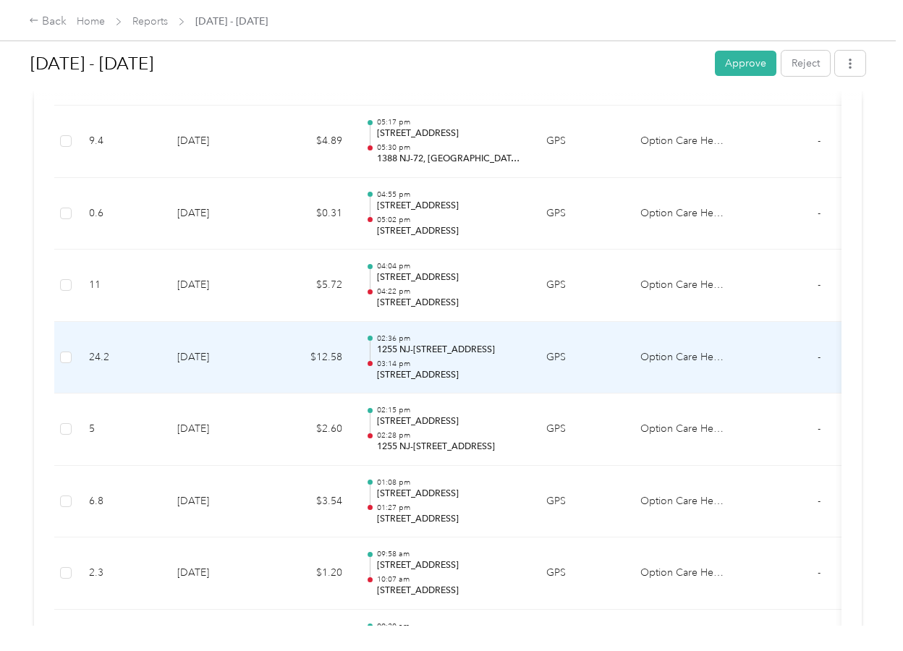
scroll to position [9990, 0]
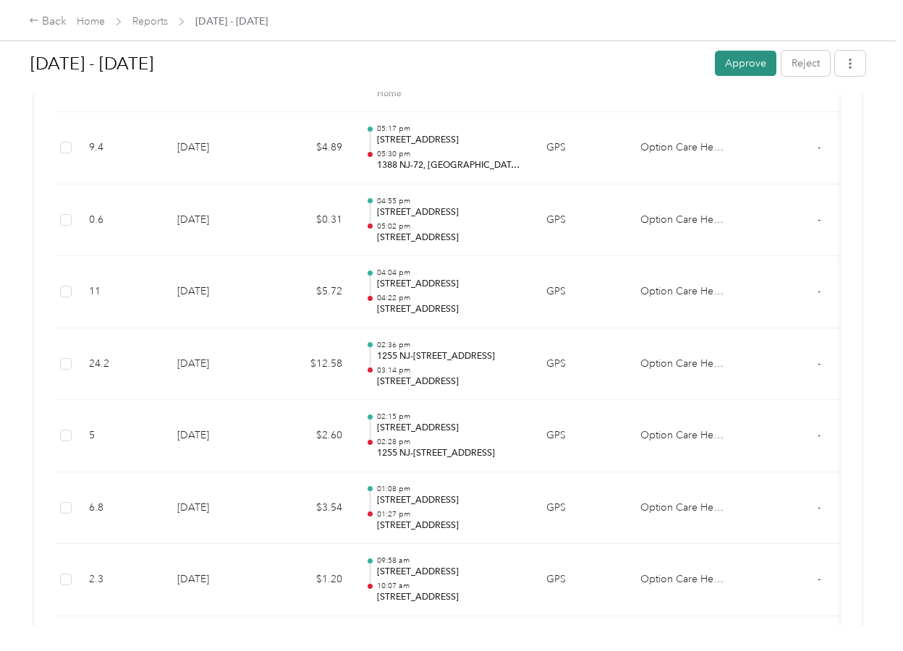
click at [733, 60] on button "Approve" at bounding box center [746, 63] width 62 height 25
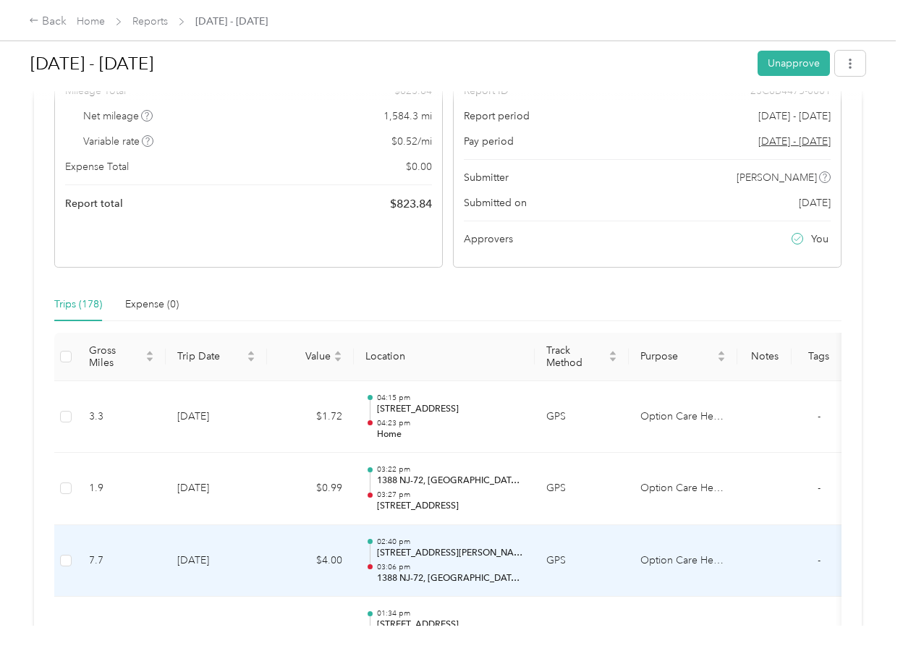
scroll to position [0, 0]
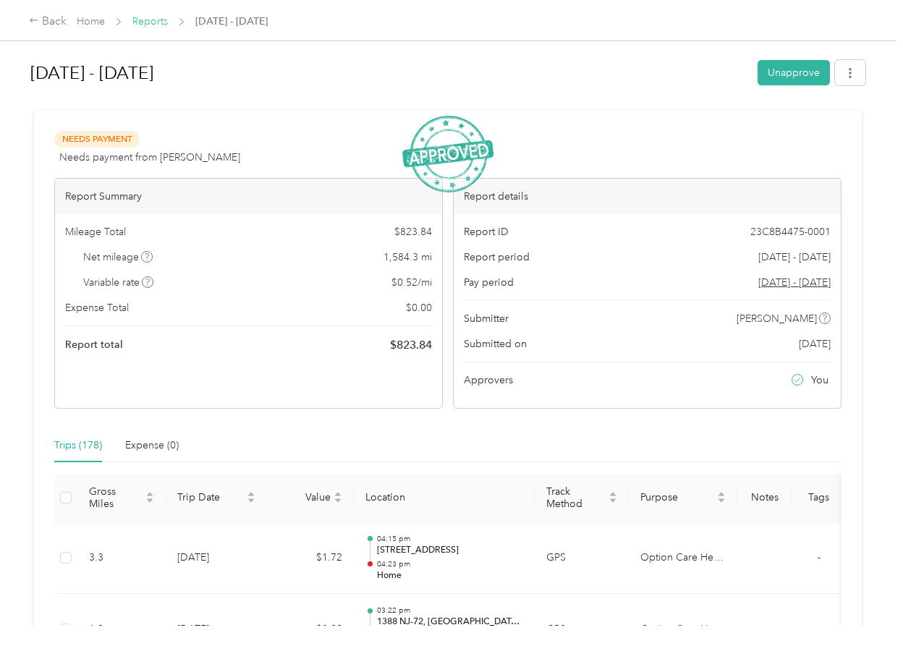
click at [149, 20] on link "Reports" at bounding box center [149, 21] width 35 height 12
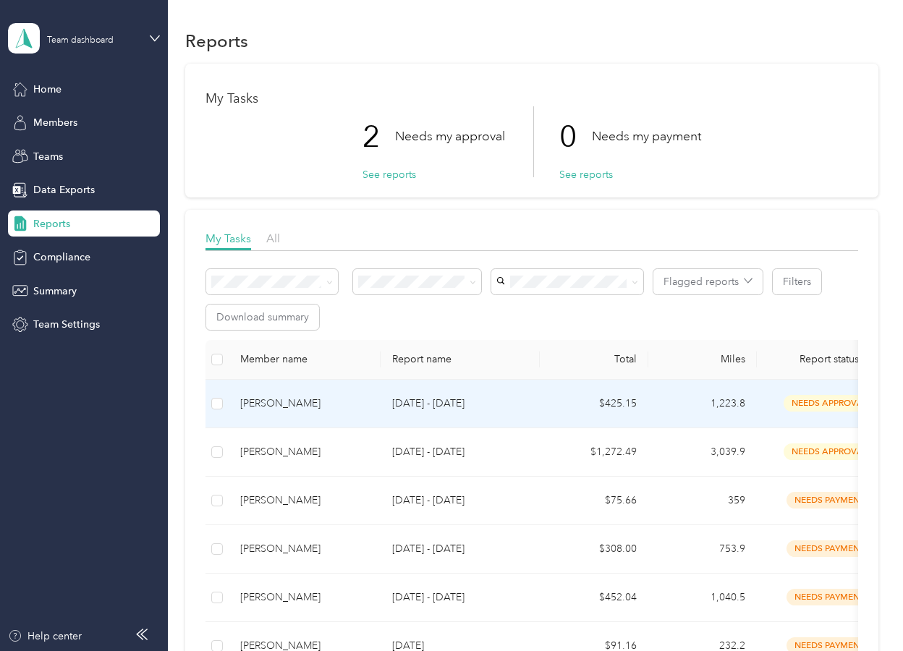
click at [300, 392] on td "[PERSON_NAME]" at bounding box center [305, 404] width 152 height 49
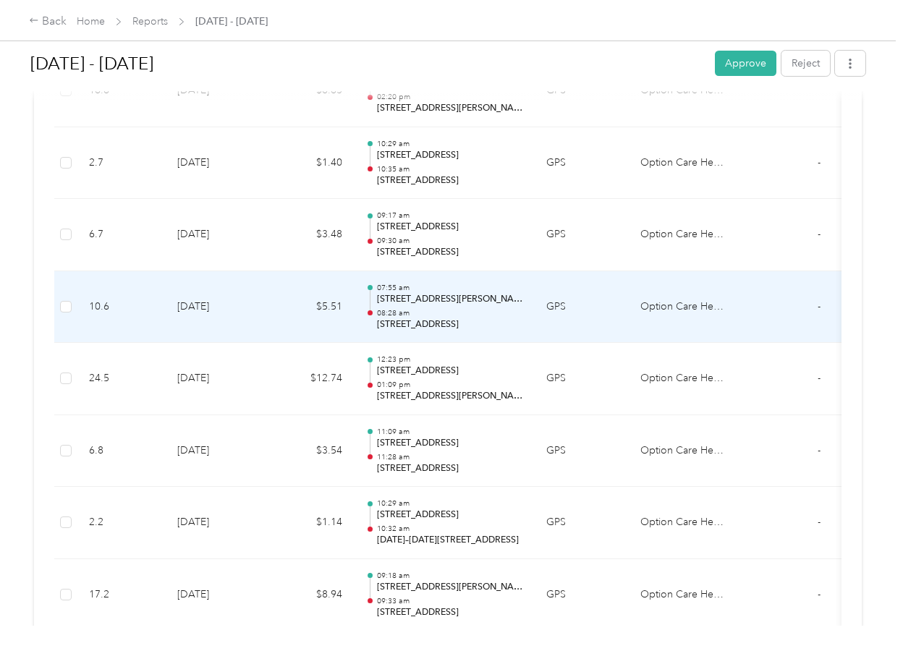
scroll to position [1614, 0]
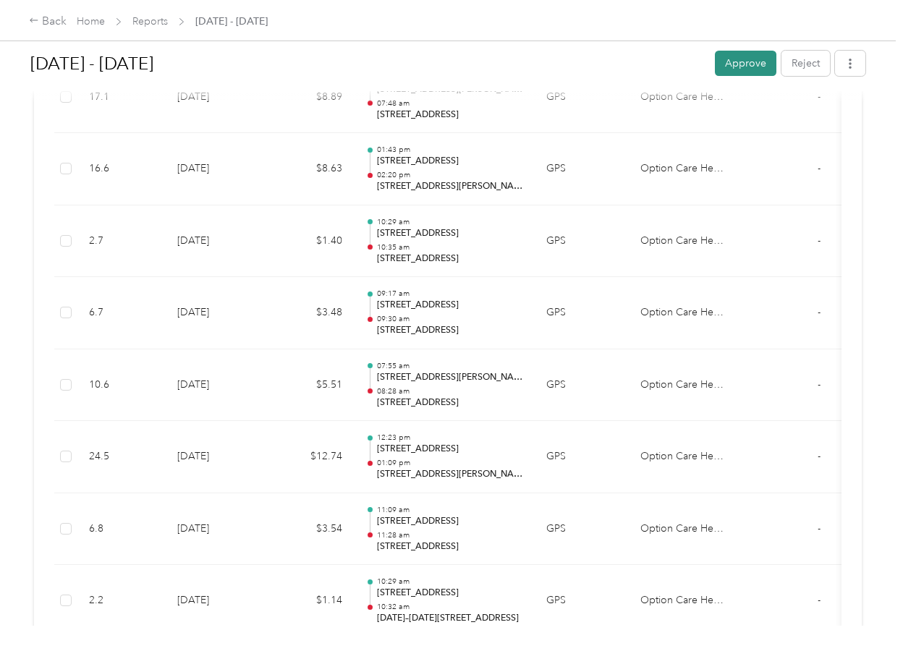
click at [723, 65] on button "Approve" at bounding box center [746, 63] width 62 height 25
click at [156, 19] on link "Reports" at bounding box center [149, 21] width 35 height 12
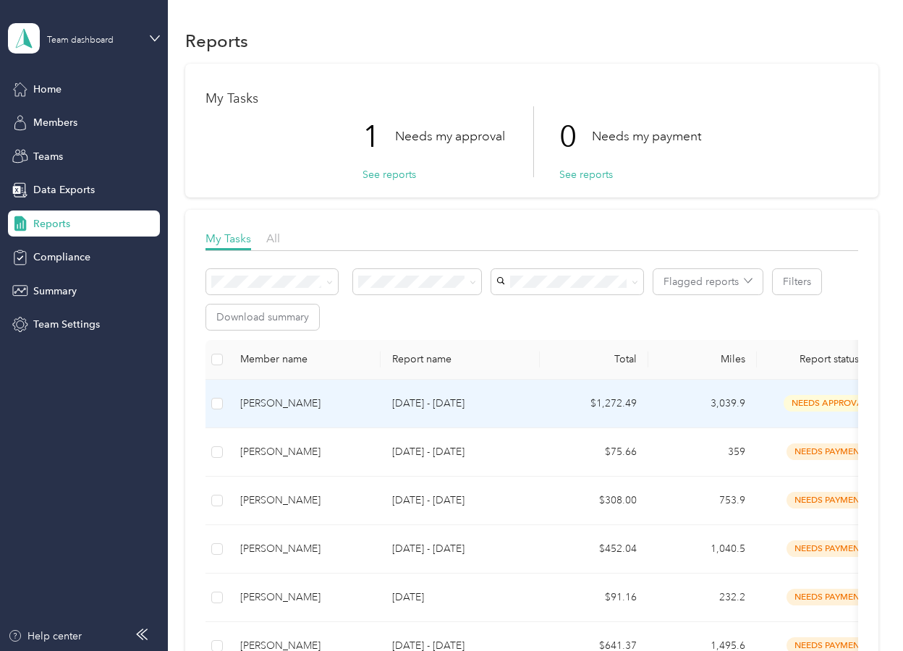
click at [281, 407] on div "[PERSON_NAME]" at bounding box center [304, 404] width 129 height 16
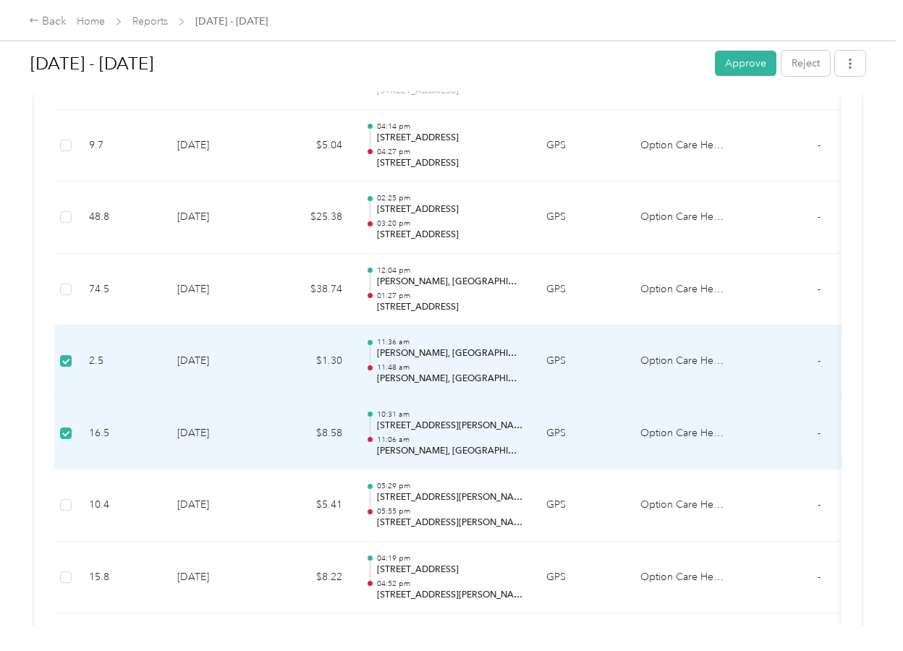
scroll to position [6212, 0]
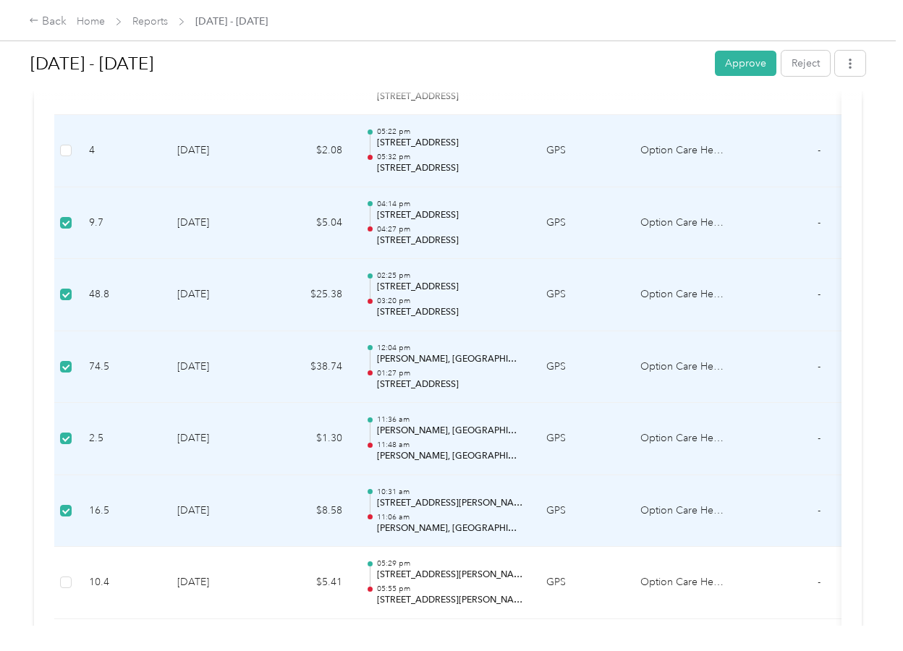
click at [72, 144] on td at bounding box center [65, 151] width 23 height 72
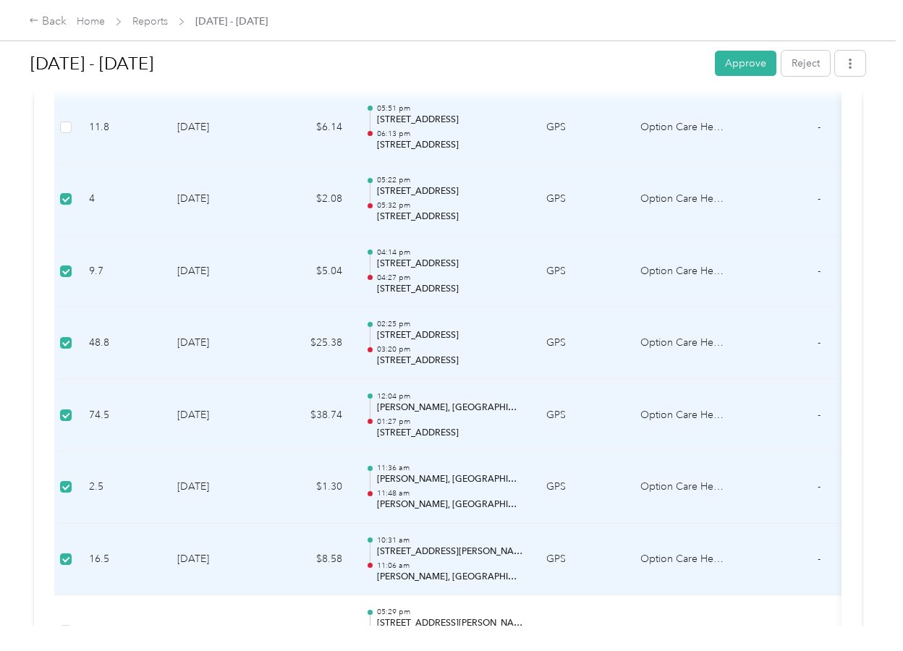
scroll to position [6067, 0]
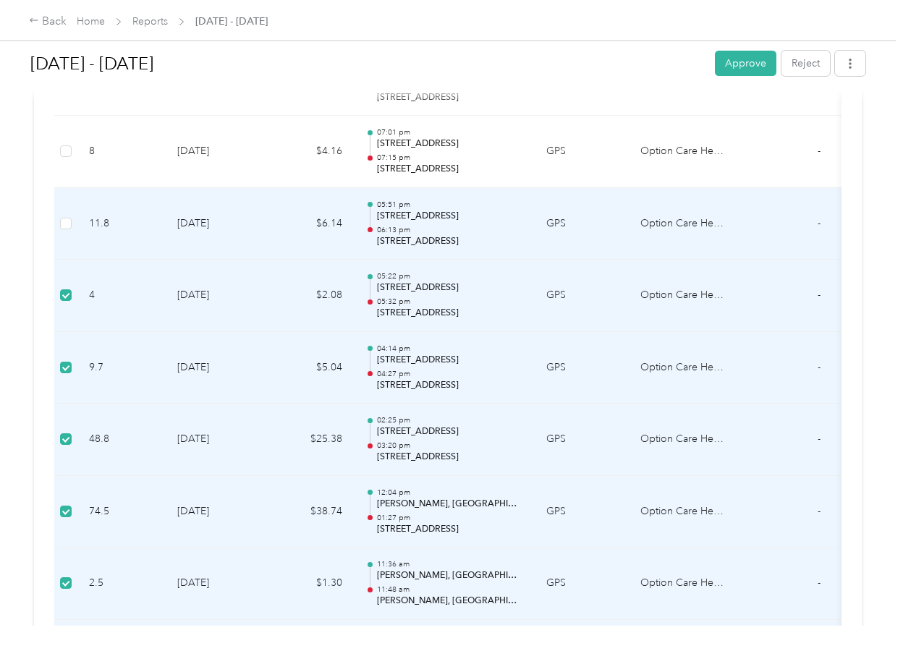
click at [59, 224] on td at bounding box center [65, 224] width 23 height 72
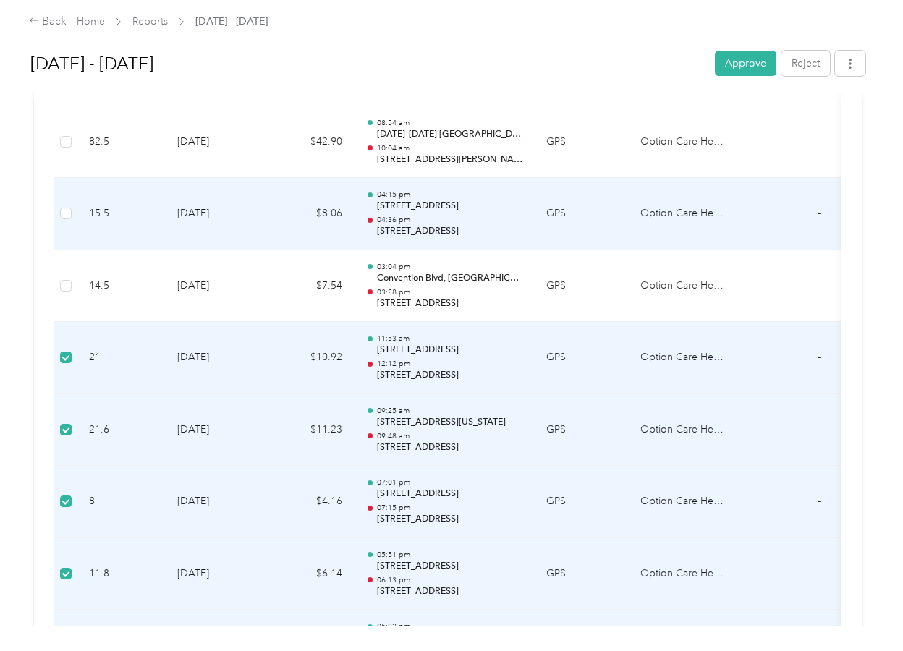
scroll to position [5705, 0]
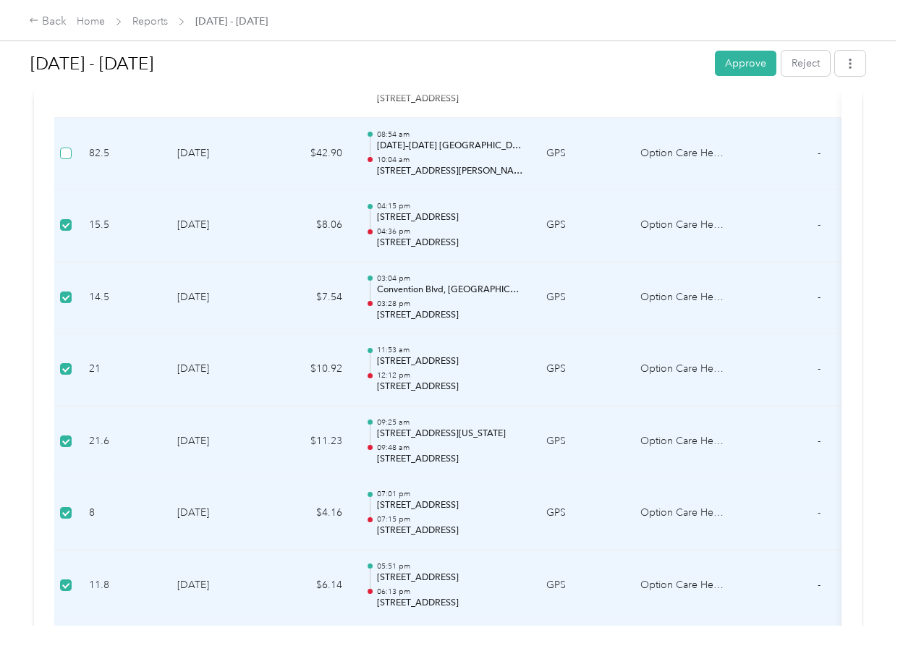
click at [69, 159] on label at bounding box center [66, 154] width 12 height 16
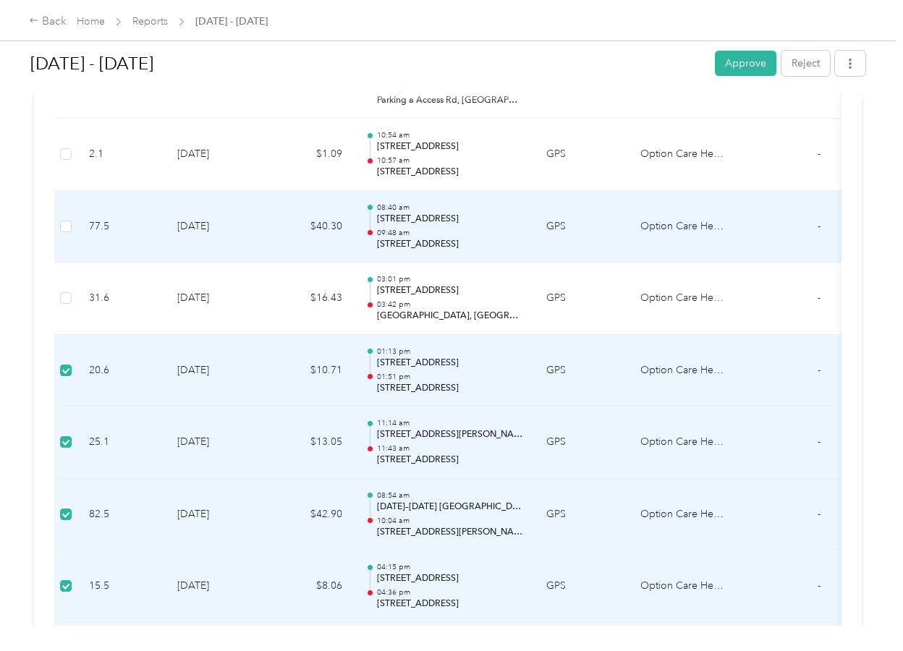
scroll to position [5343, 0]
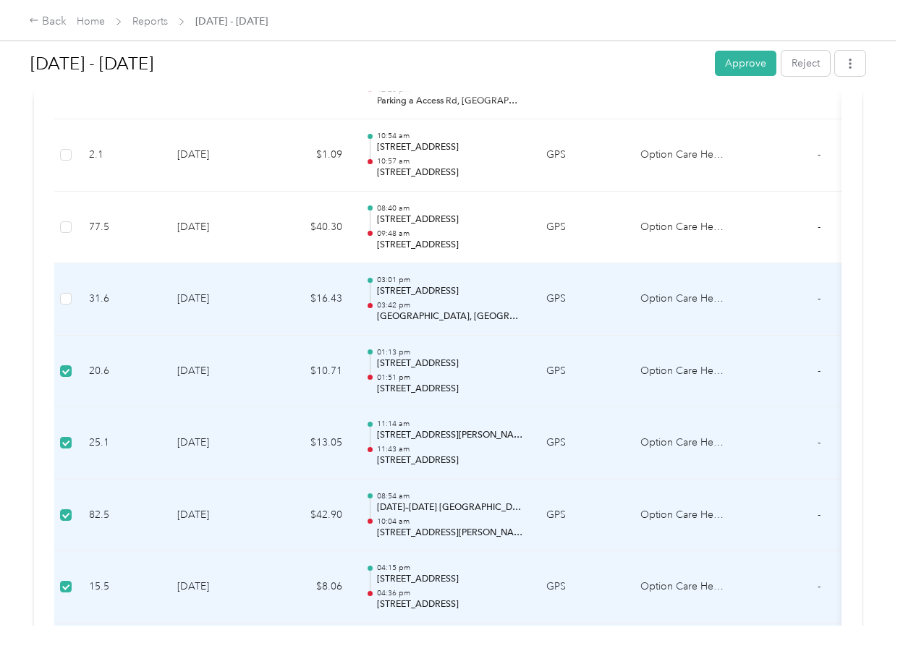
click at [73, 303] on td at bounding box center [65, 299] width 23 height 72
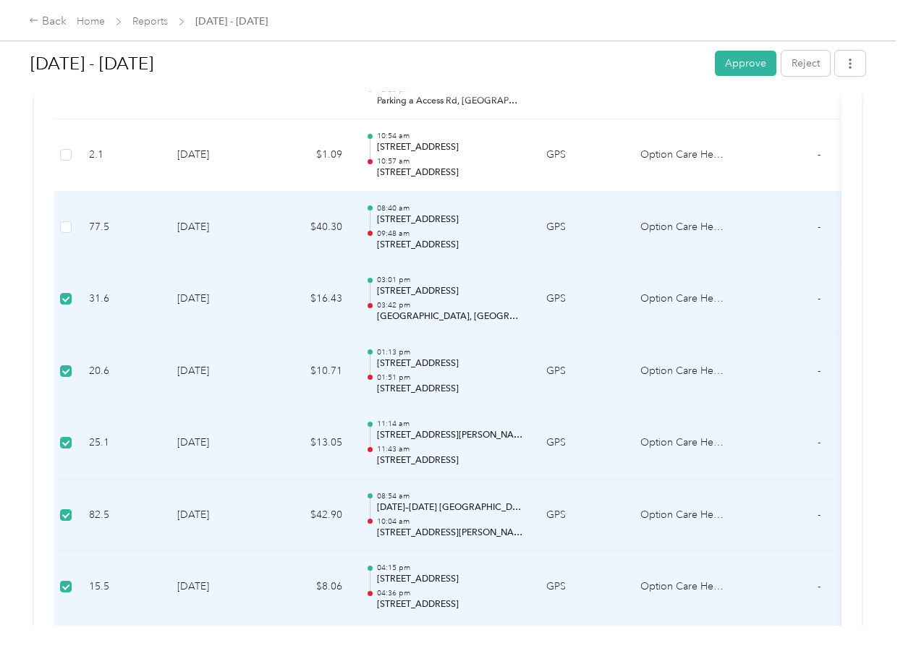
click at [69, 237] on td at bounding box center [65, 228] width 23 height 72
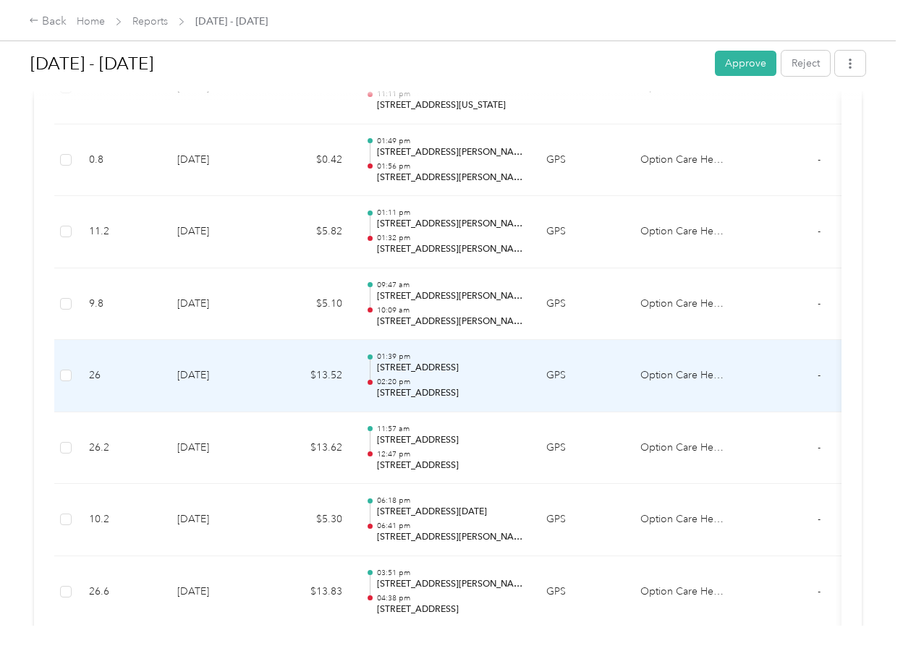
scroll to position [4185, 0]
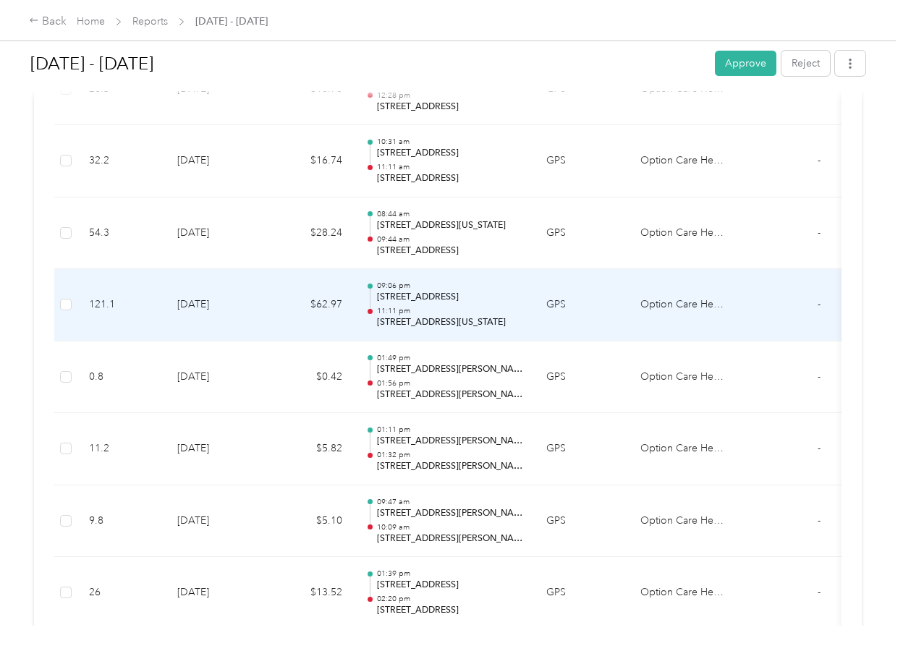
click at [58, 306] on td at bounding box center [65, 305] width 23 height 72
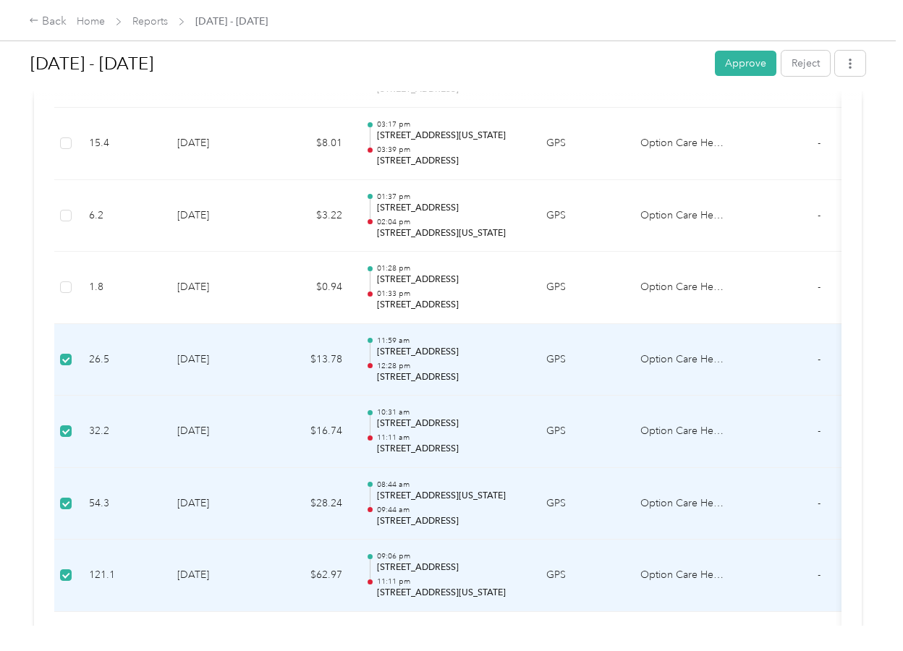
scroll to position [3895, 0]
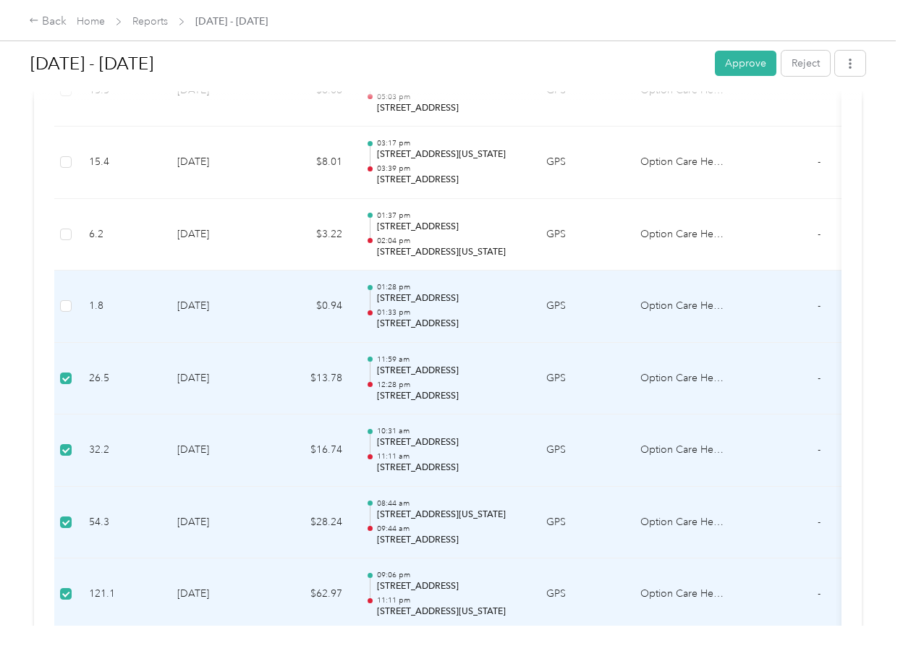
click at [72, 305] on td at bounding box center [65, 307] width 23 height 72
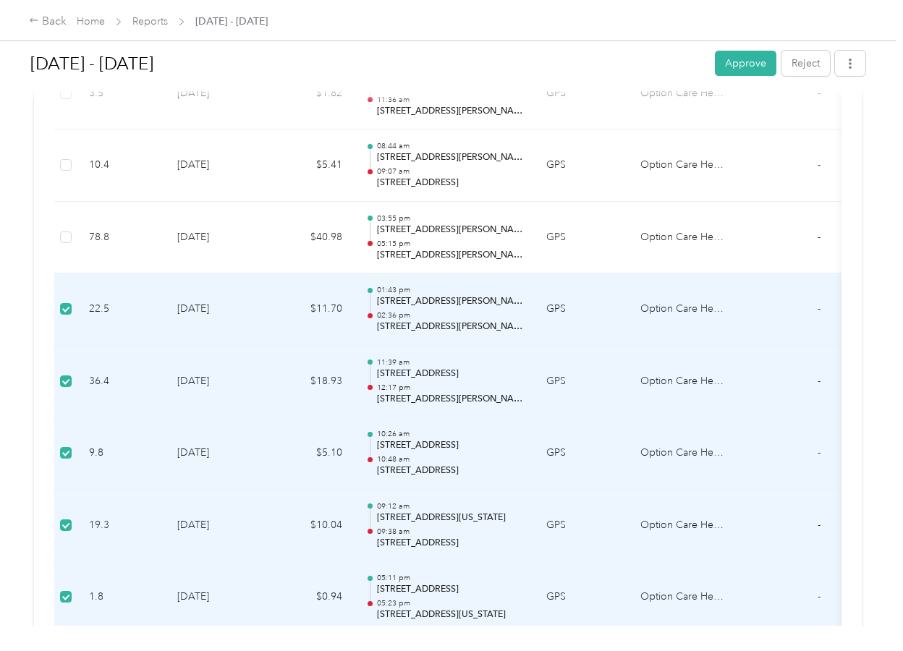
scroll to position [3171, 0]
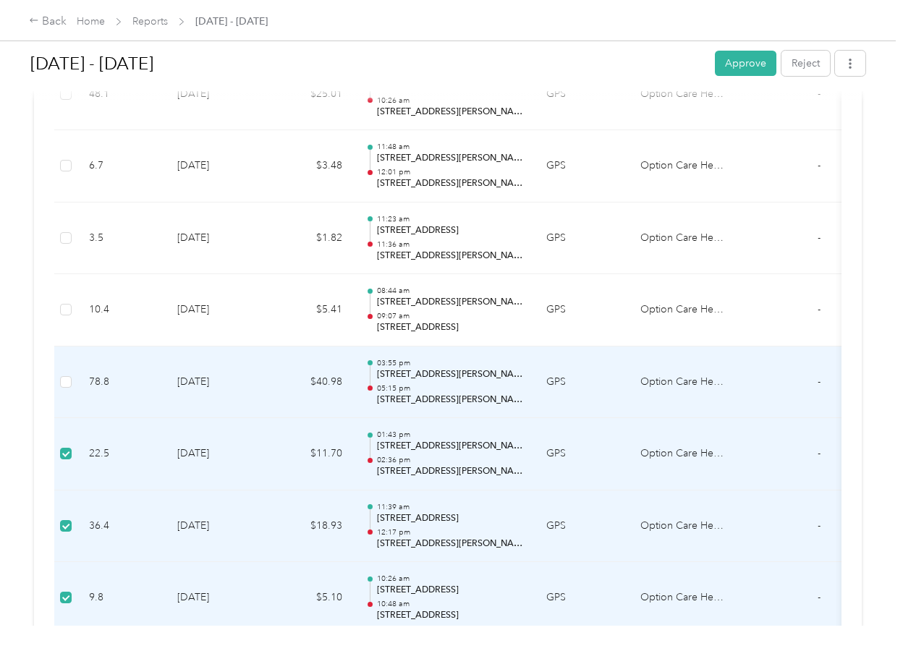
click at [67, 373] on td at bounding box center [65, 383] width 23 height 72
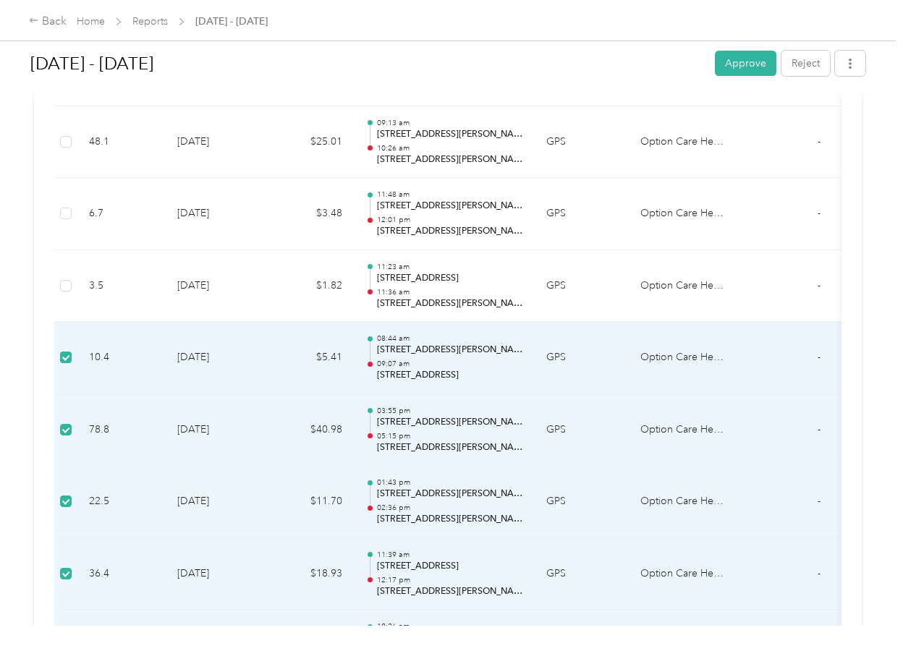
scroll to position [3099, 0]
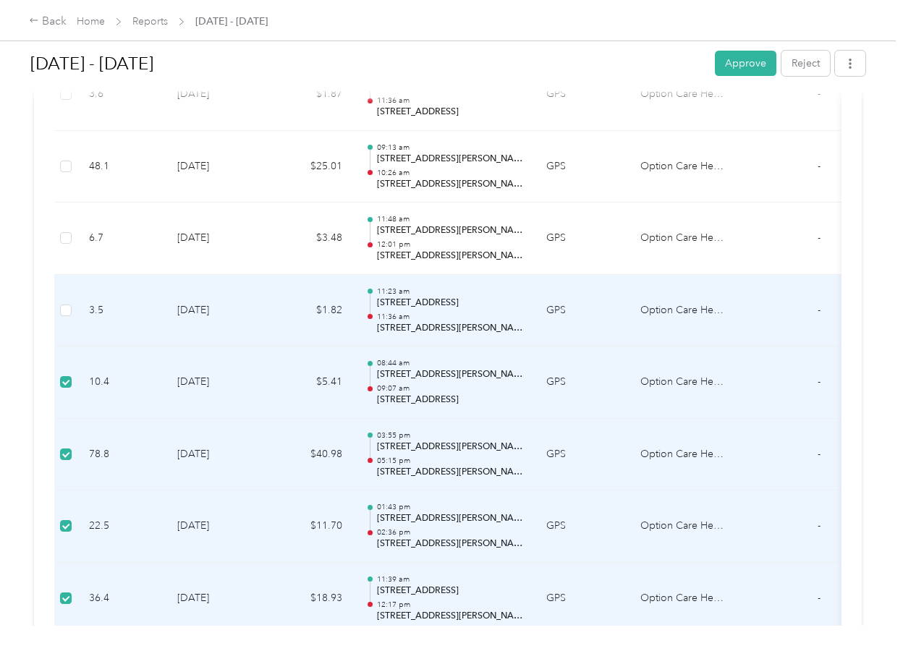
click at [72, 314] on td at bounding box center [65, 311] width 23 height 72
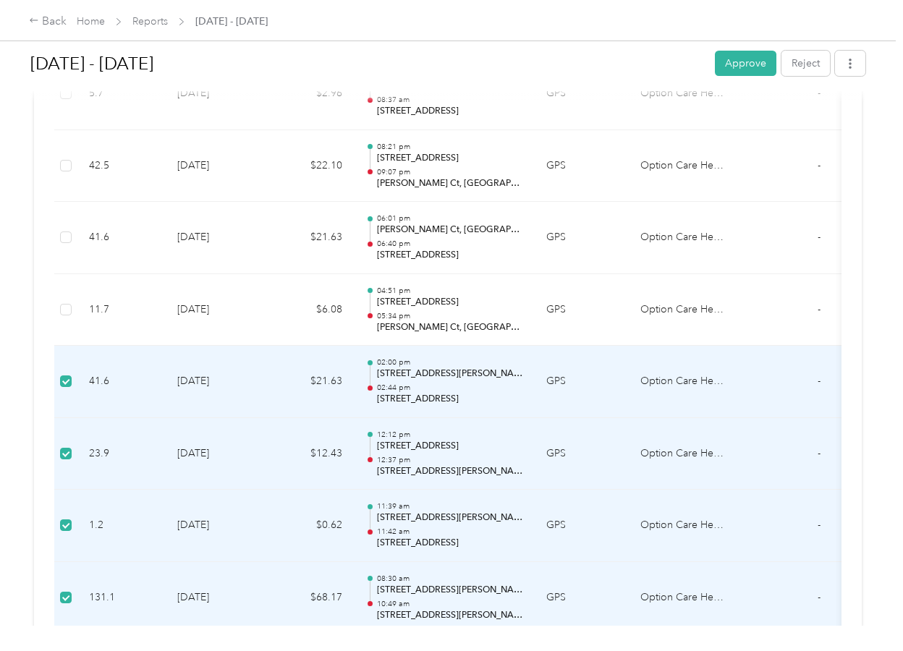
scroll to position [1506, 0]
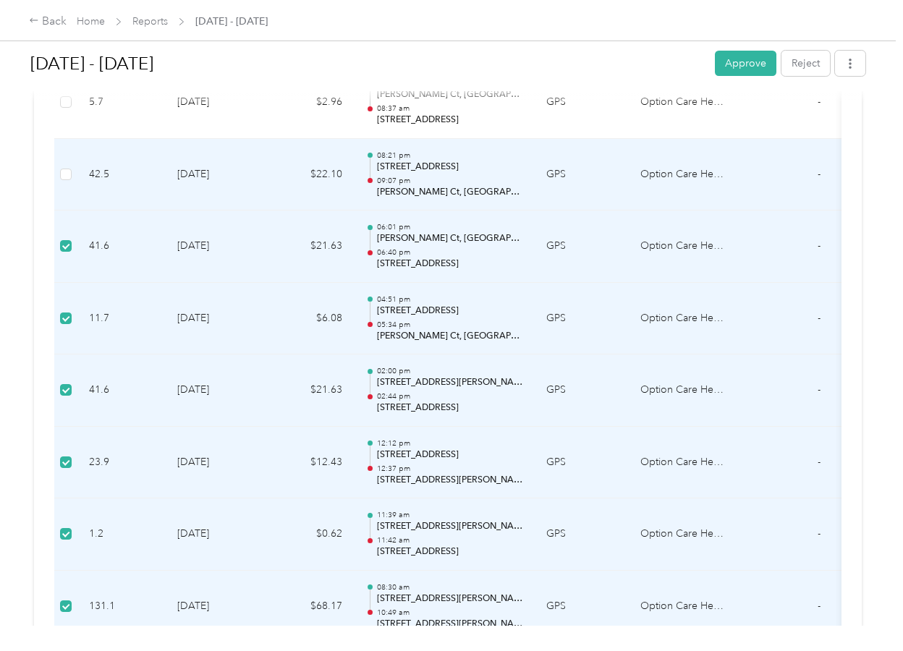
click at [72, 172] on td at bounding box center [65, 175] width 23 height 72
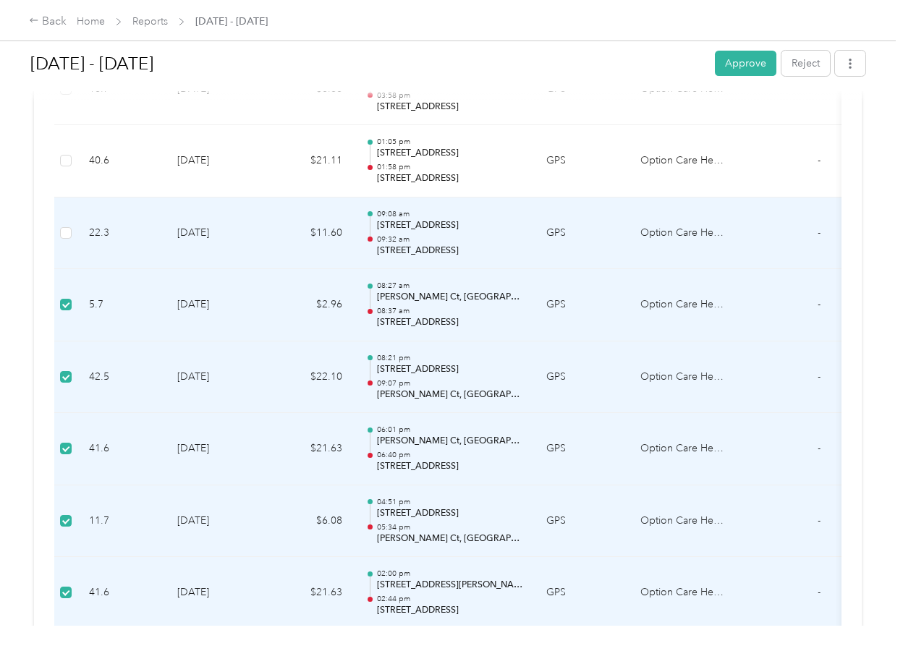
scroll to position [1289, 0]
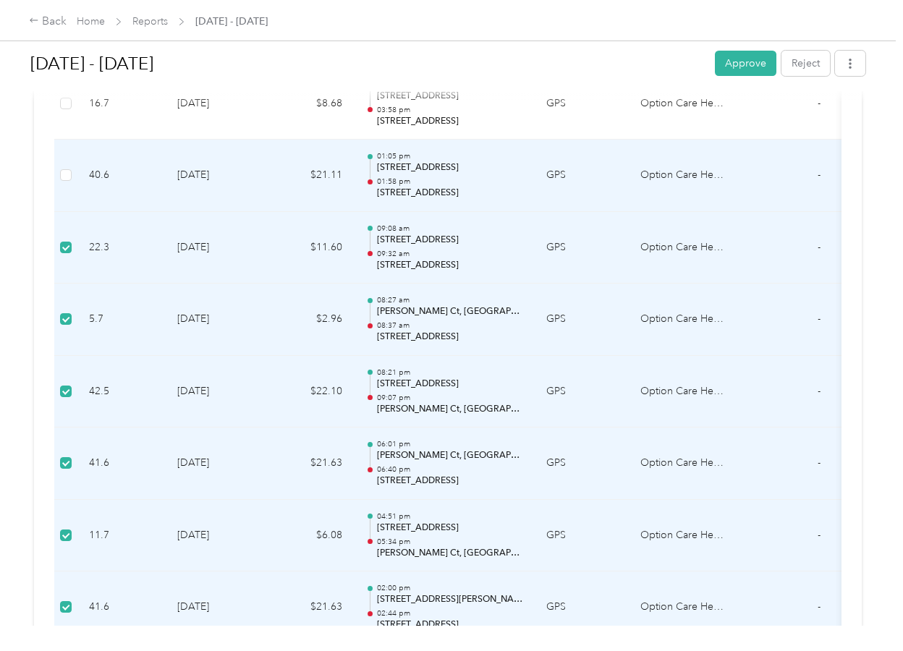
click at [62, 184] on td at bounding box center [65, 176] width 23 height 72
click at [69, 101] on div at bounding box center [447, 95] width 835 height 15
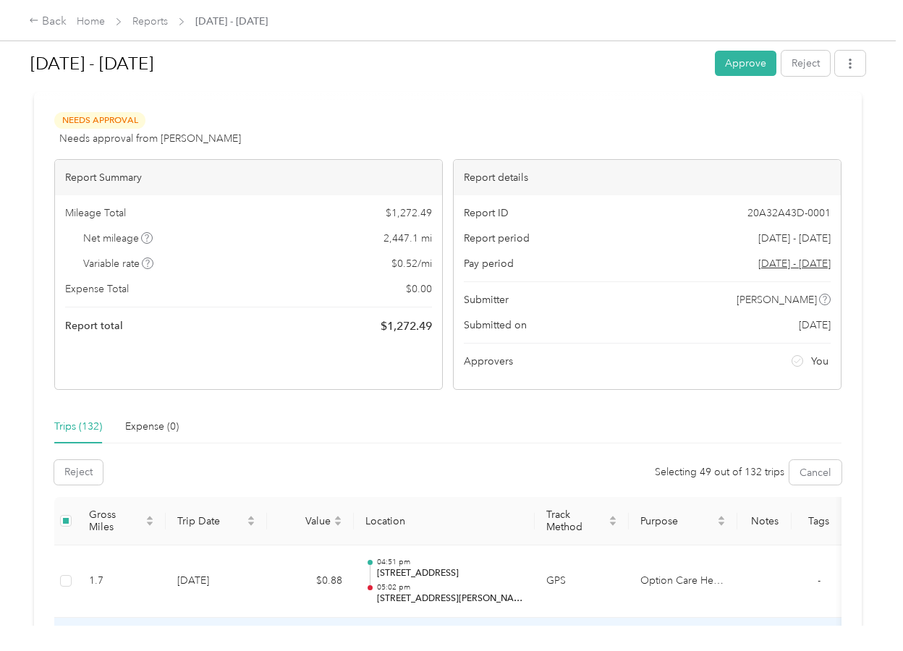
scroll to position [0, 0]
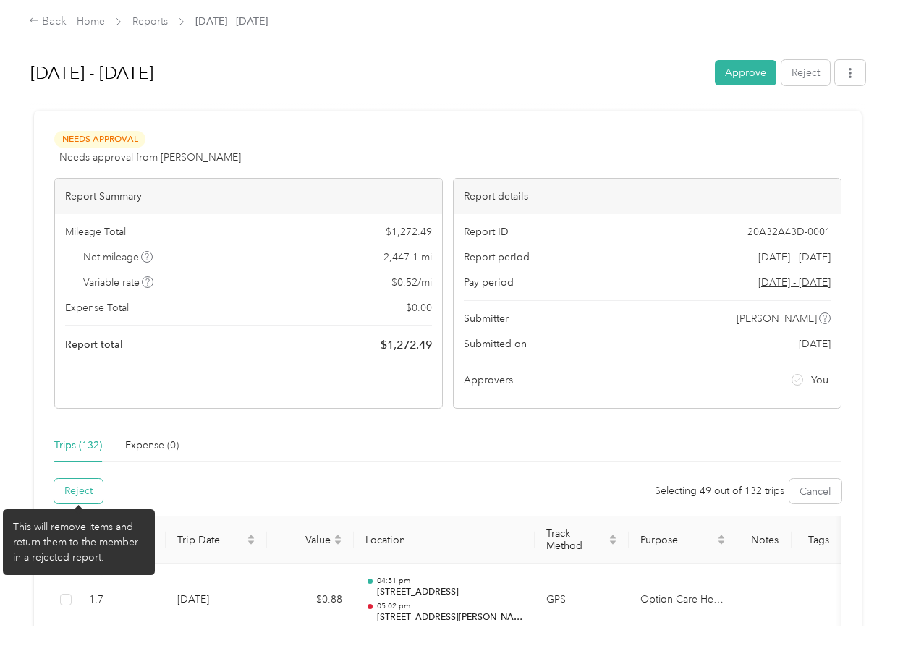
click at [81, 491] on button "Reject" at bounding box center [78, 491] width 49 height 25
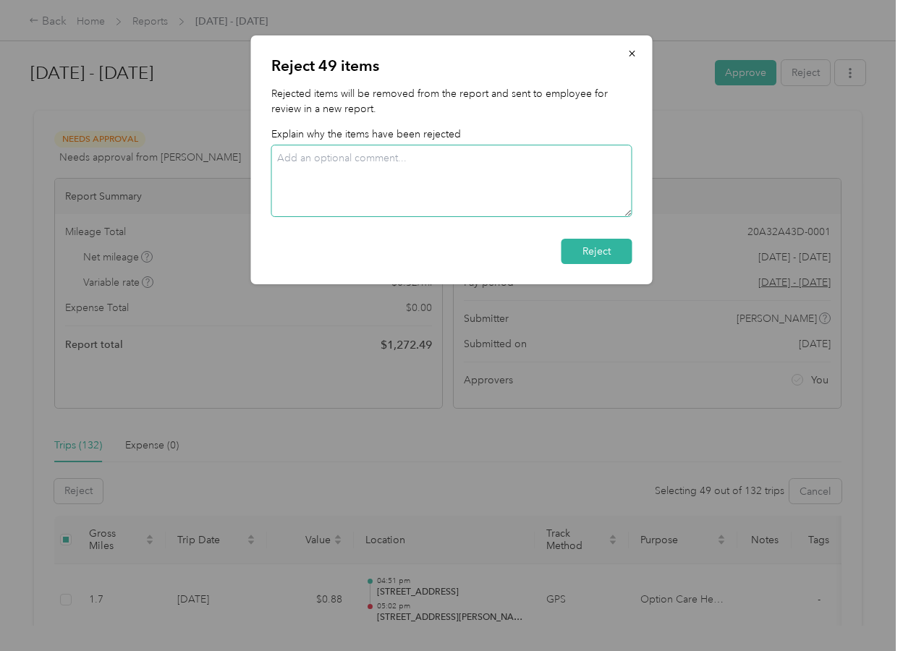
click at [458, 195] on textarea at bounding box center [451, 181] width 361 height 72
type textarea "rental car does not reimburse mileage"
click at [599, 263] on button "Reject" at bounding box center [597, 251] width 71 height 25
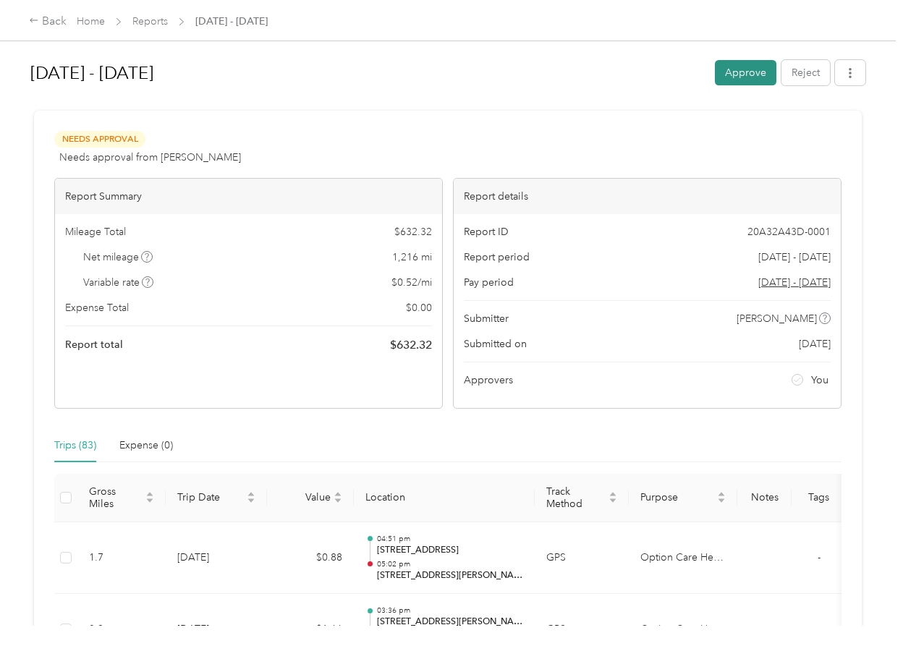
click at [735, 74] on button "Approve" at bounding box center [746, 72] width 62 height 25
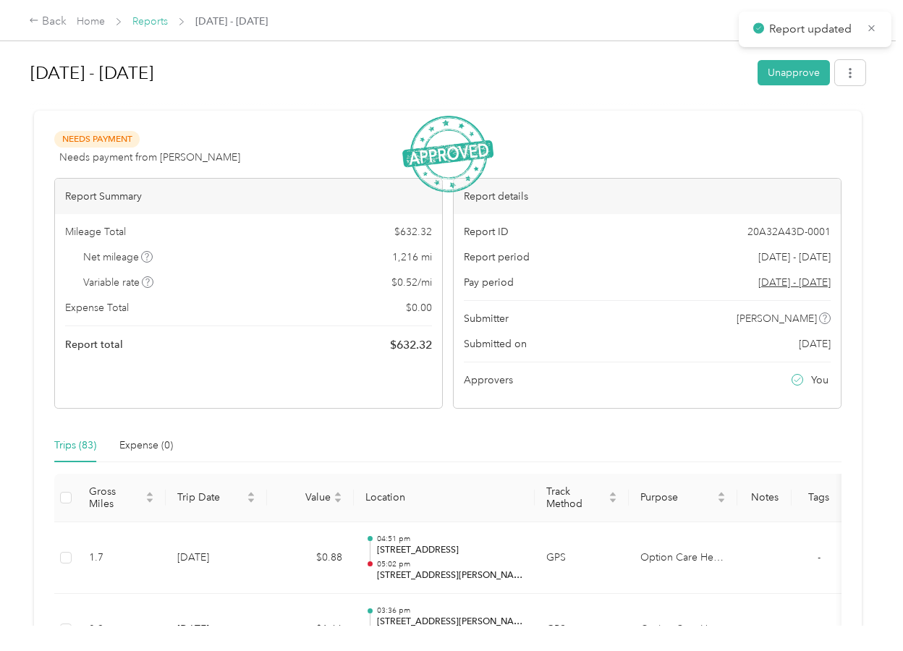
click at [156, 22] on link "Reports" at bounding box center [149, 21] width 35 height 12
